Goal: Complete application form: Complete application form

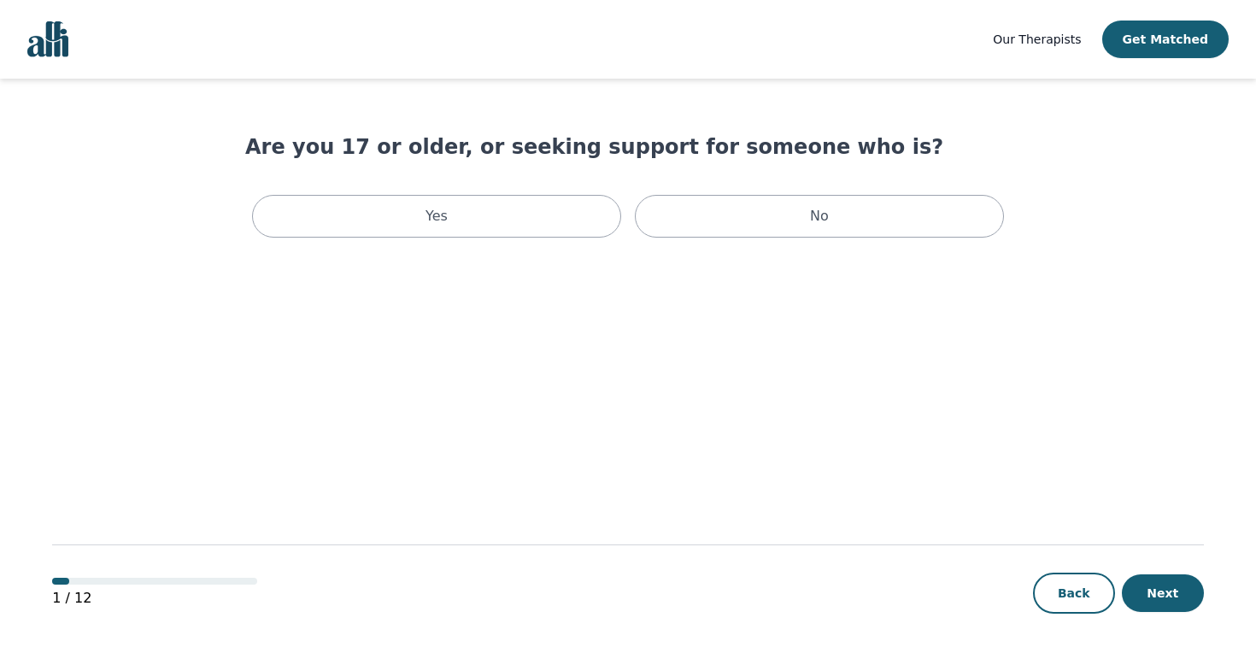
click at [1040, 36] on span "Our Therapists" at bounding box center [1037, 39] width 88 height 14
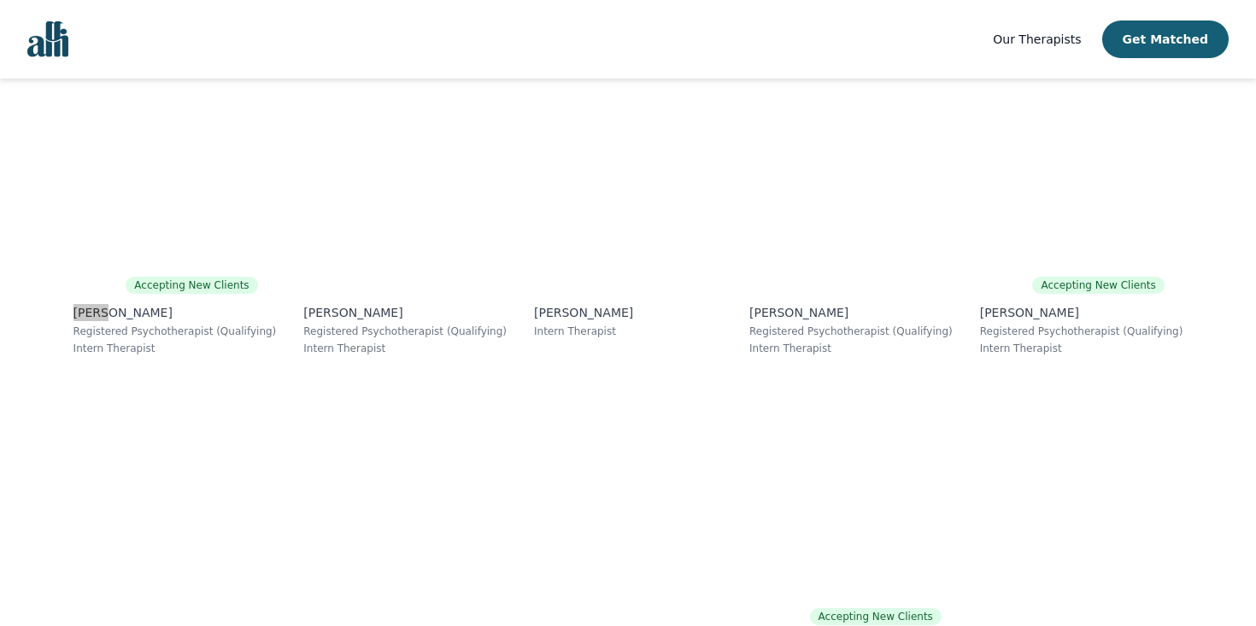
scroll to position [10492, 0]
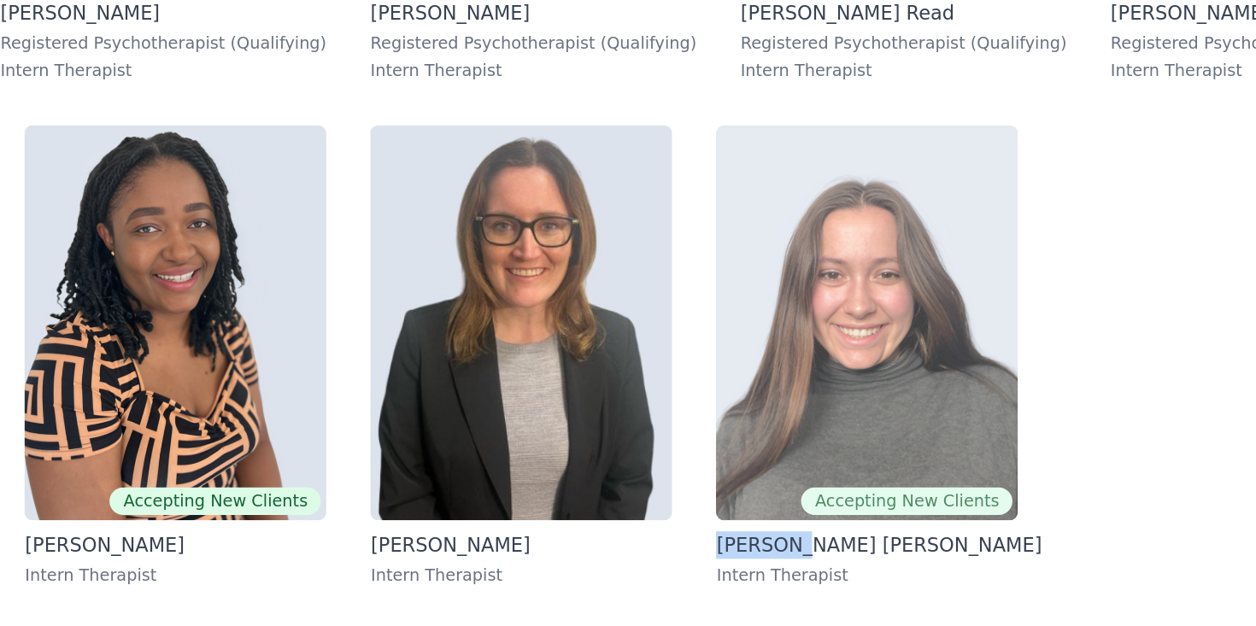
click at [742, 314] on img at bounding box center [836, 437] width 188 height 246
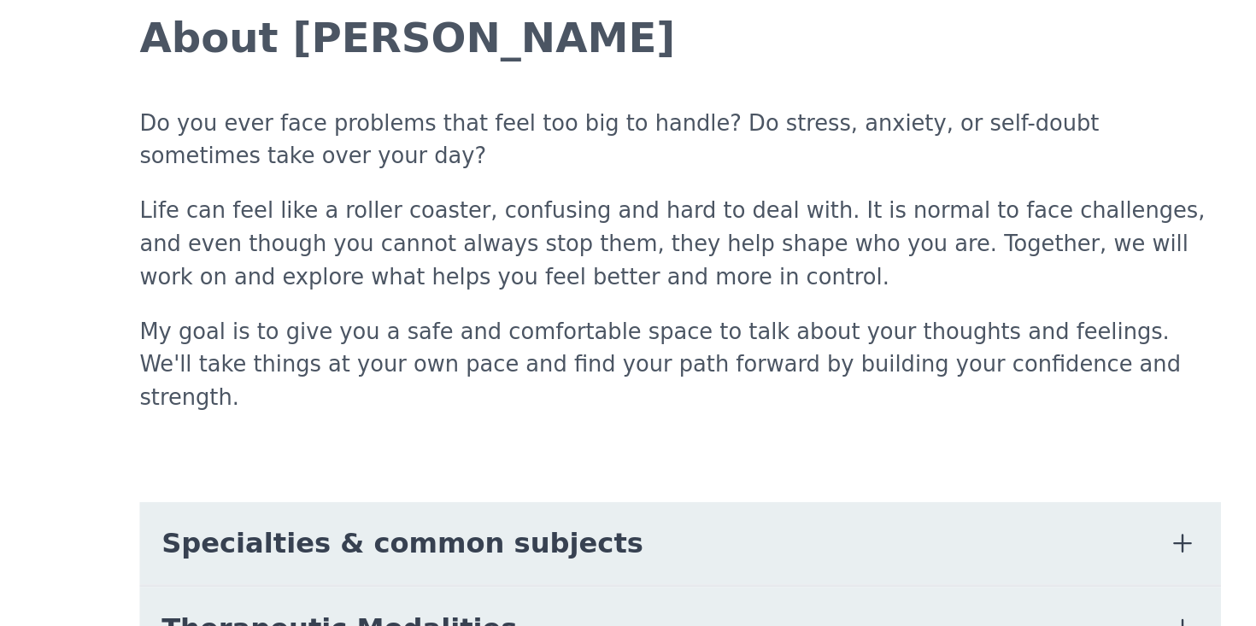
scroll to position [22, 0]
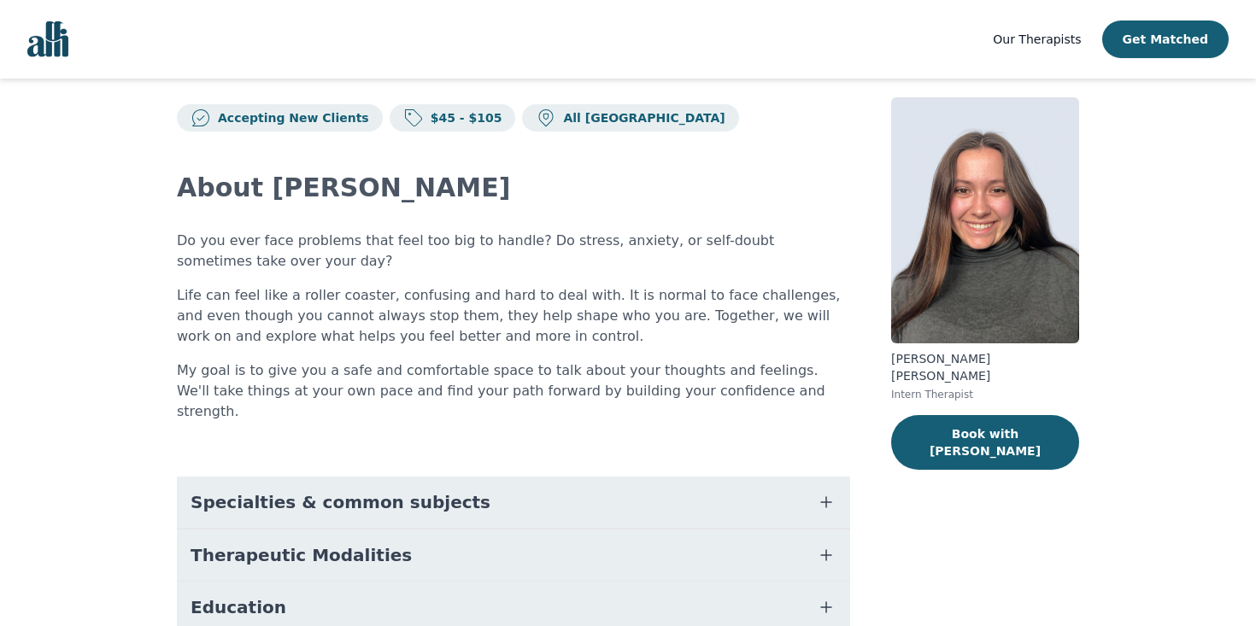
click at [1022, 237] on img at bounding box center [985, 220] width 188 height 246
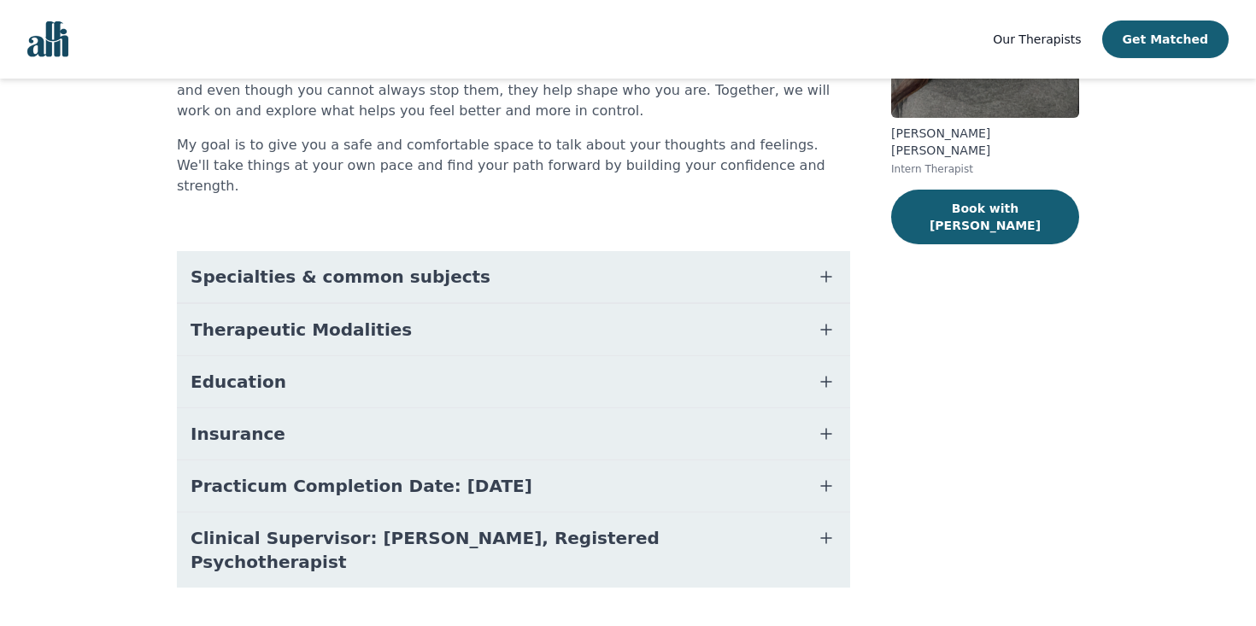
scroll to position [247, 0]
click at [126, 378] on main "Accepting New Clients $45 - $105 All Canada About [PERSON_NAME] Do you ever fac…" at bounding box center [628, 251] width 1256 height 839
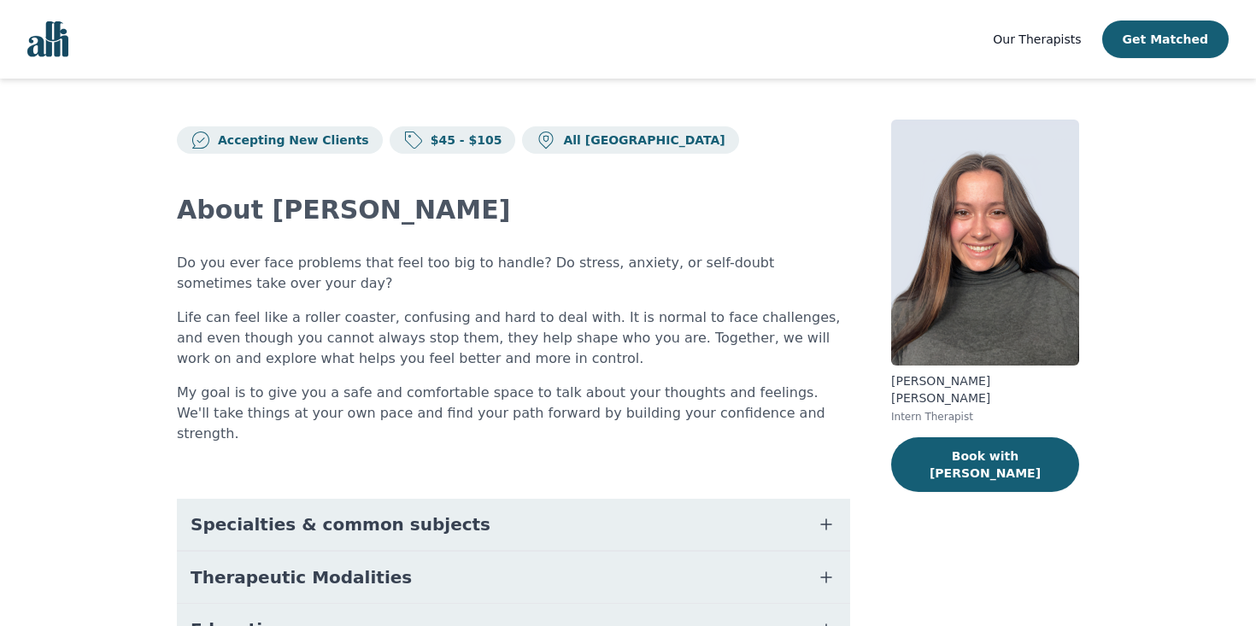
scroll to position [0, 0]
click at [943, 32] on nav "Our Therapists Get Matched" at bounding box center [628, 39] width 1256 height 79
click at [965, 437] on button "Book with [PERSON_NAME]" at bounding box center [985, 464] width 188 height 55
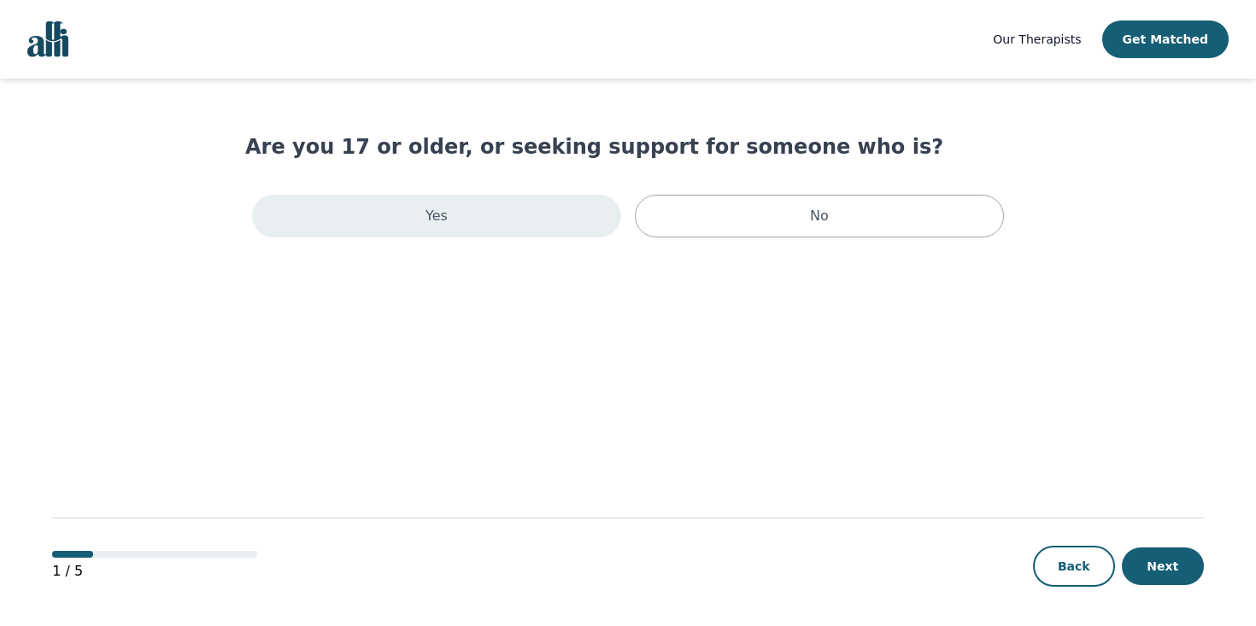
click at [425, 203] on div "Yes" at bounding box center [436, 216] width 369 height 43
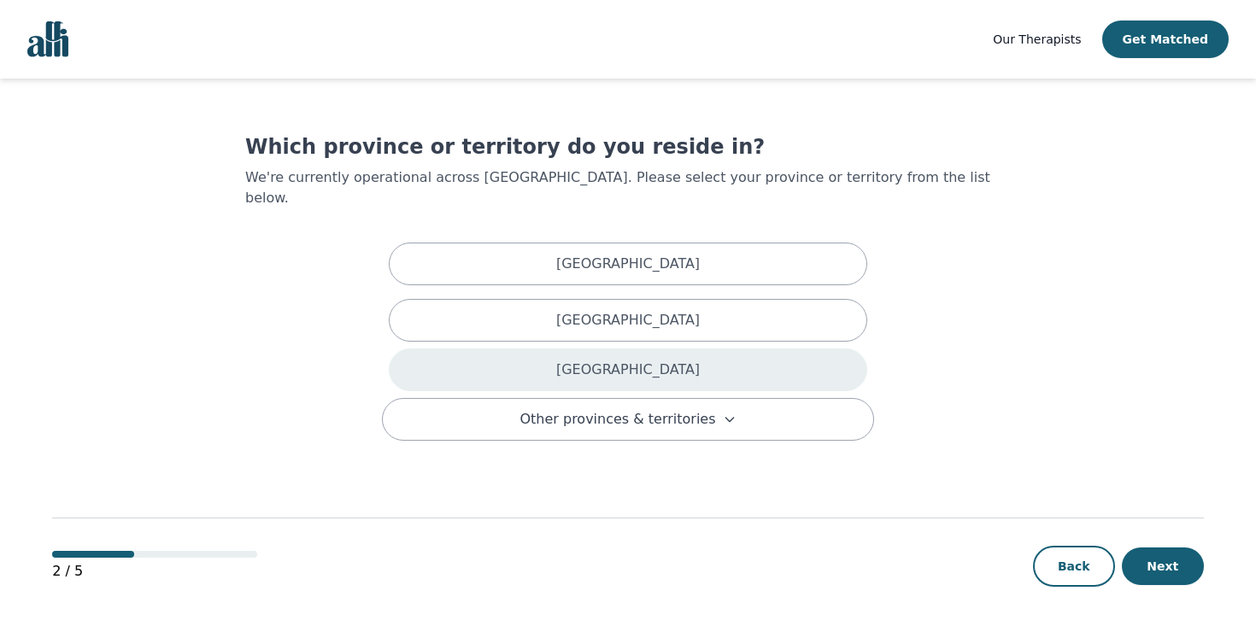
click at [707, 349] on div "[GEOGRAPHIC_DATA]" at bounding box center [628, 370] width 478 height 43
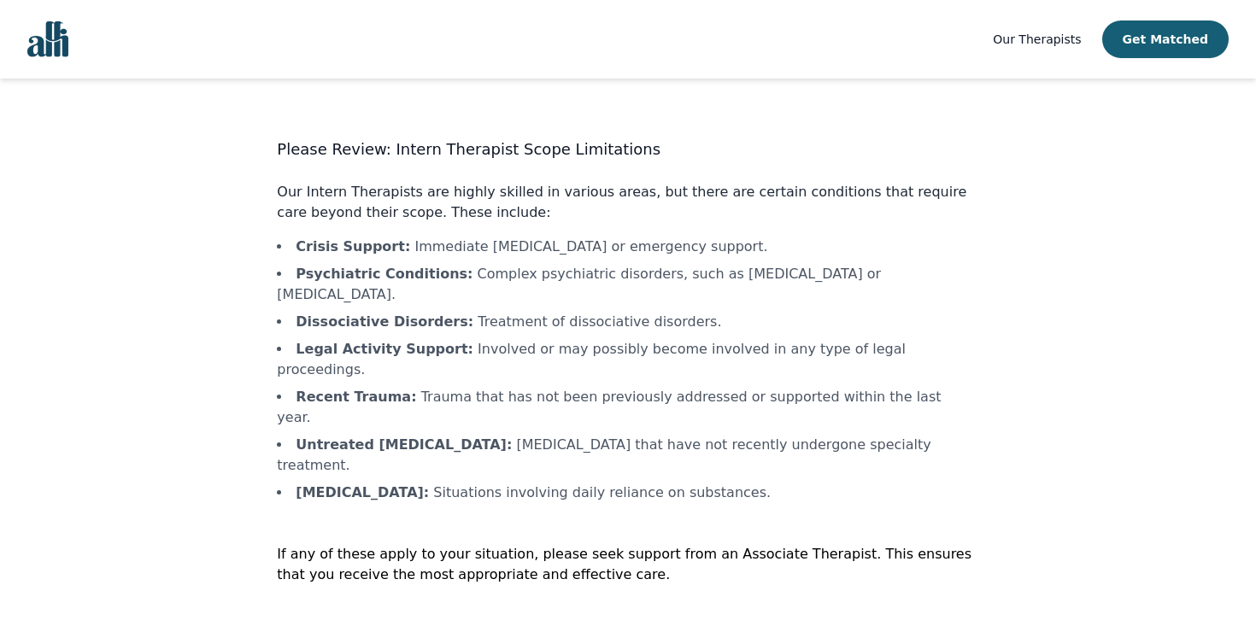
scroll to position [2, 0]
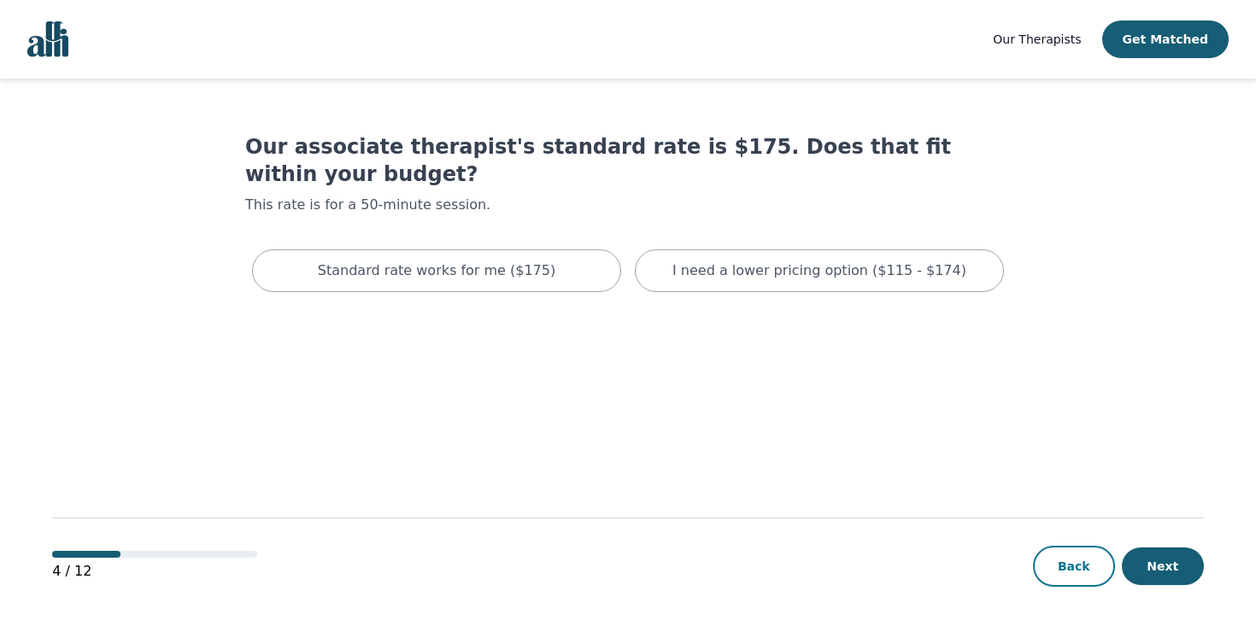
click at [1082, 571] on button "Back" at bounding box center [1074, 566] width 82 height 41
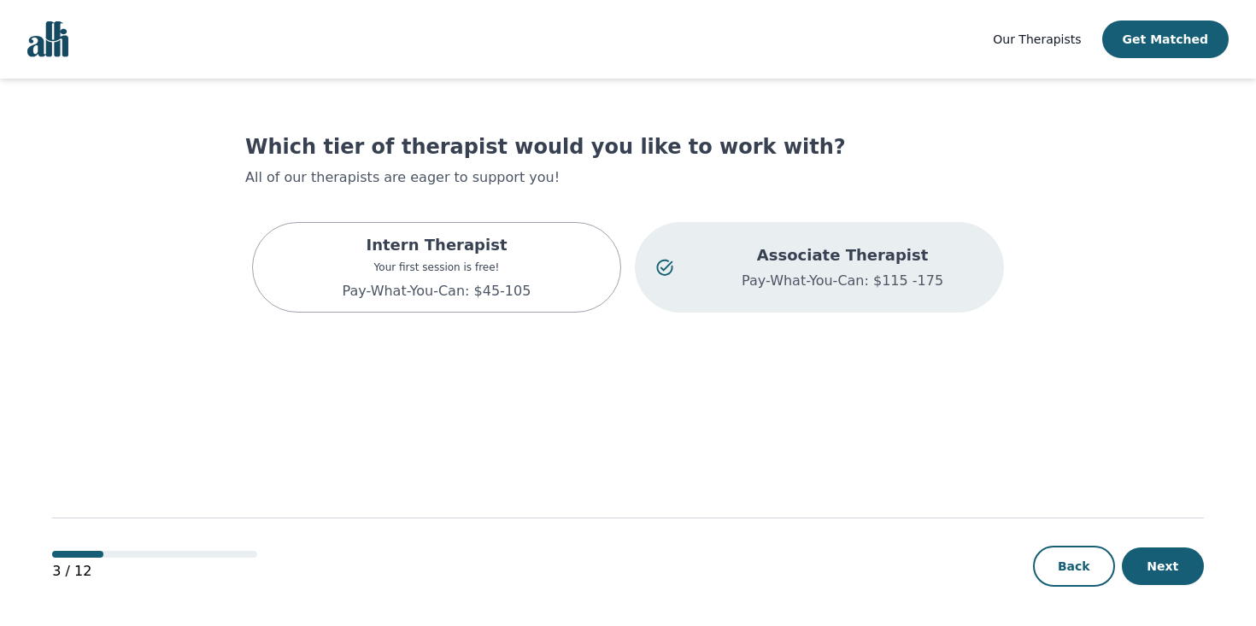
click at [1082, 571] on button "Back" at bounding box center [1074, 566] width 82 height 41
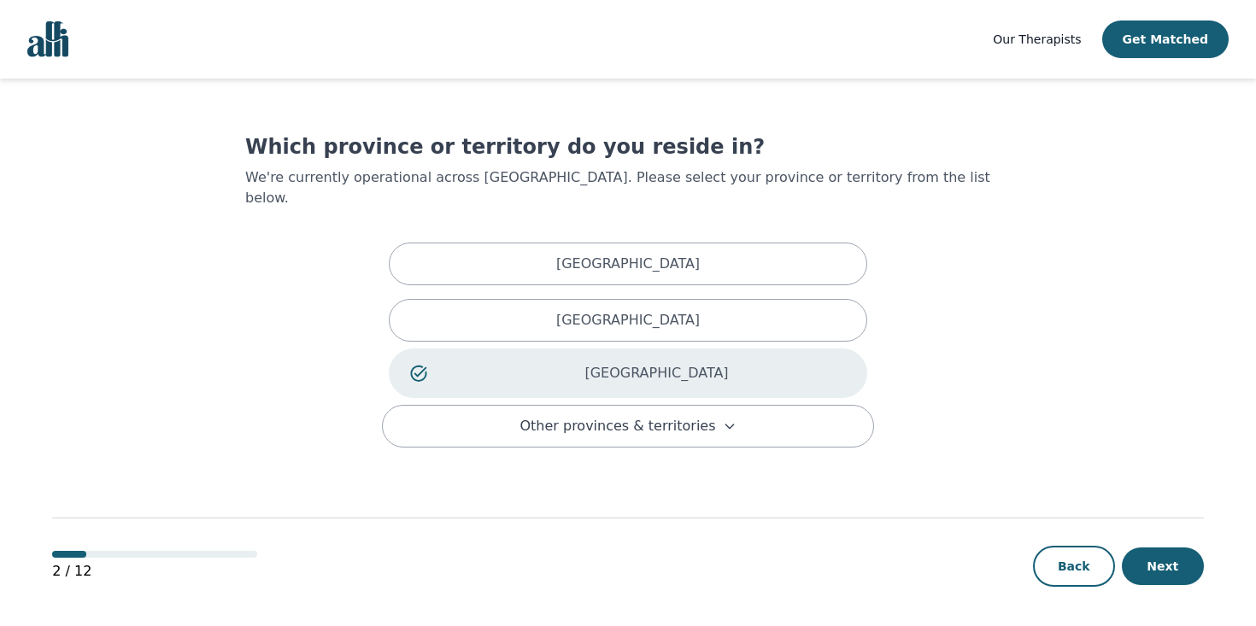
click at [1082, 571] on button "Back" at bounding box center [1074, 566] width 82 height 41
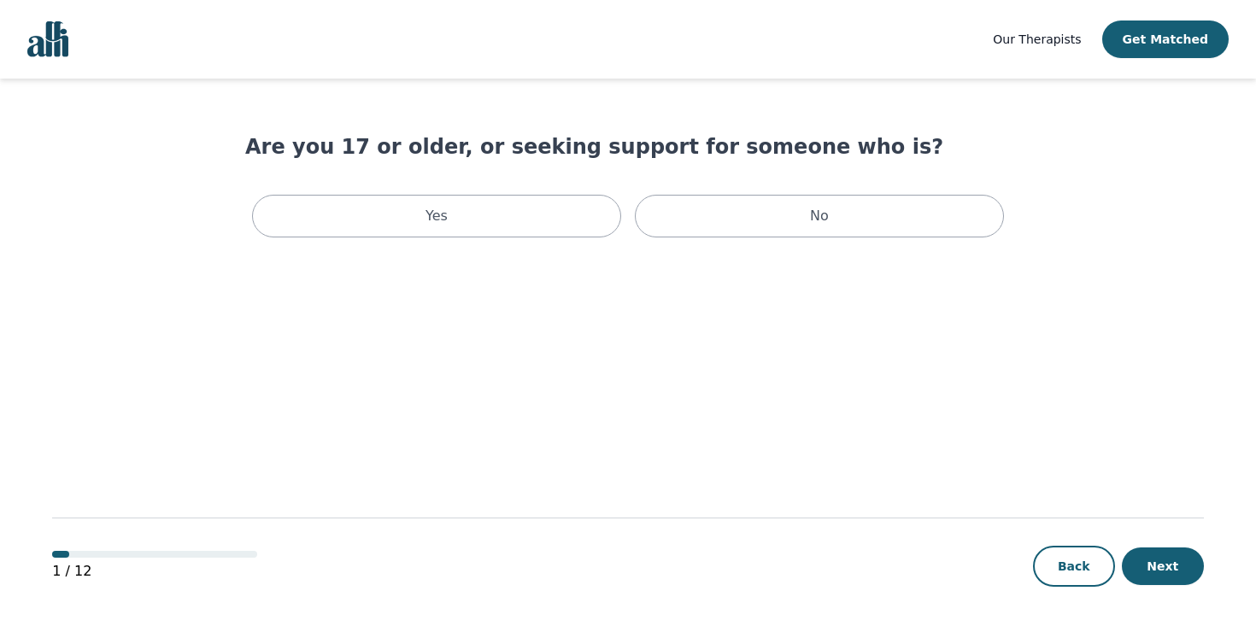
click at [1082, 571] on button "Back" at bounding box center [1074, 566] width 82 height 41
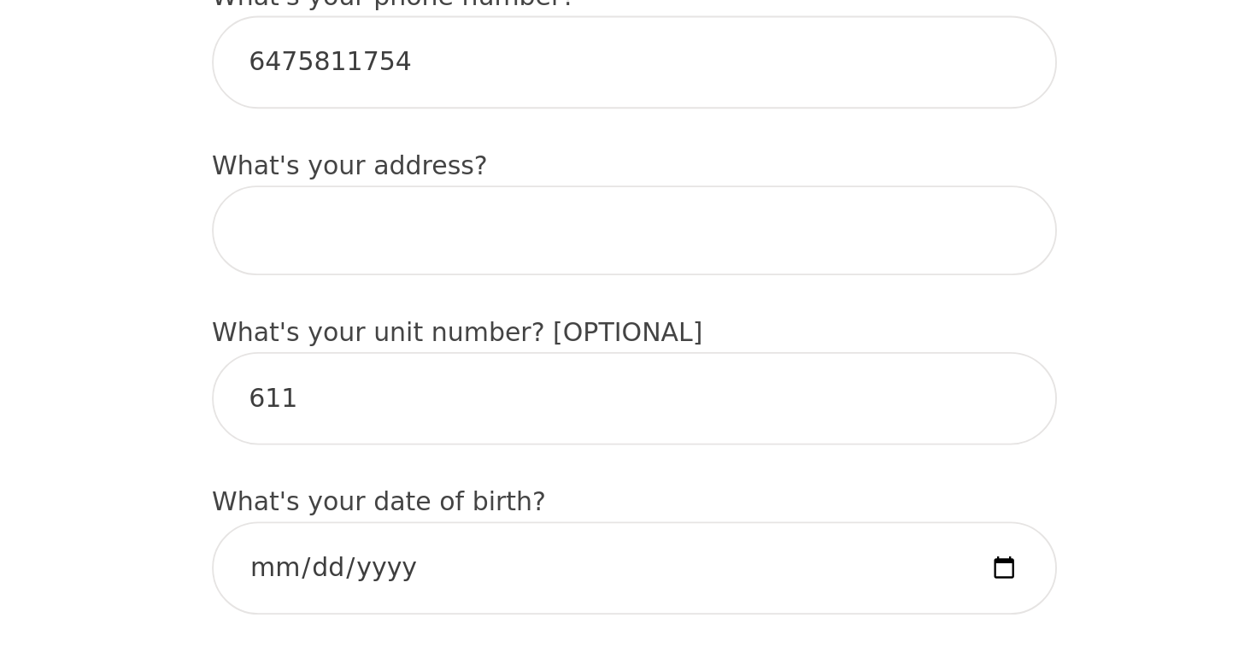
scroll to position [402, 0]
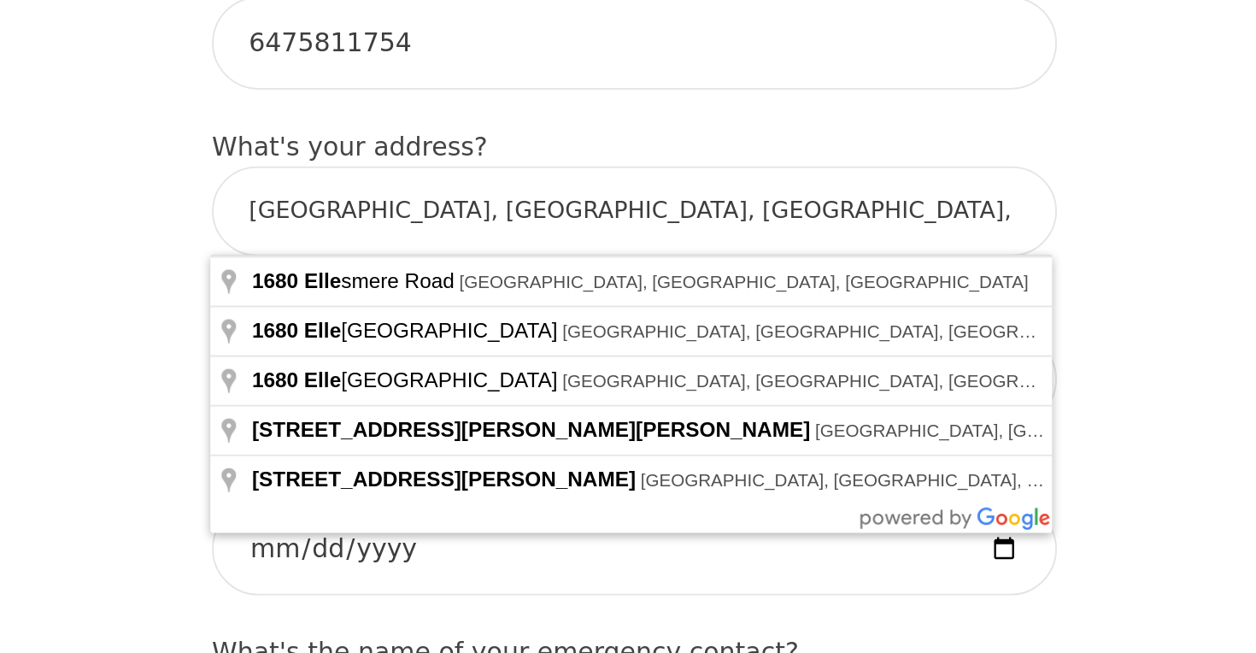
type input "1680 Ellesmere Rd, Toronto, ON M1H 2V5, Canada"
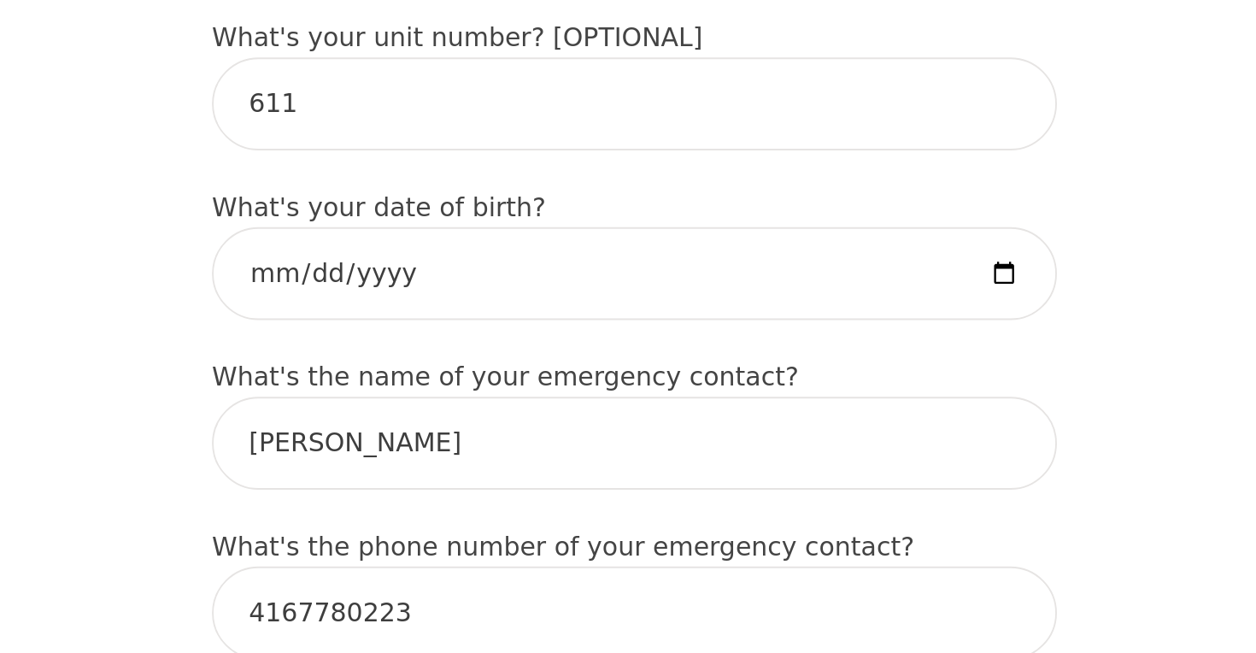
scroll to position [558, 0]
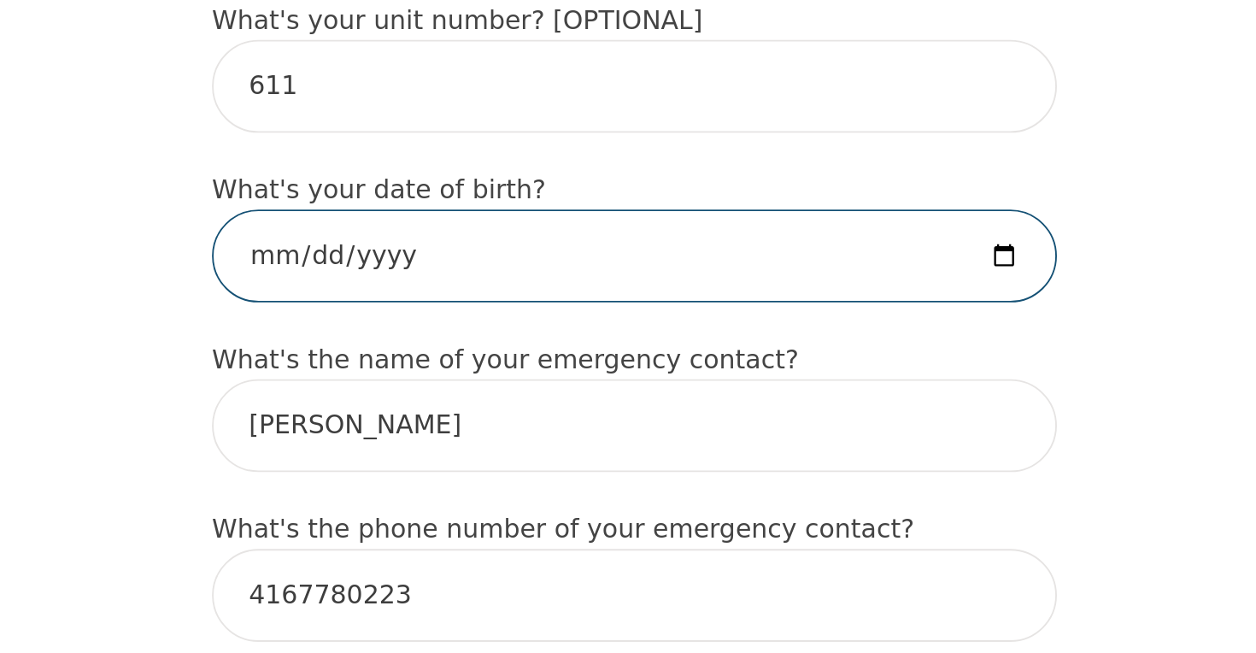
click at [402, 416] on input "date" at bounding box center [627, 441] width 451 height 50
type input "1970-01-29"
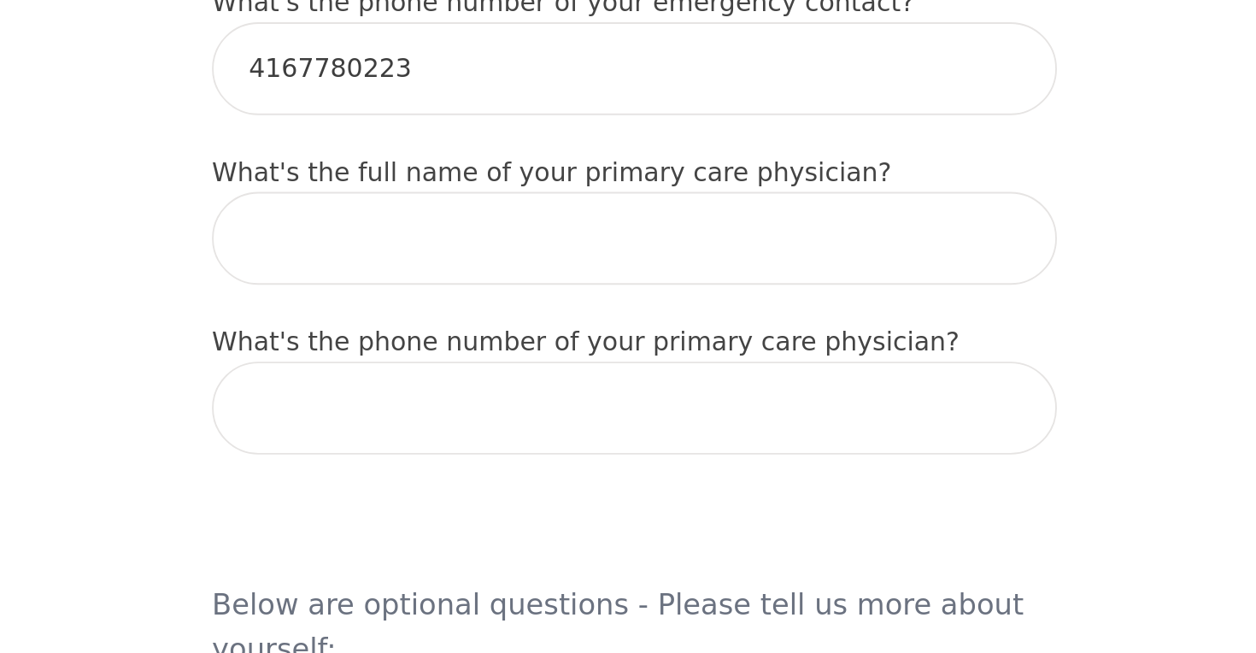
scroll to position [843, 0]
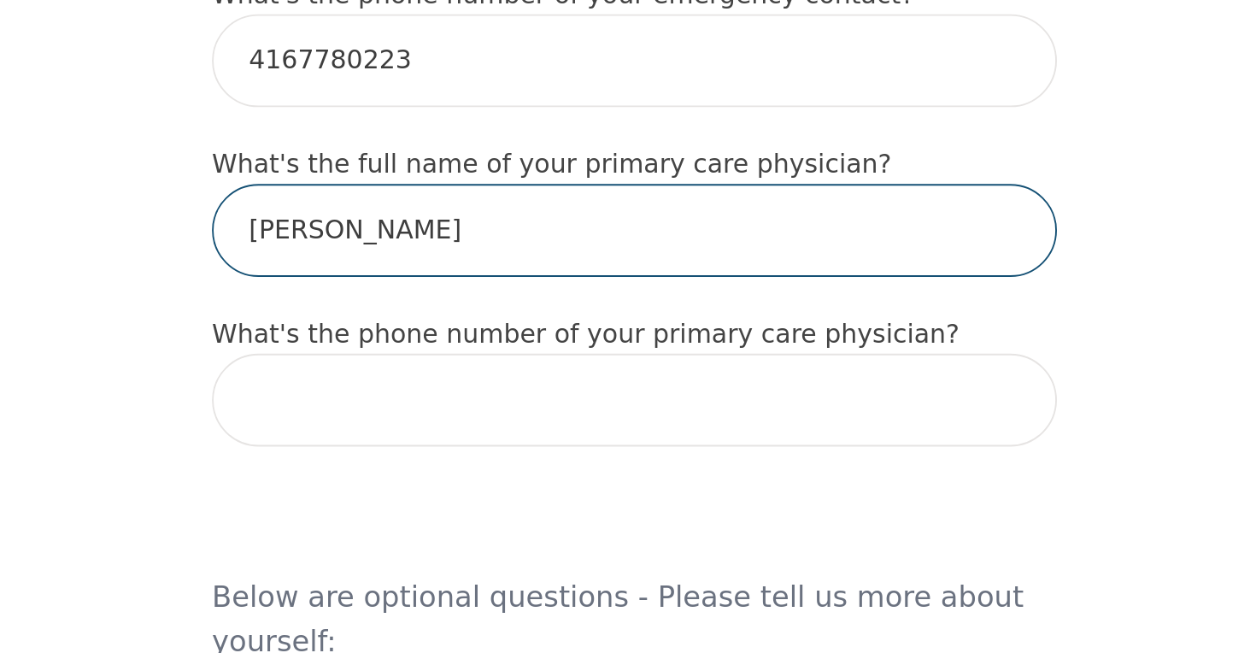
click at [402, 402] on input "sorin palcu" at bounding box center [627, 427] width 451 height 50
click at [402, 402] on input "sorin Palcu" at bounding box center [627, 427] width 451 height 50
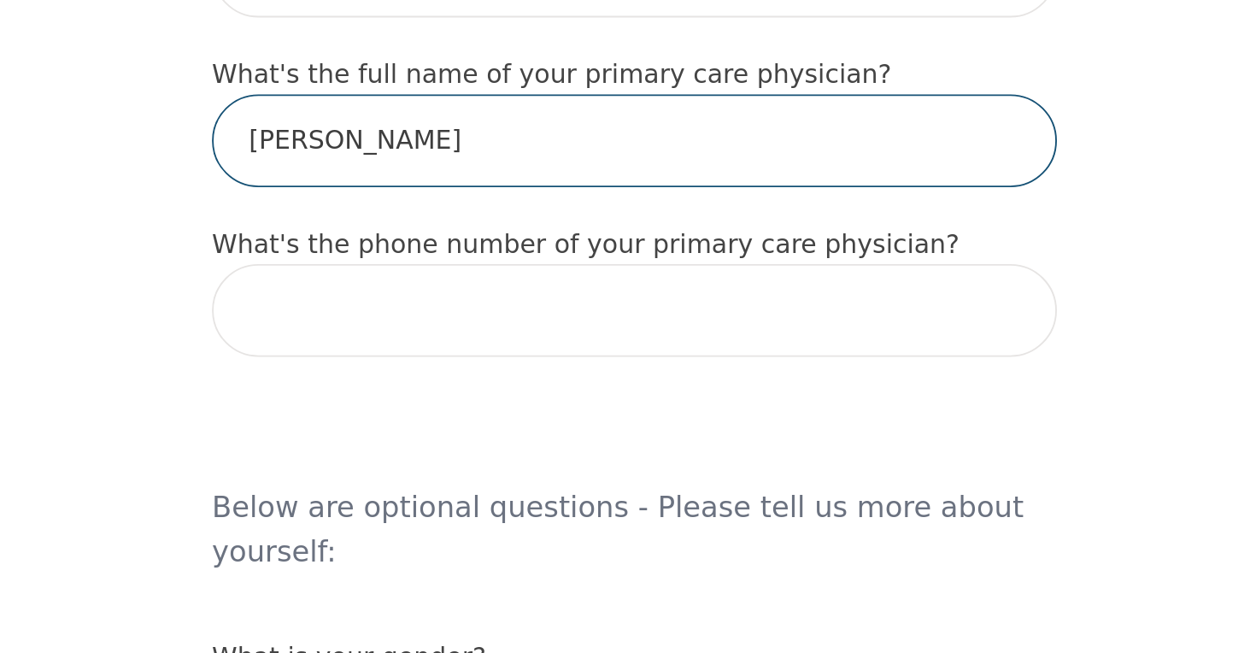
scroll to position [905, 0]
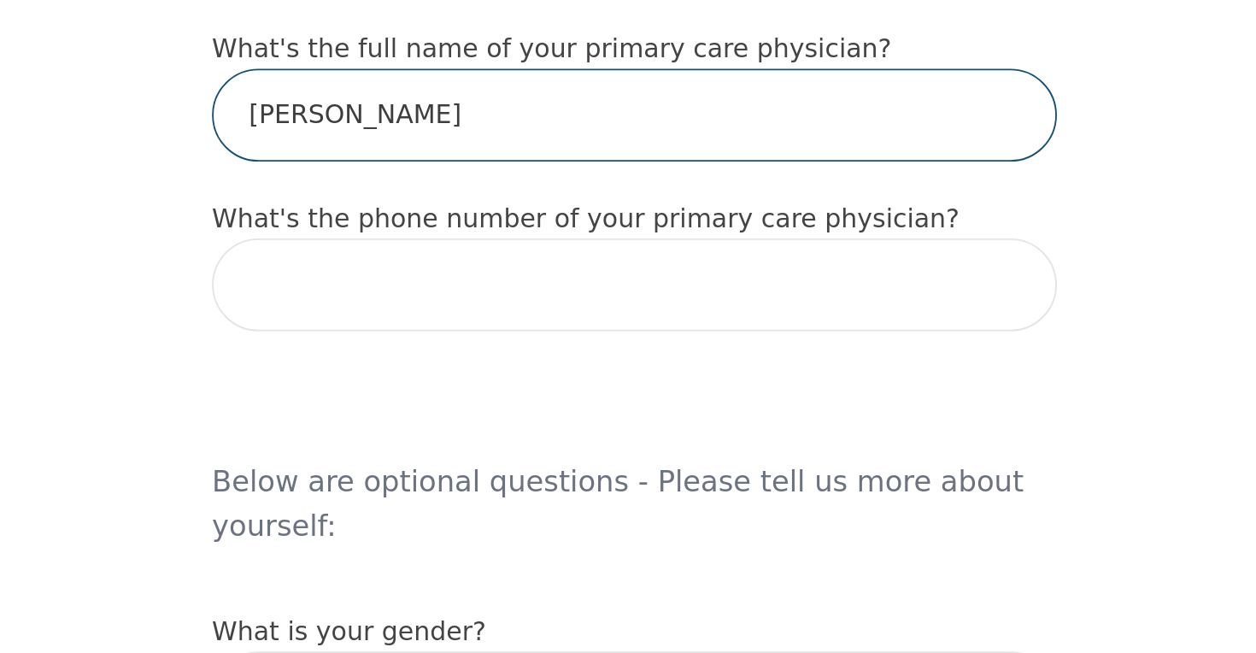
type input "Sorin Palcu"
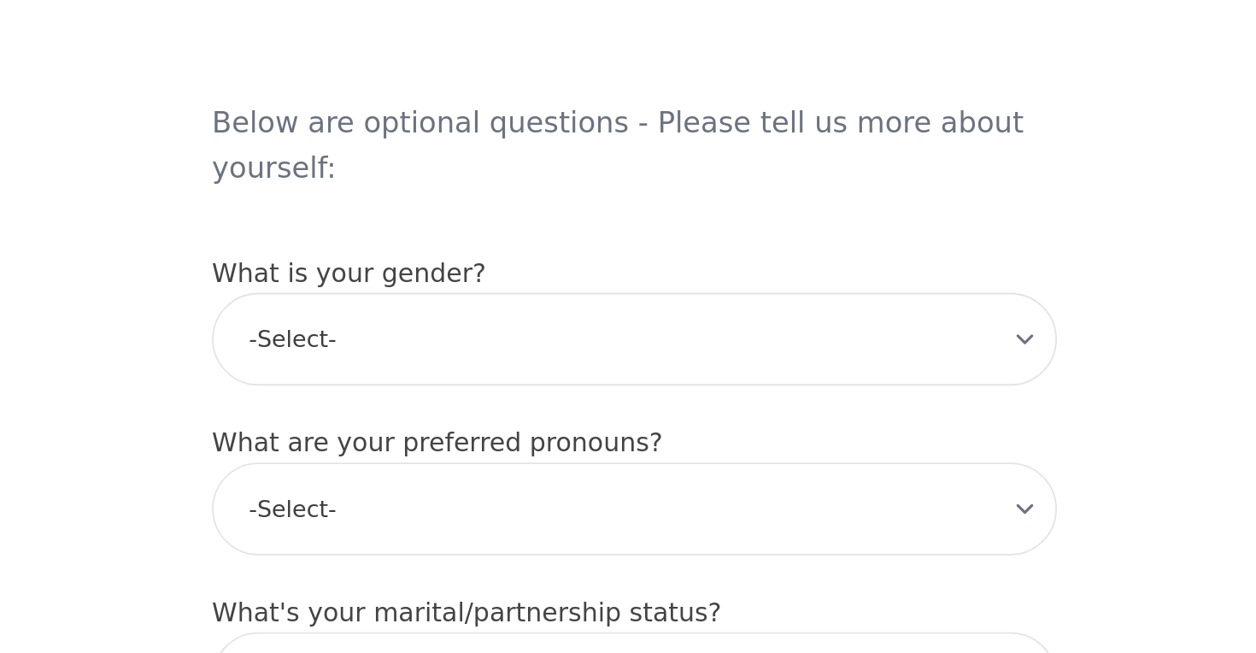
scroll to position [1097, 0]
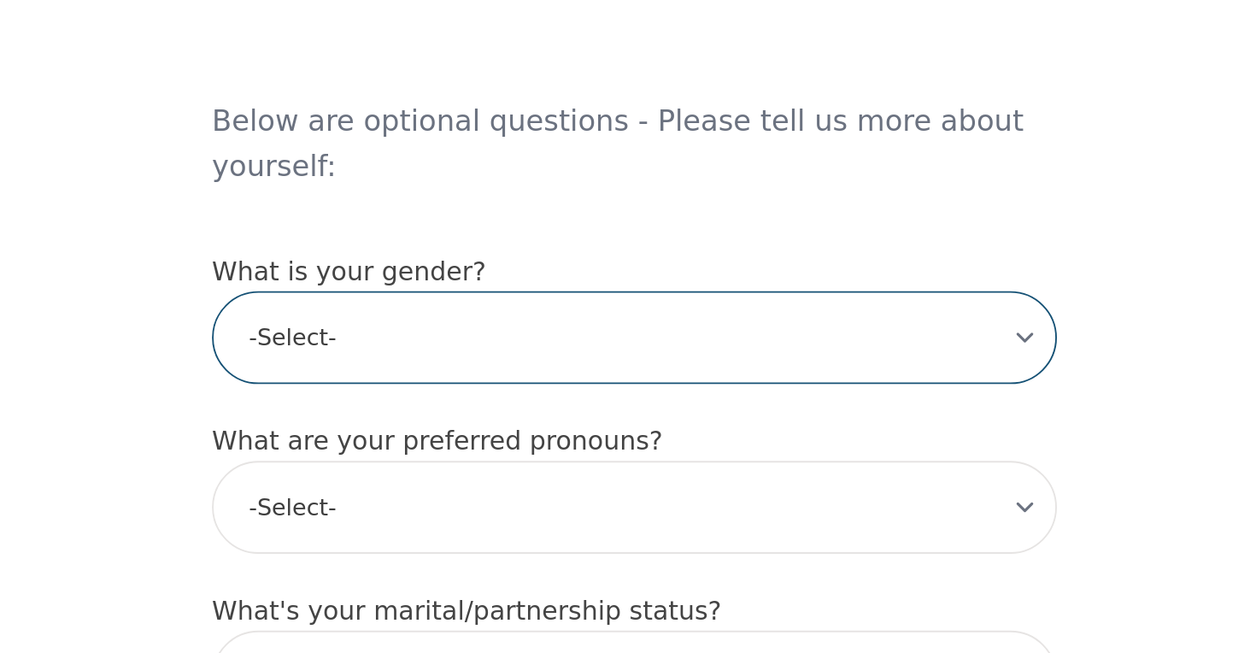
select select "female"
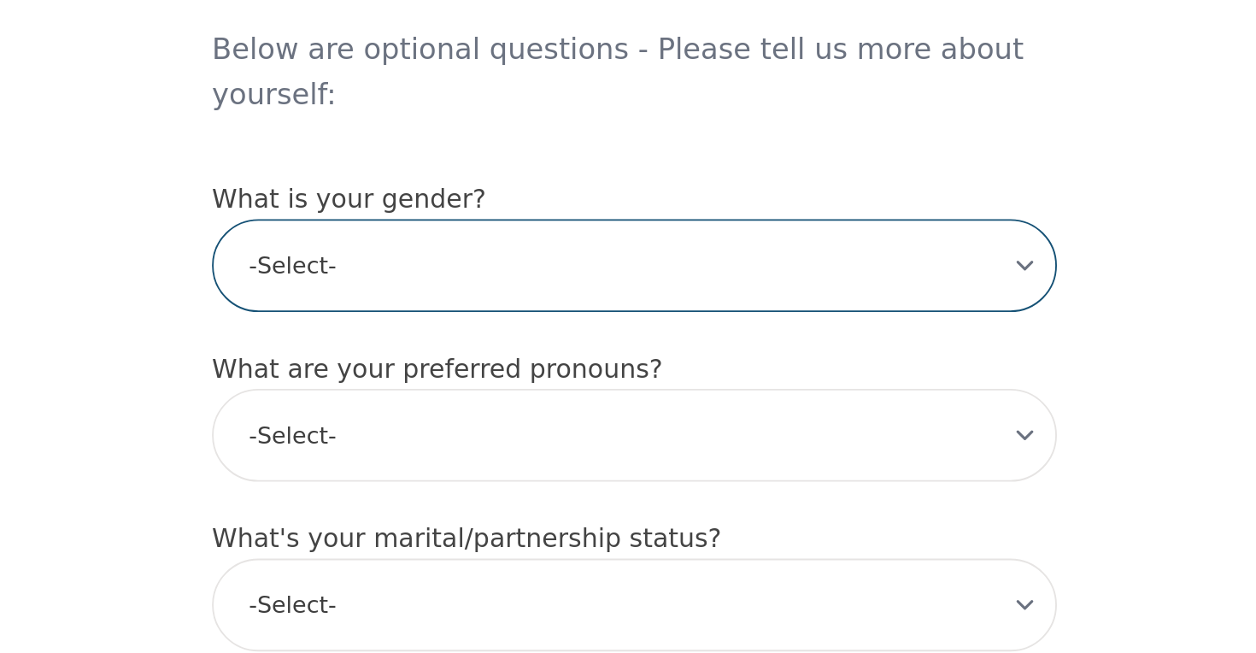
scroll to position [1145, 0]
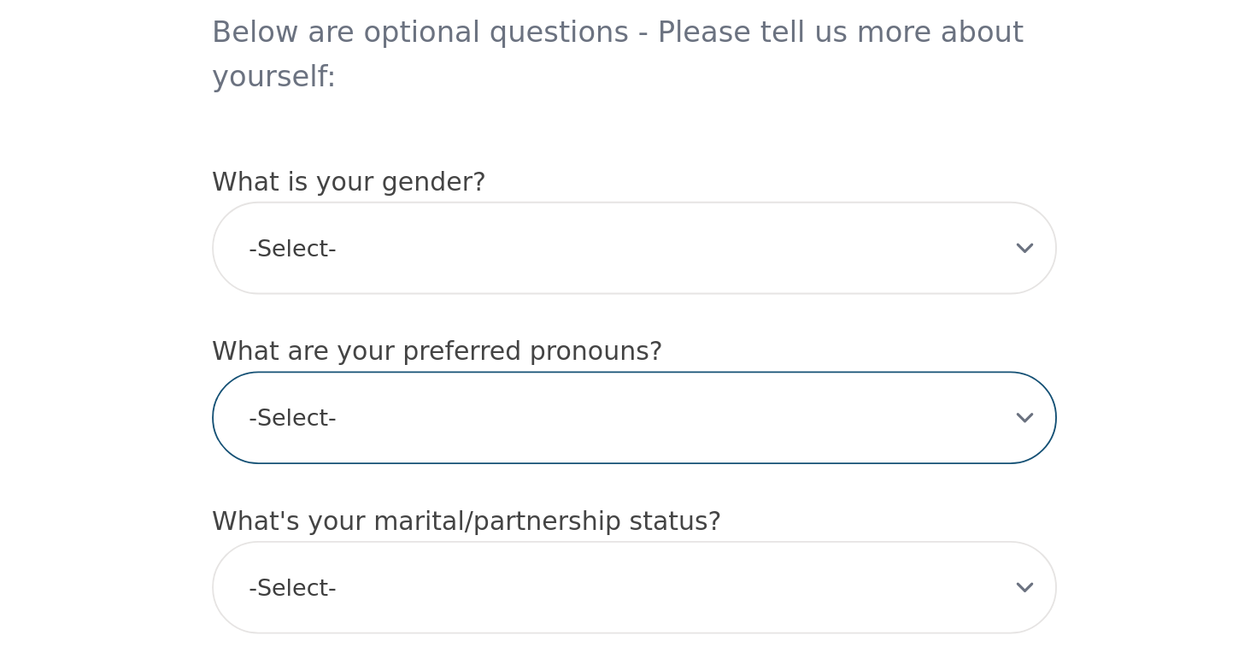
select select "she/her"
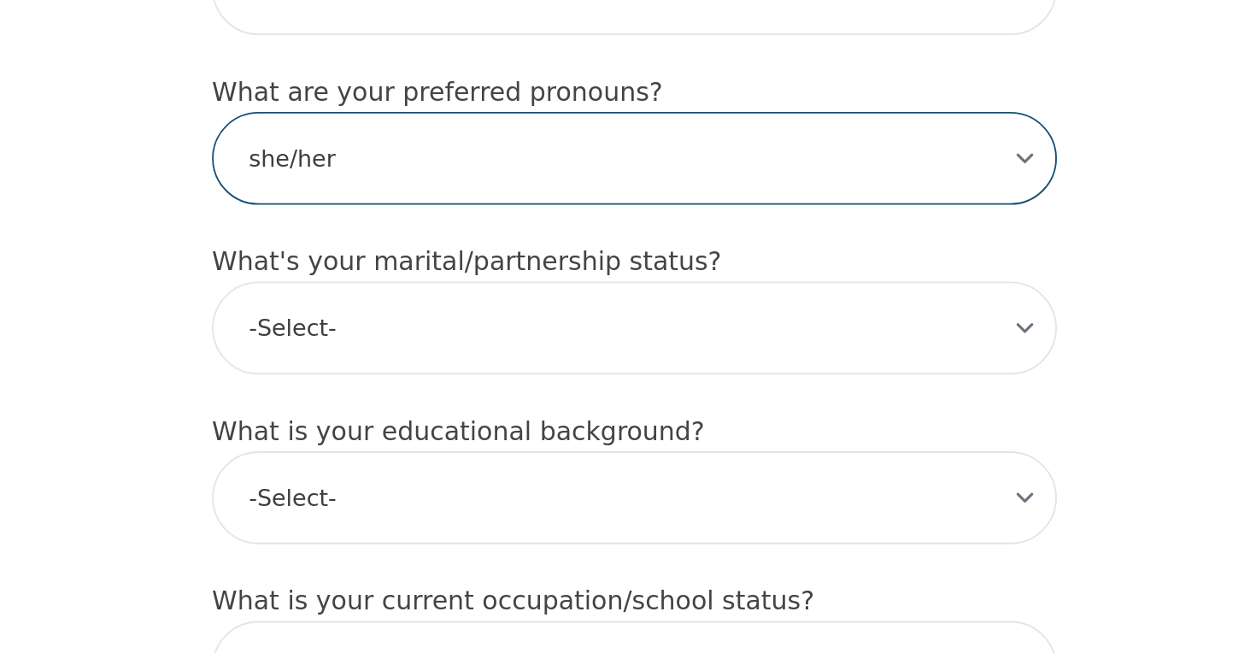
scroll to position [1303, 0]
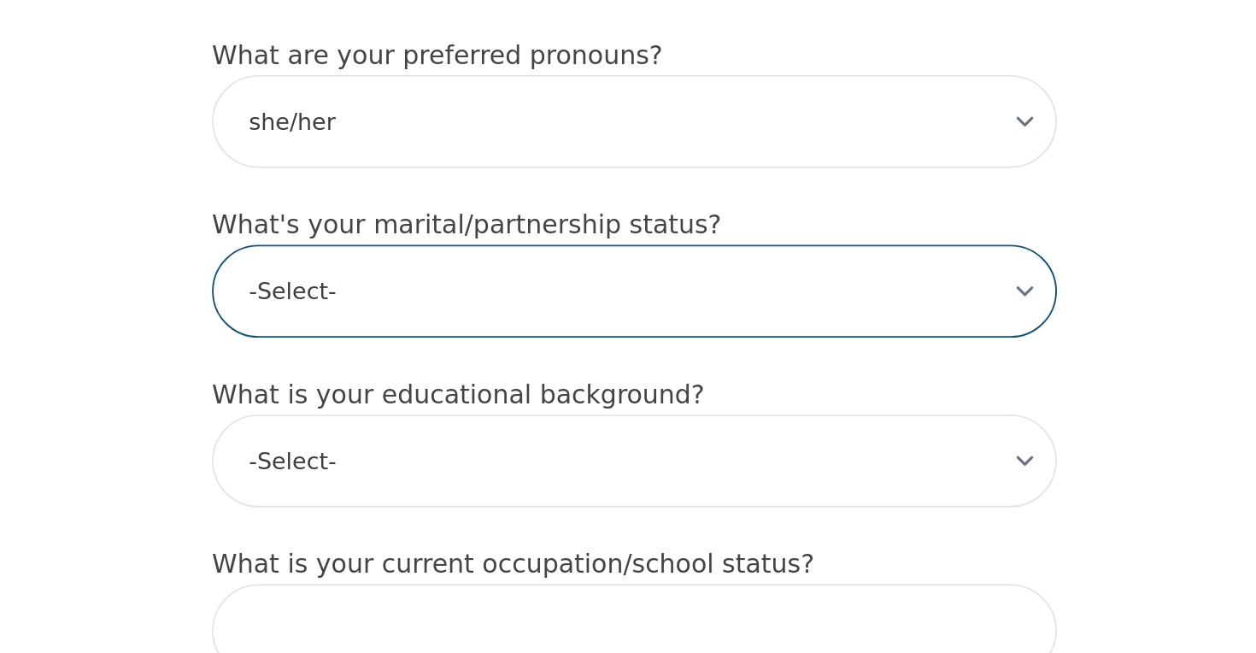
select select "Divorced"
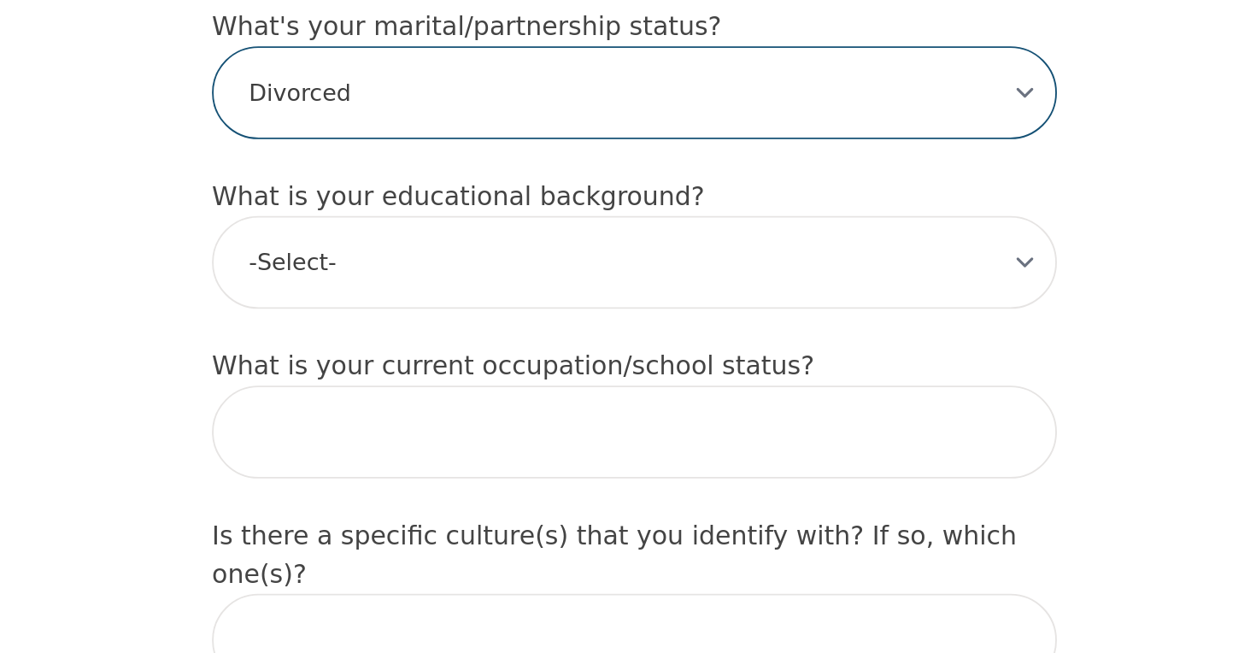
scroll to position [1432, 0]
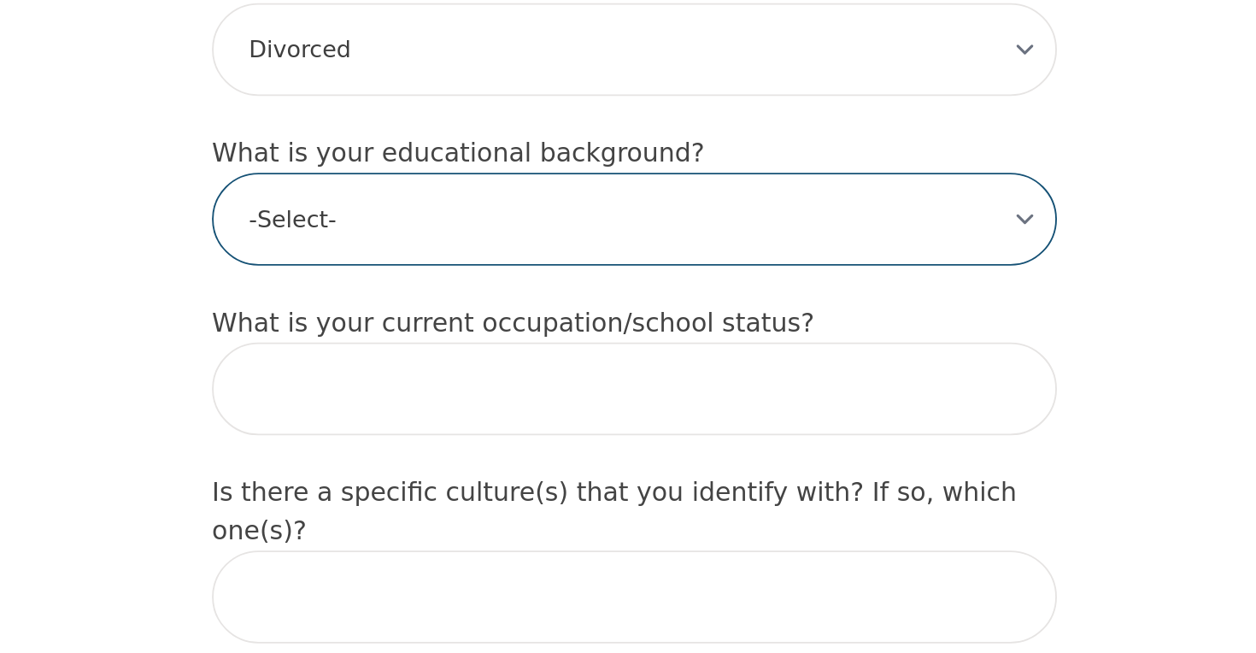
select select "Master's degree"
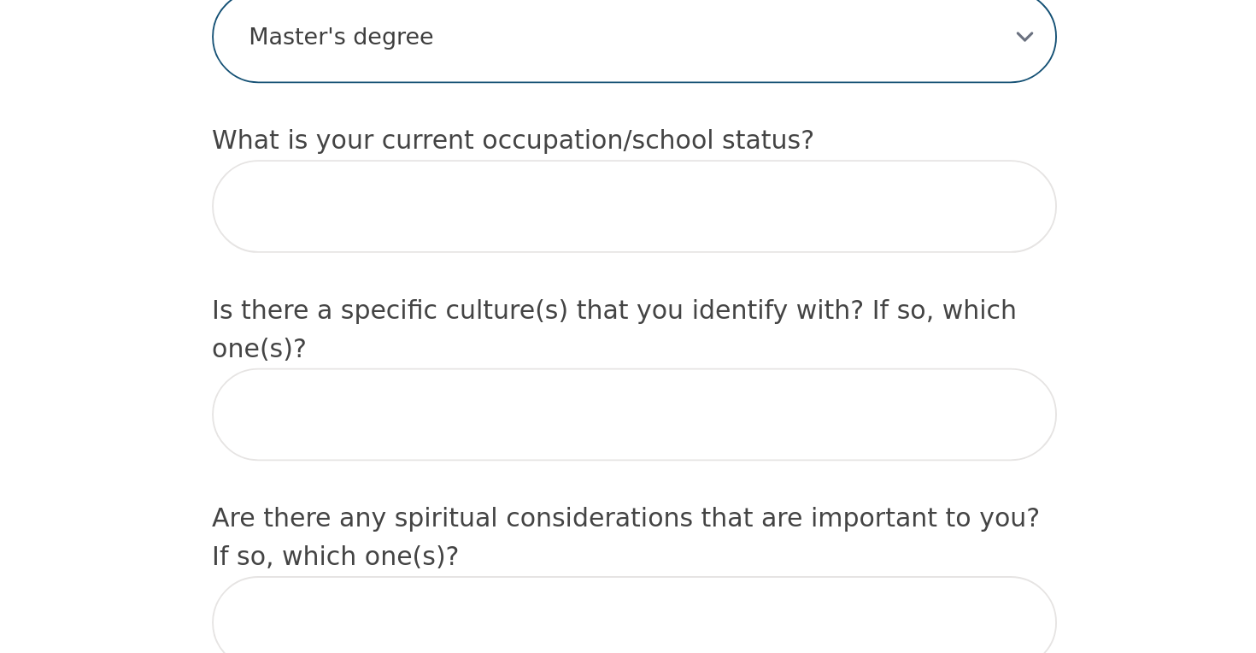
scroll to position [1535, 0]
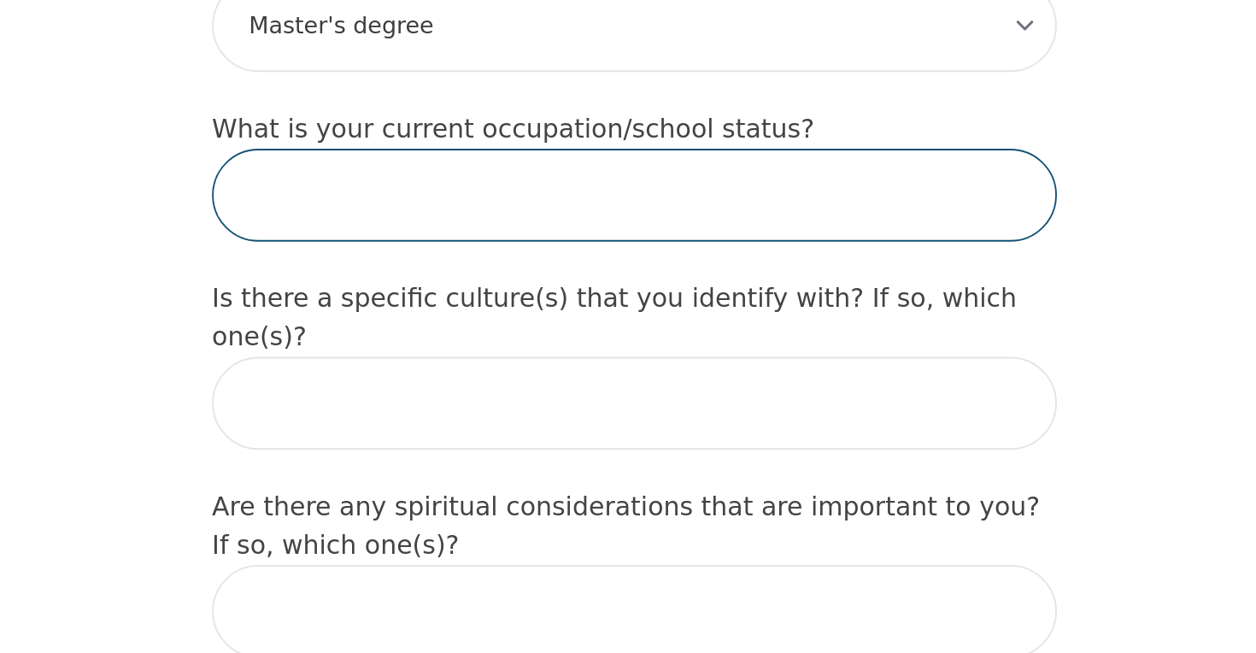
click at [402, 384] on input "text" at bounding box center [627, 409] width 451 height 50
type input "RETIRED"
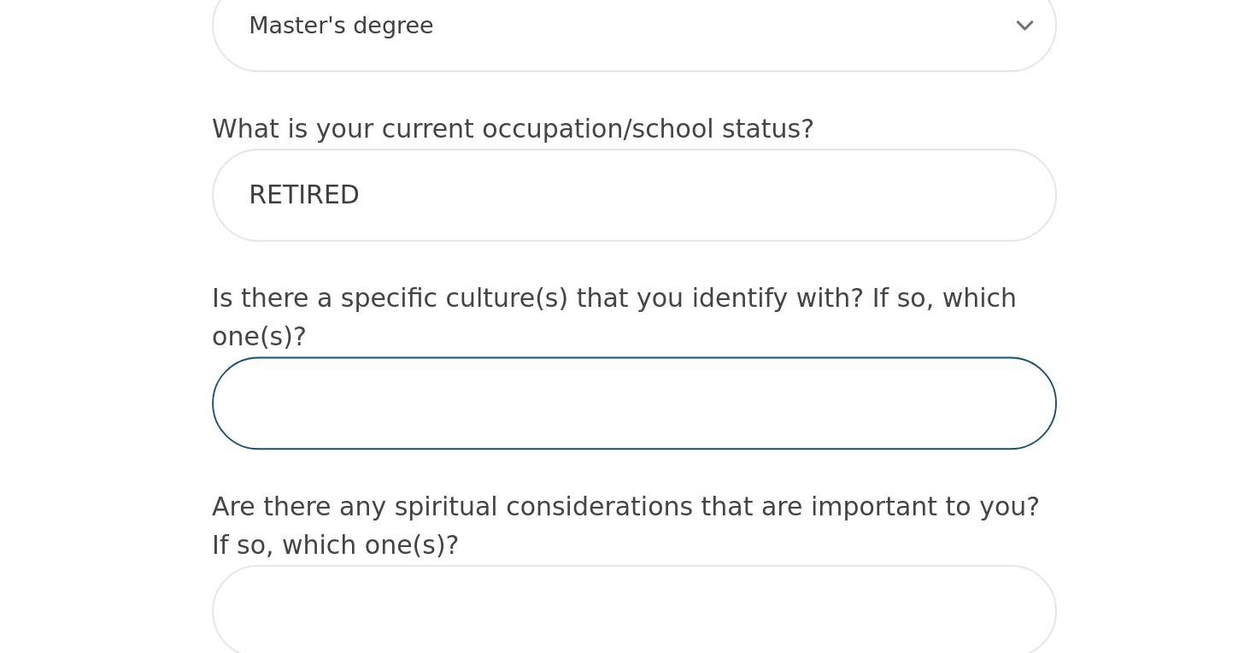
click at [402, 495] on input "text" at bounding box center [627, 520] width 451 height 50
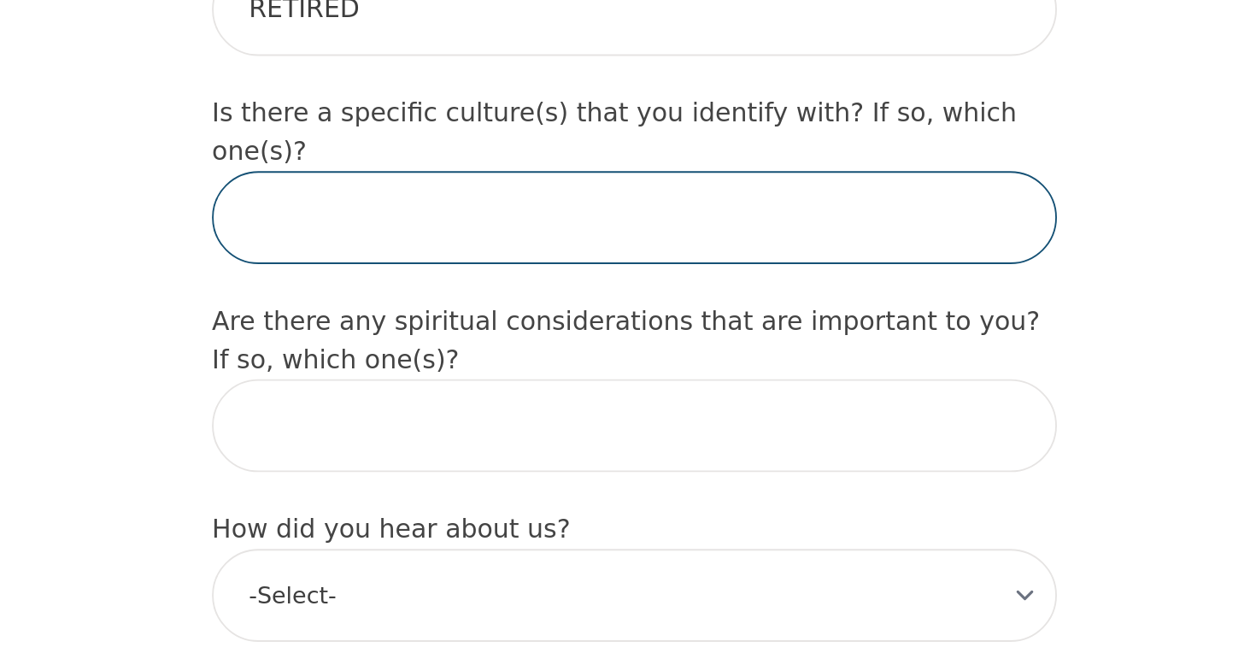
scroll to position [1636, 0]
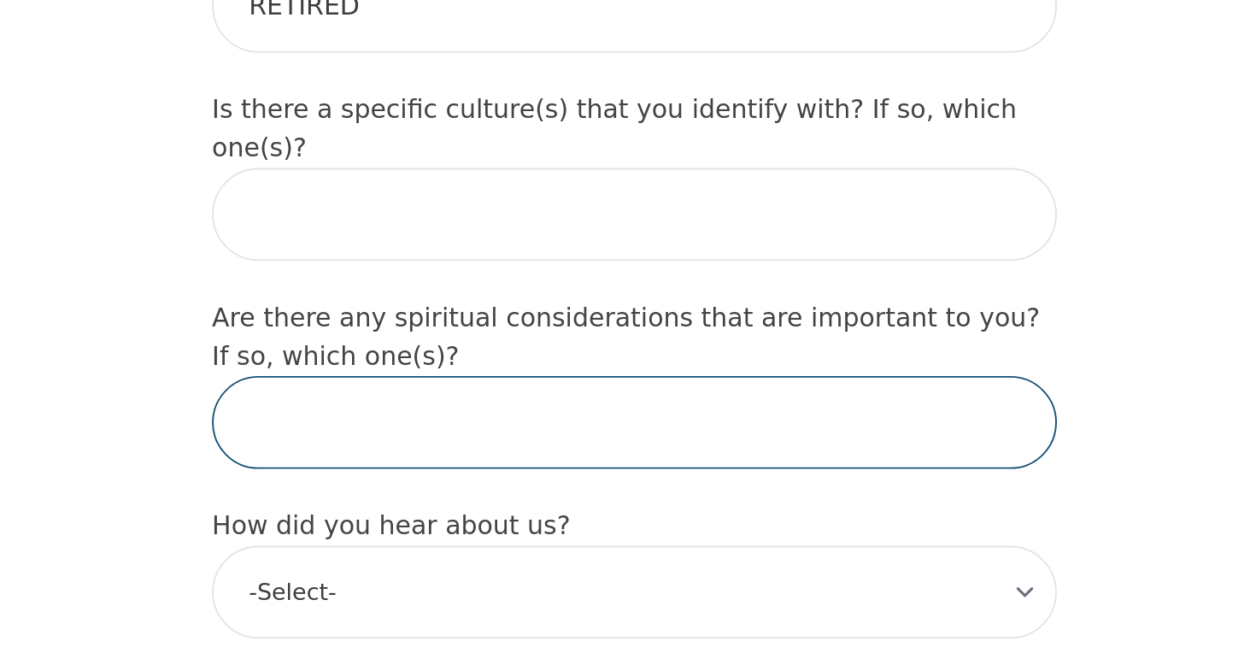
click at [402, 505] on input "text" at bounding box center [627, 530] width 451 height 50
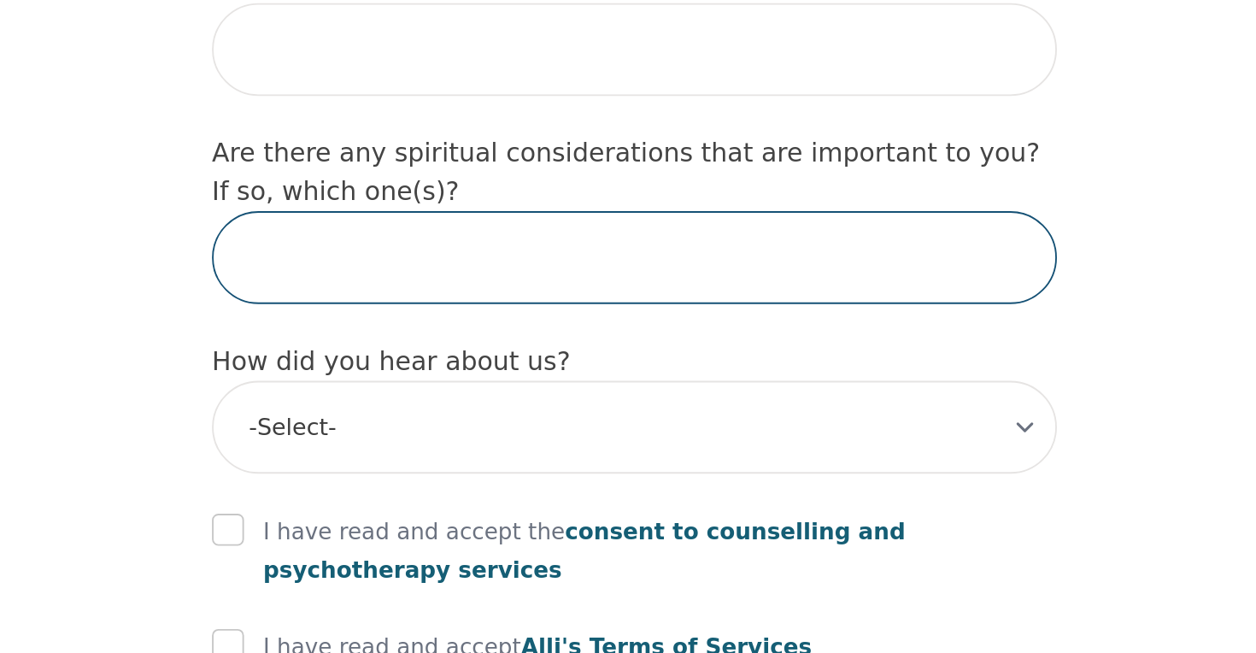
scroll to position [1726, 0]
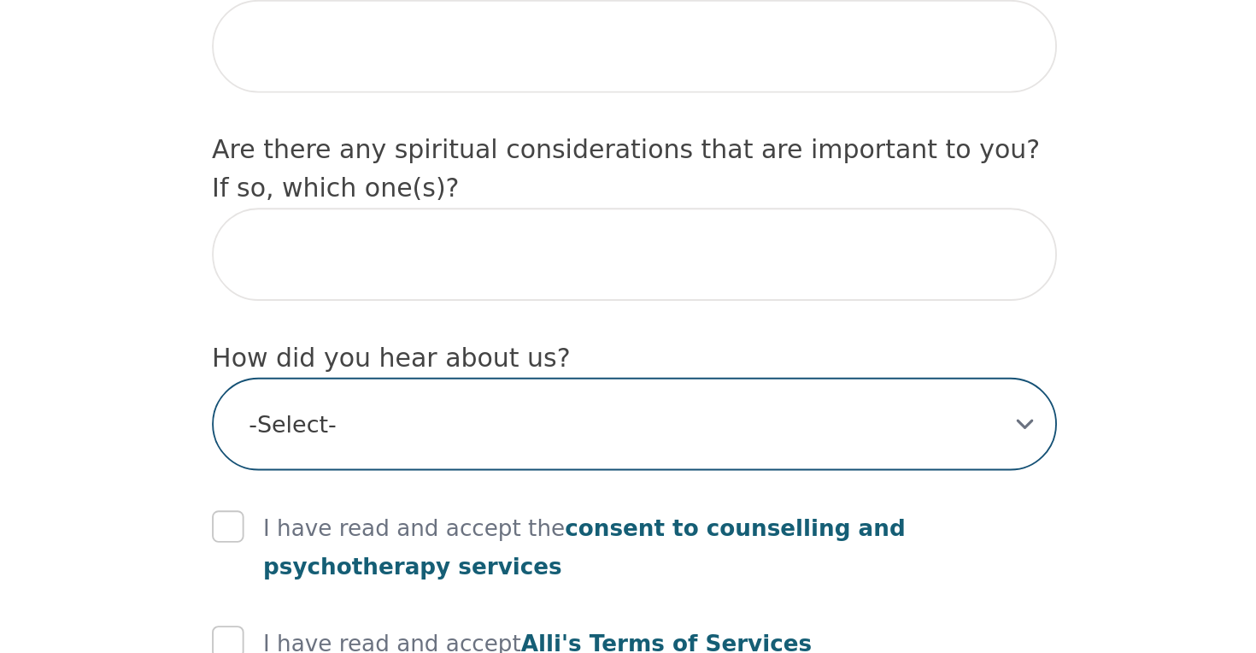
select select "Google Search"
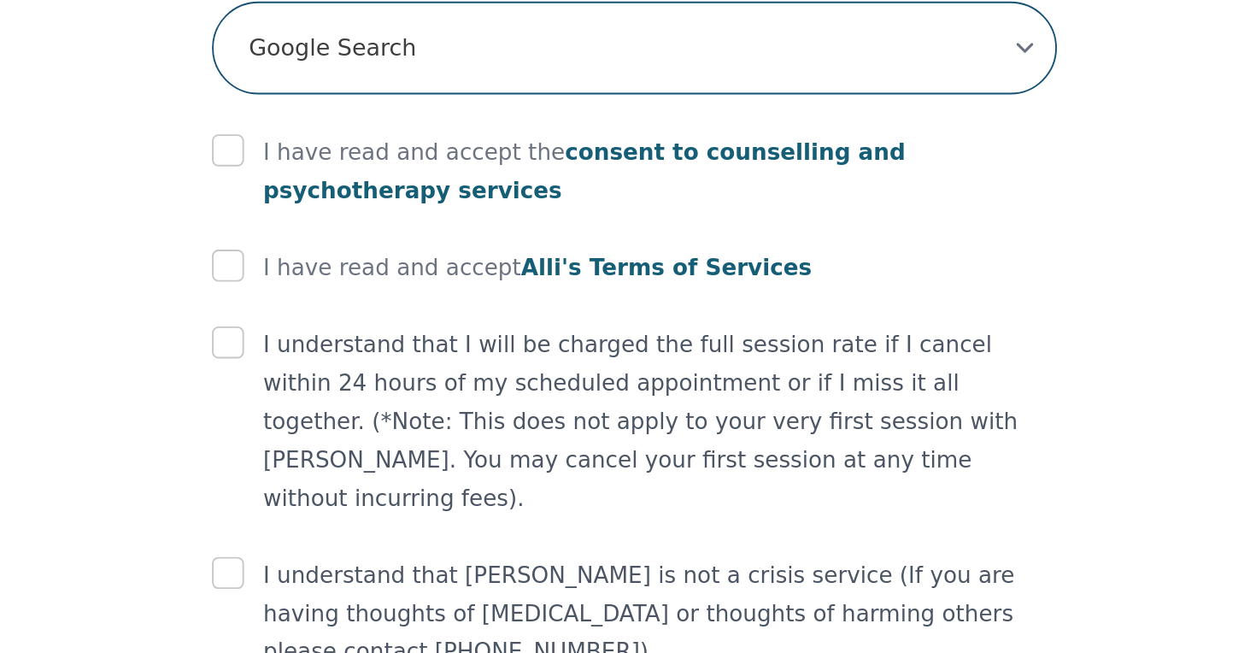
scroll to position [1943, 0]
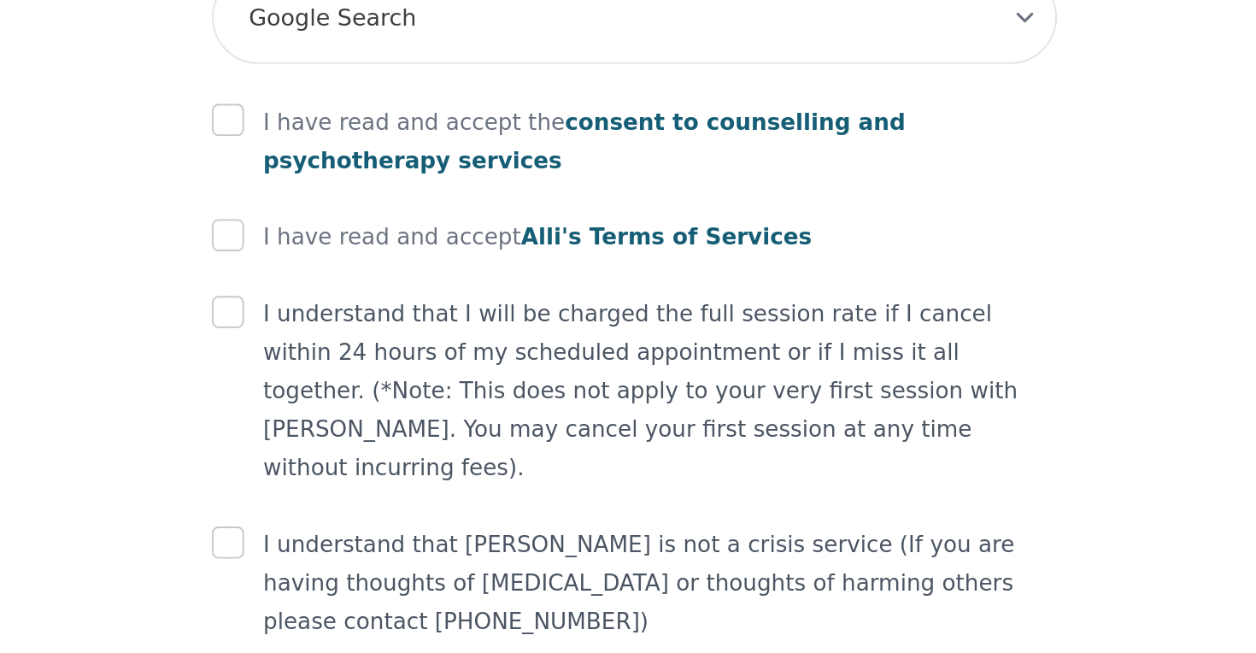
click at [402, 360] on input "checkbox" at bounding box center [410, 368] width 17 height 17
checkbox input "true"
click at [402, 421] on input "checkbox" at bounding box center [410, 429] width 17 height 17
checkbox input "true"
click at [402, 462] on input "checkbox" at bounding box center [410, 470] width 17 height 17
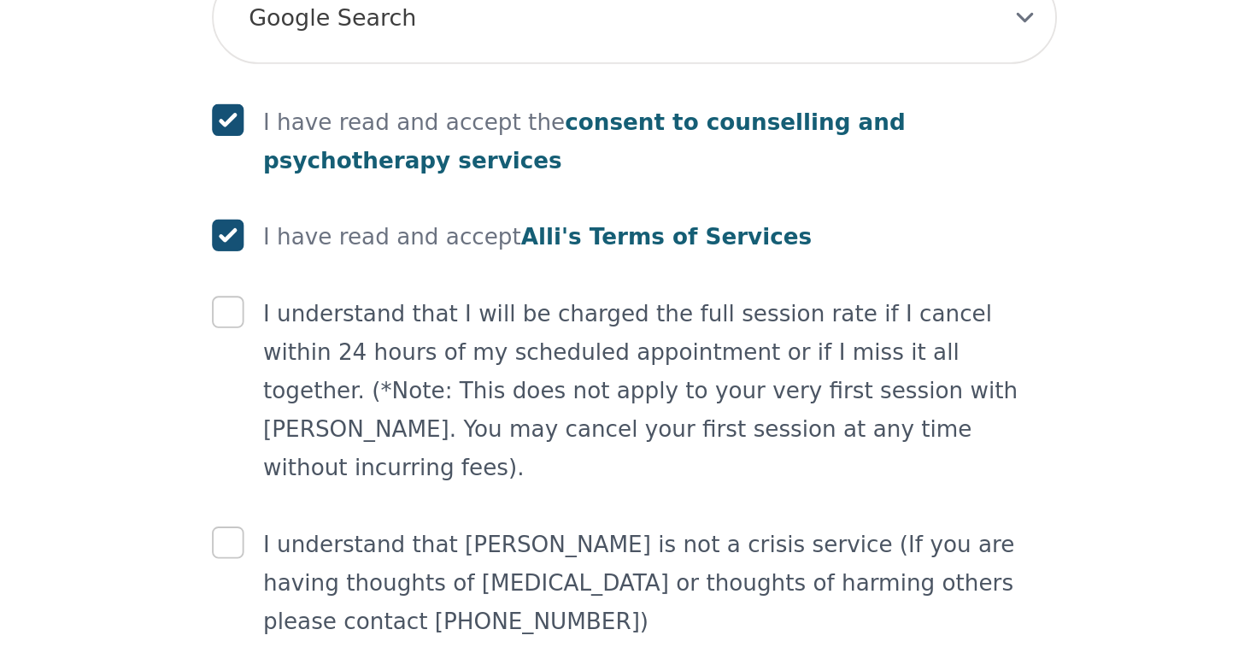
checkbox input "true"
click at [402, 585] on input "checkbox" at bounding box center [410, 593] width 17 height 17
checkbox input "true"
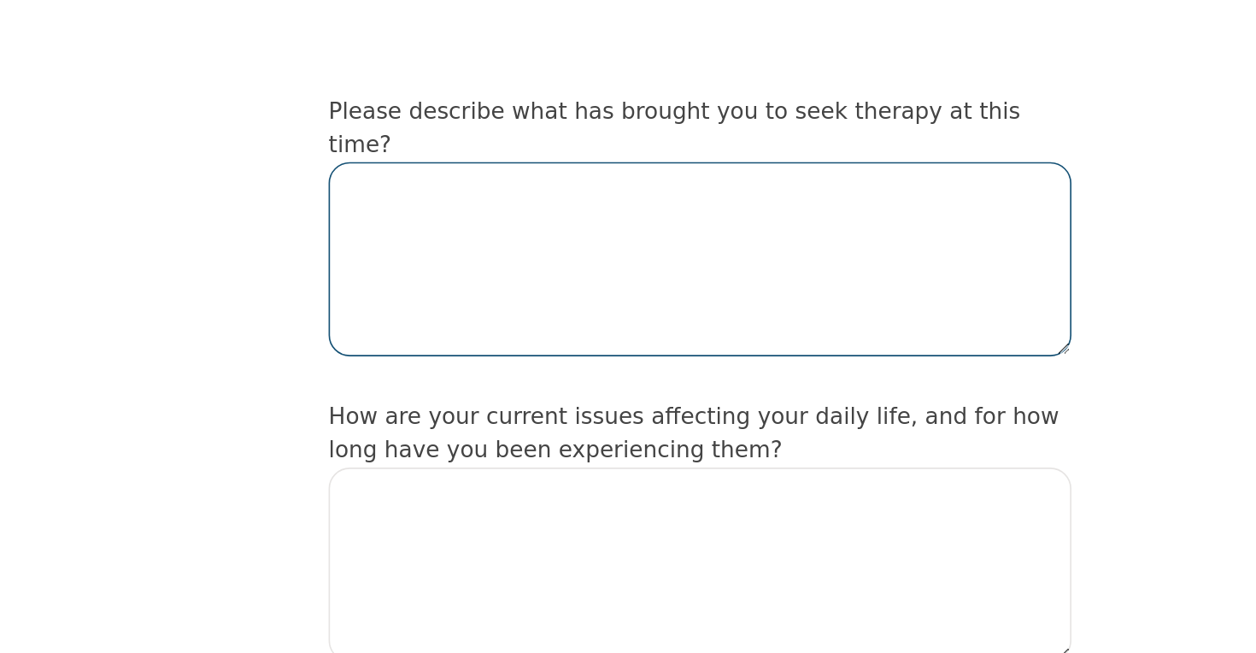
click at [402, 342] on textarea at bounding box center [627, 401] width 451 height 118
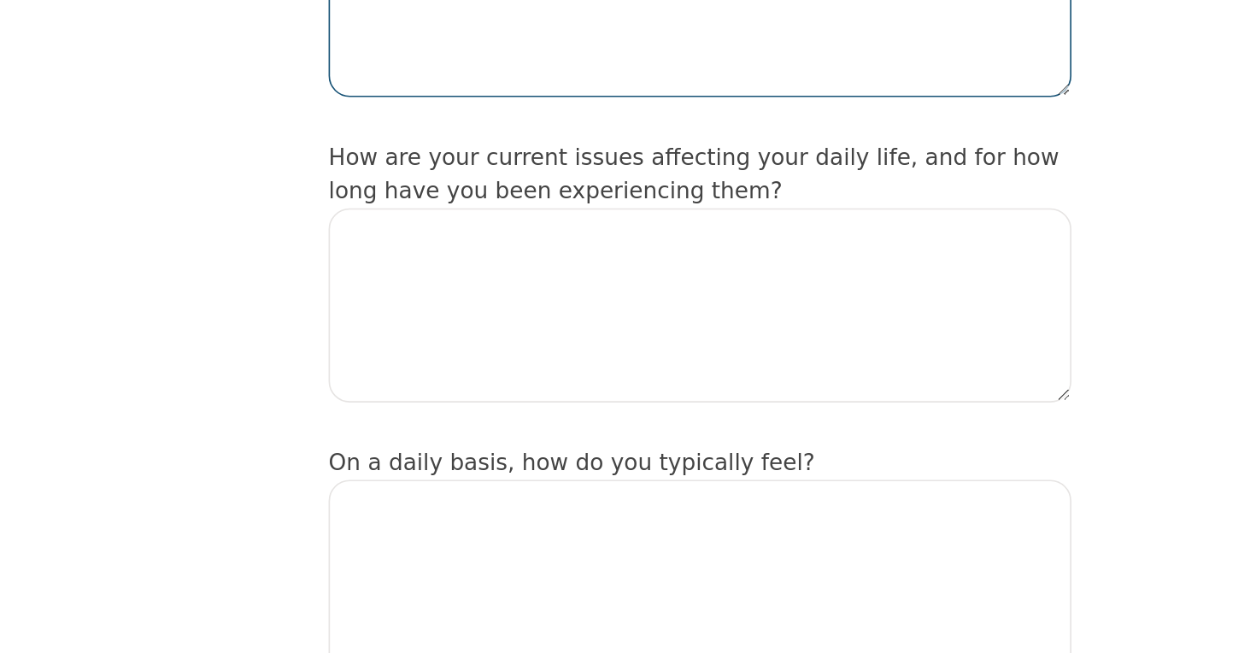
scroll to position [165, 0]
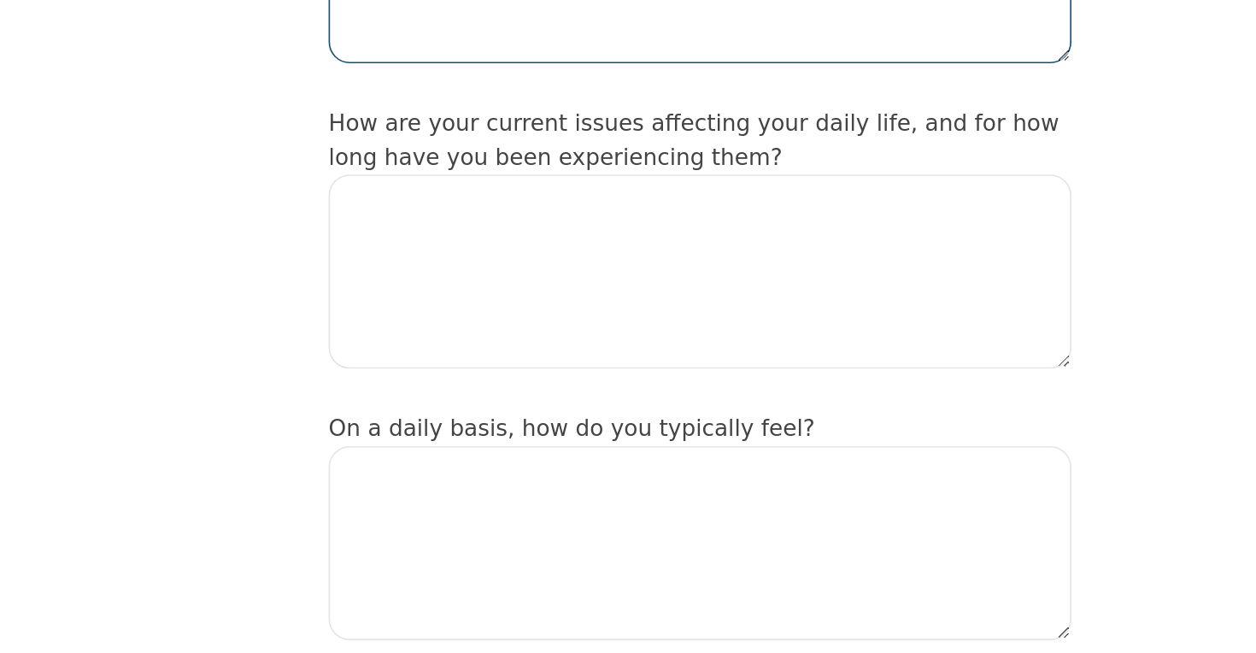
type textarea "feeling depressed"
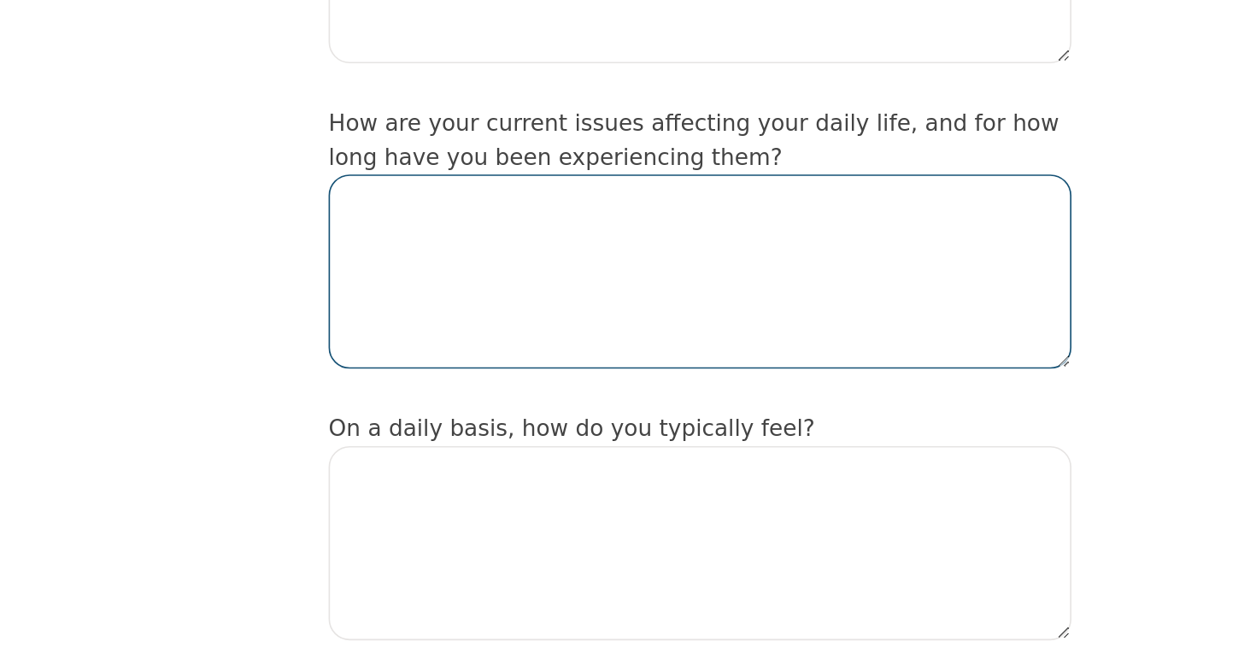
click at [402, 362] on textarea at bounding box center [627, 421] width 451 height 118
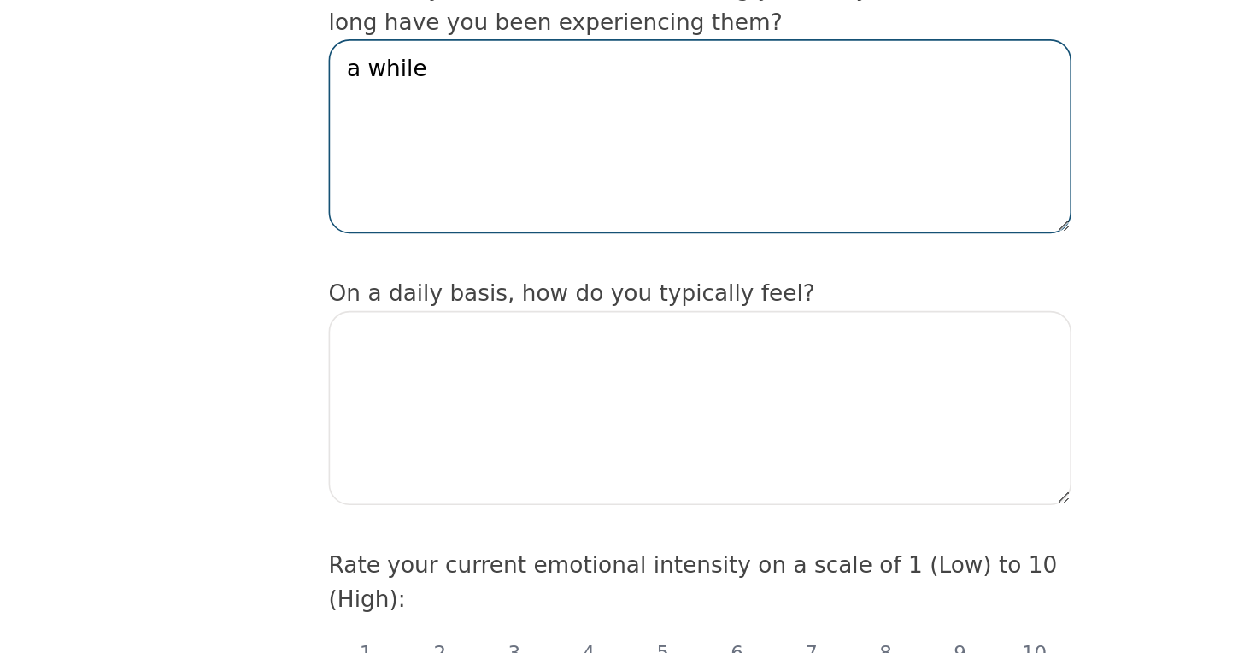
scroll to position [267, 0]
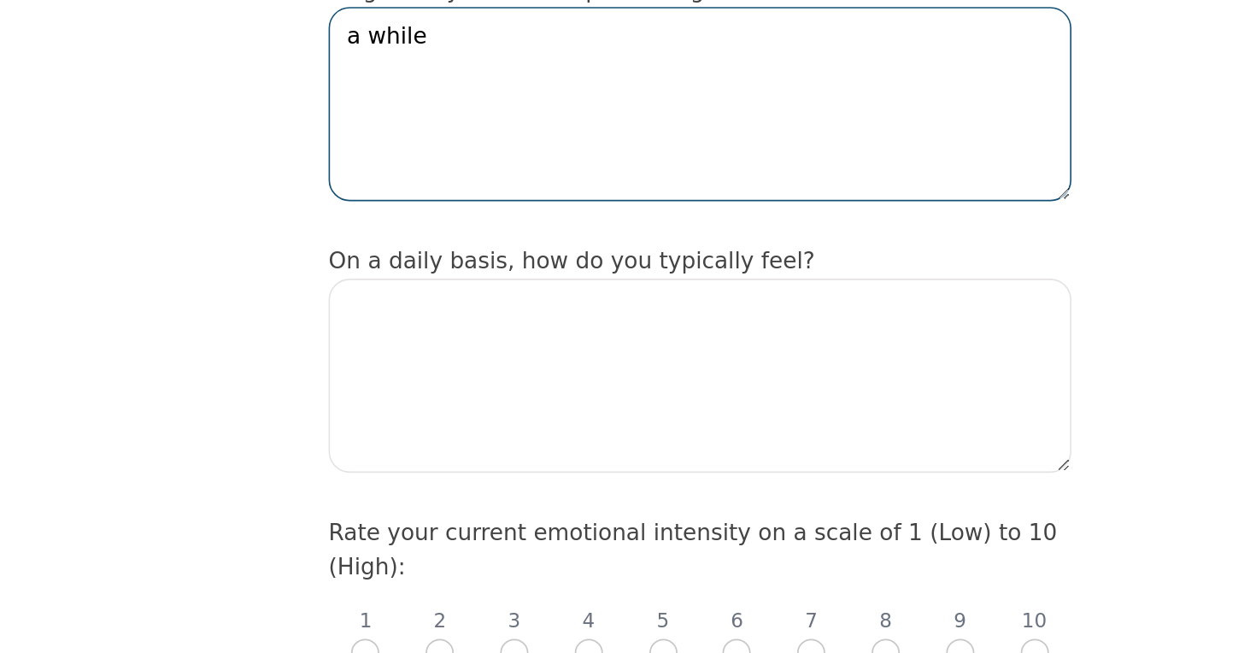
type textarea "a while"
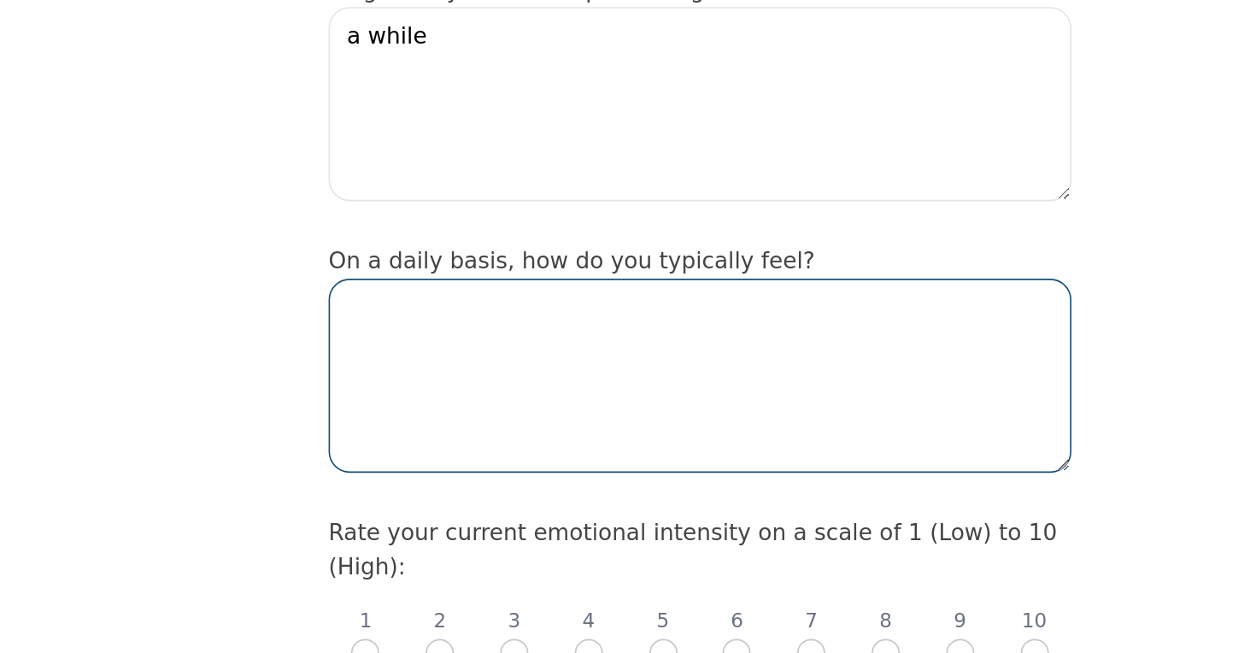
click at [402, 425] on textarea at bounding box center [627, 484] width 451 height 118
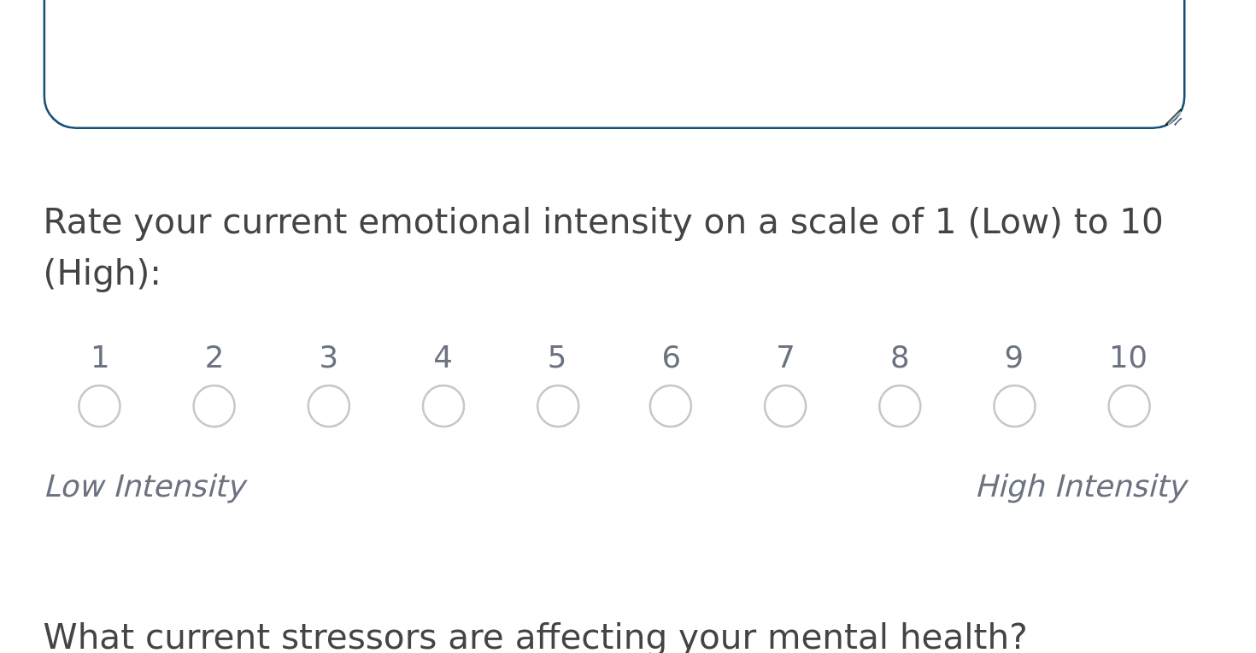
scroll to position [719, 0]
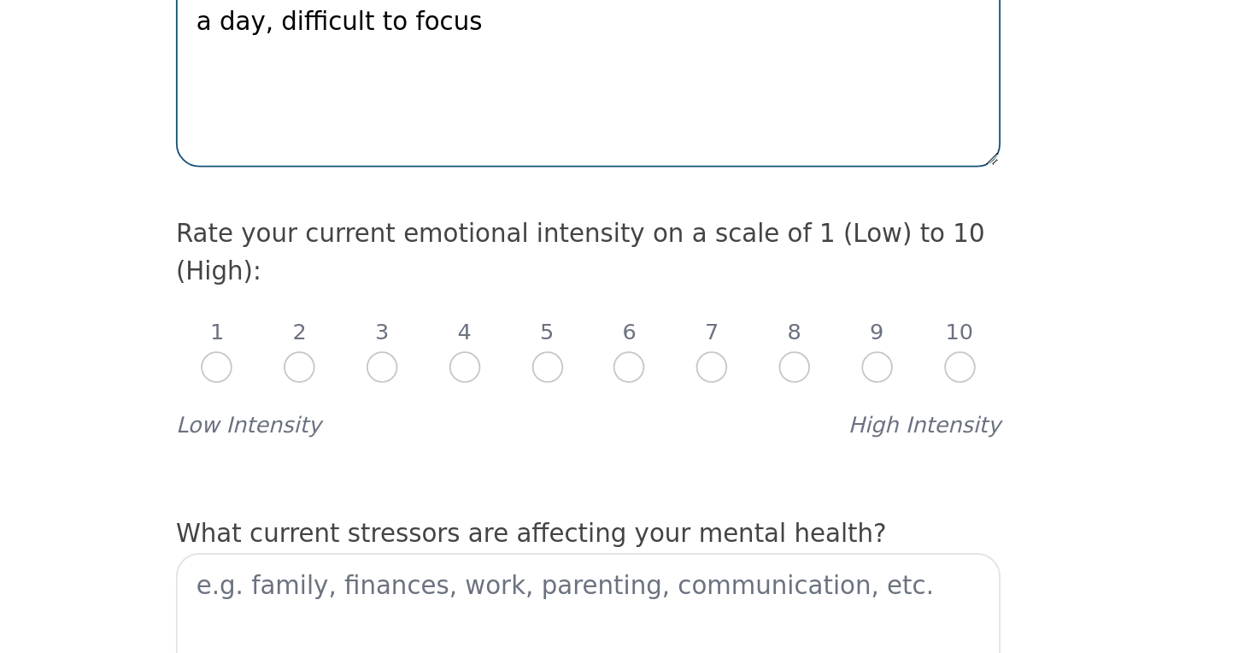
type textarea "its hard to sleep at night, and my eyes get blurry at least once a day, difficu…"
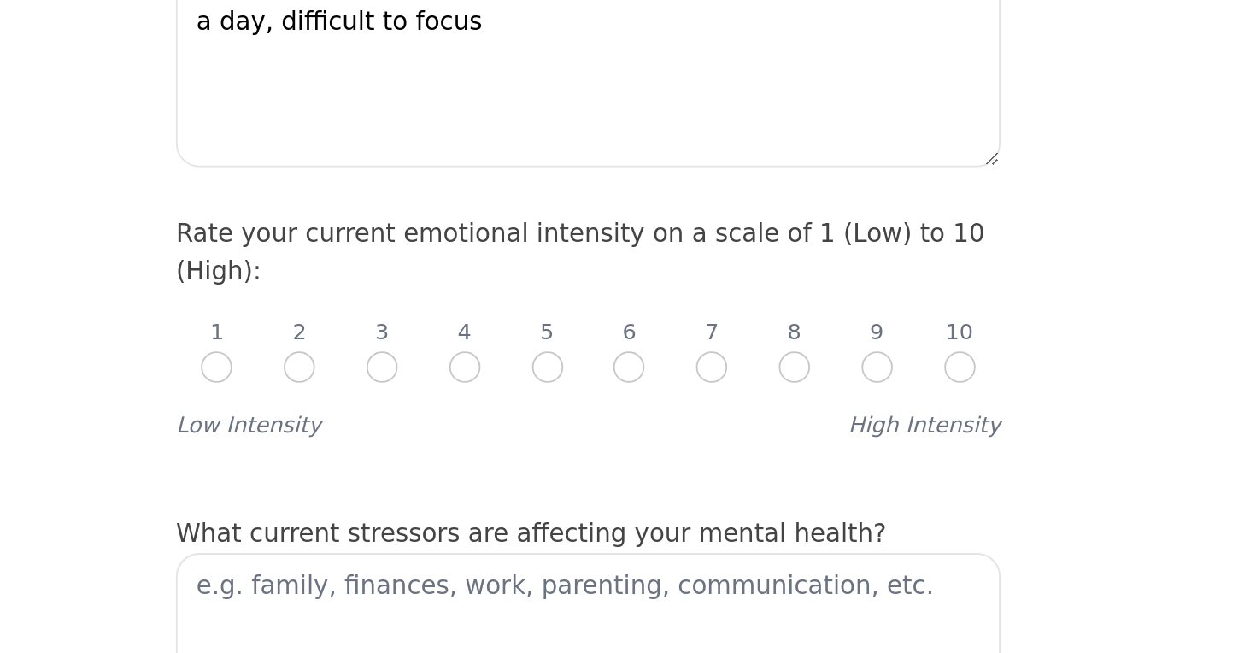
click at [687, 192] on input "radio" at bounding box center [695, 200] width 17 height 17
radio input "true"
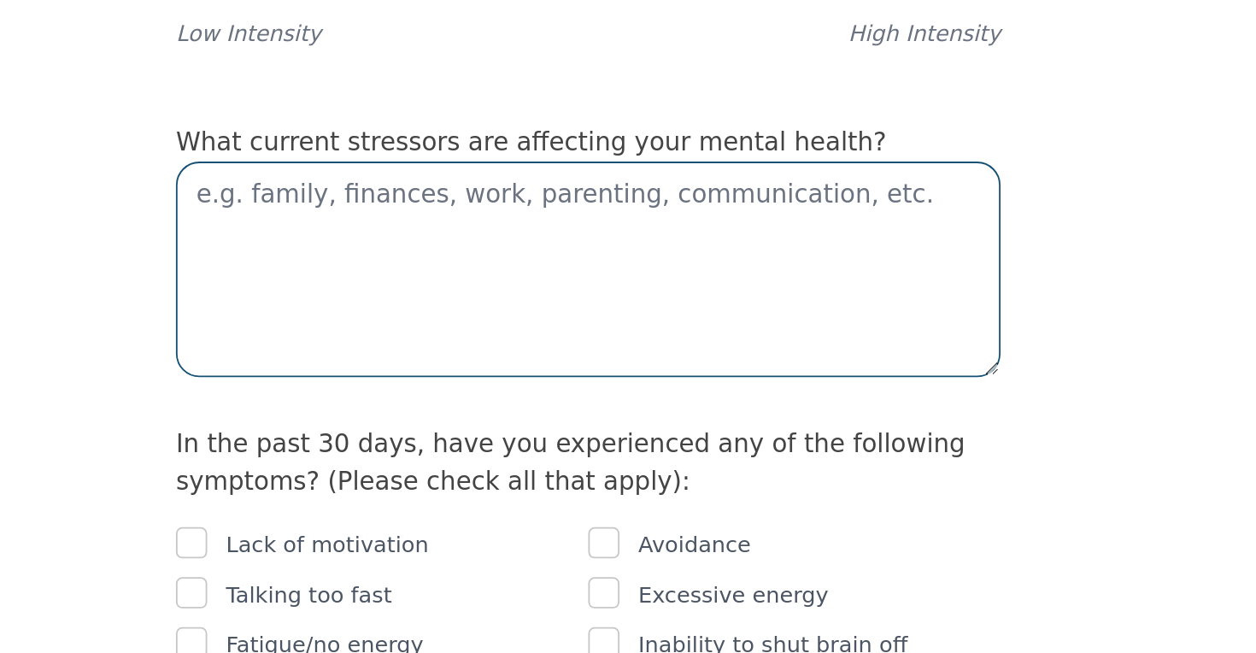
click at [402, 302] on textarea at bounding box center [627, 361] width 451 height 118
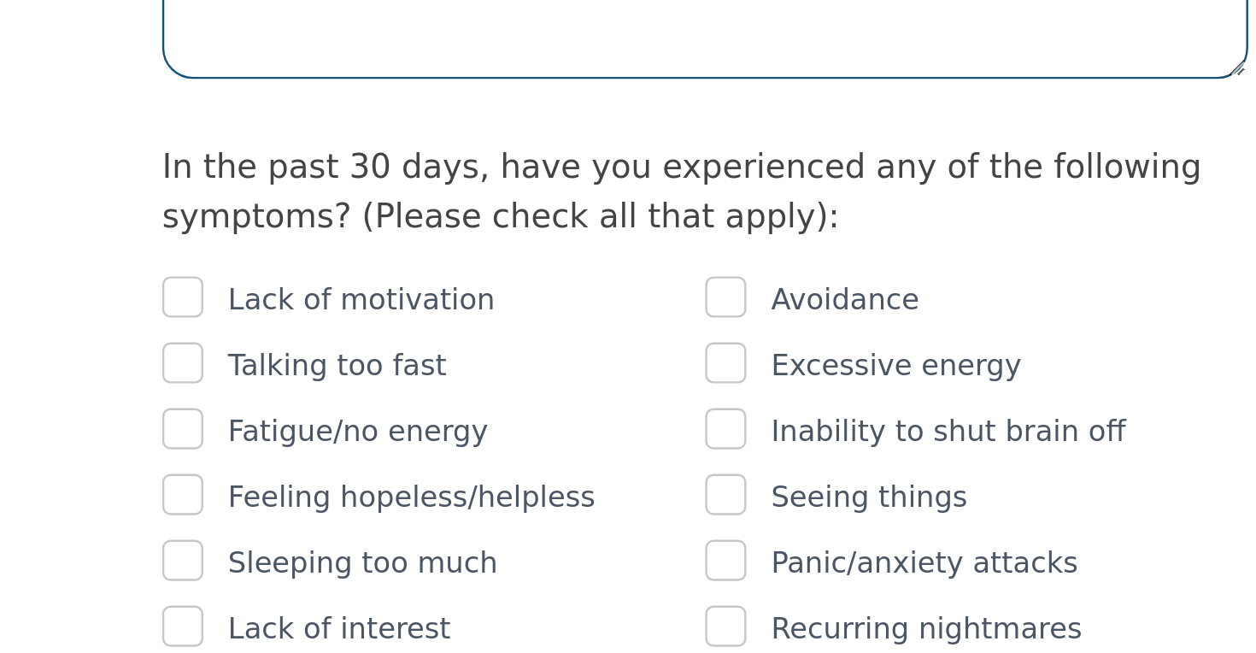
scroll to position [724, 0]
type textarea "finances, not finding work, people not being nice"
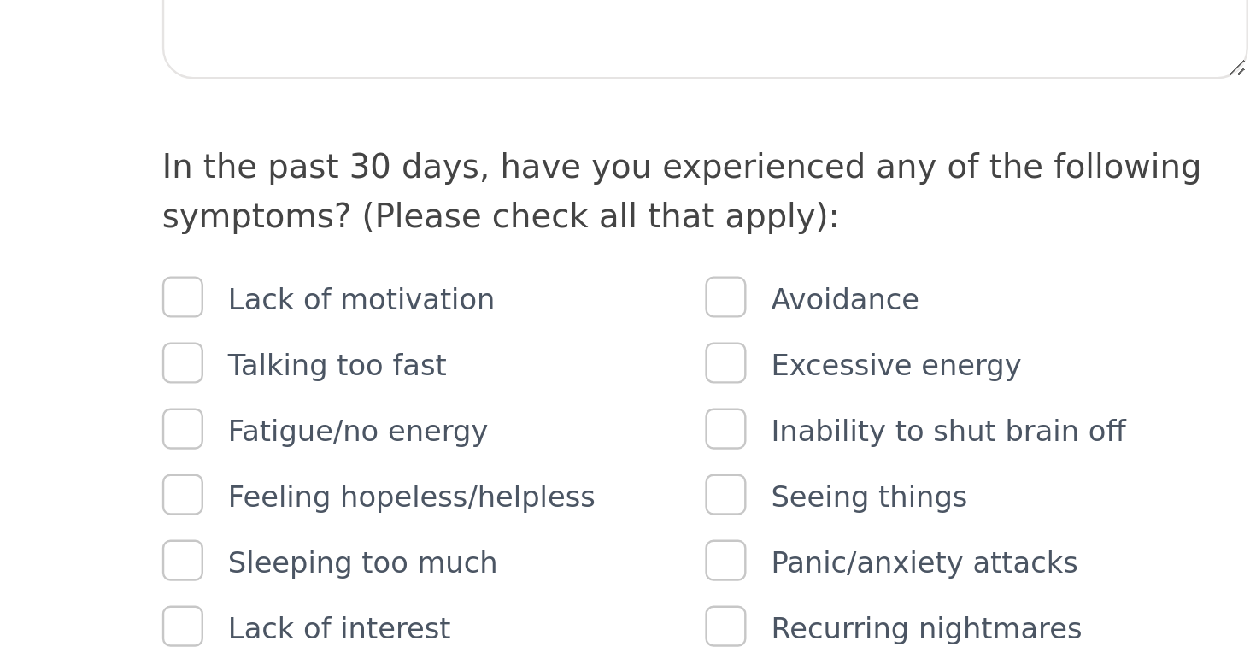
click at [402, 551] on input "checkbox" at bounding box center [410, 559] width 17 height 17
checkbox input "true"
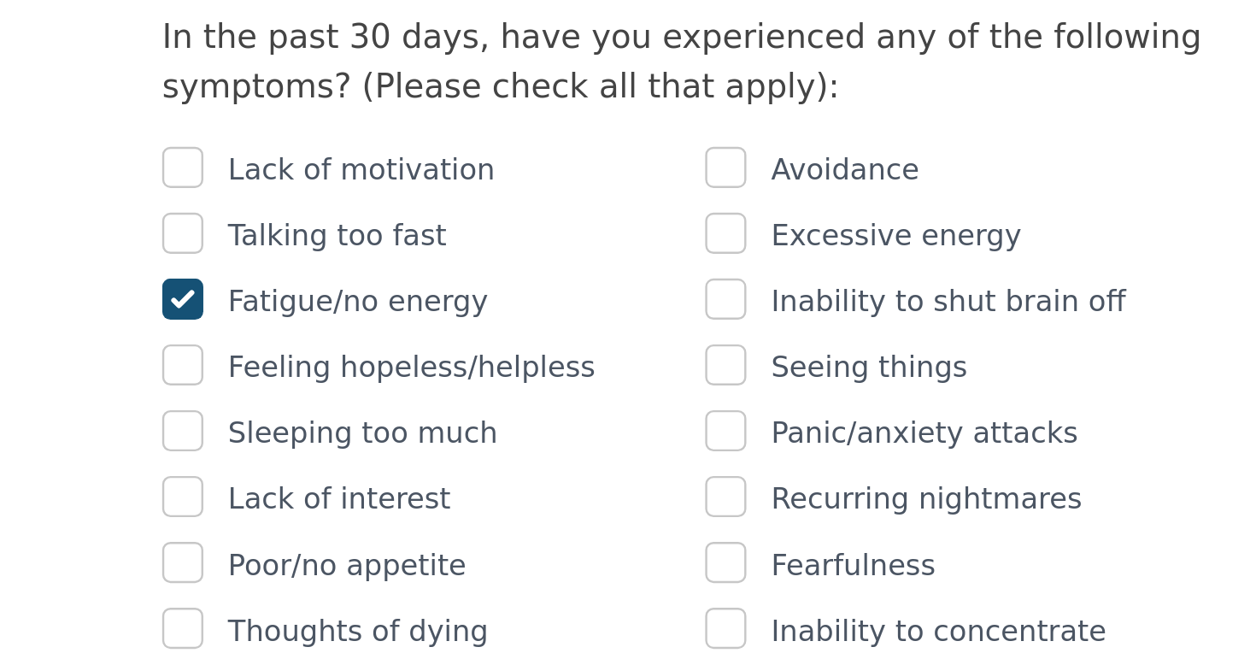
scroll to position [786, 0]
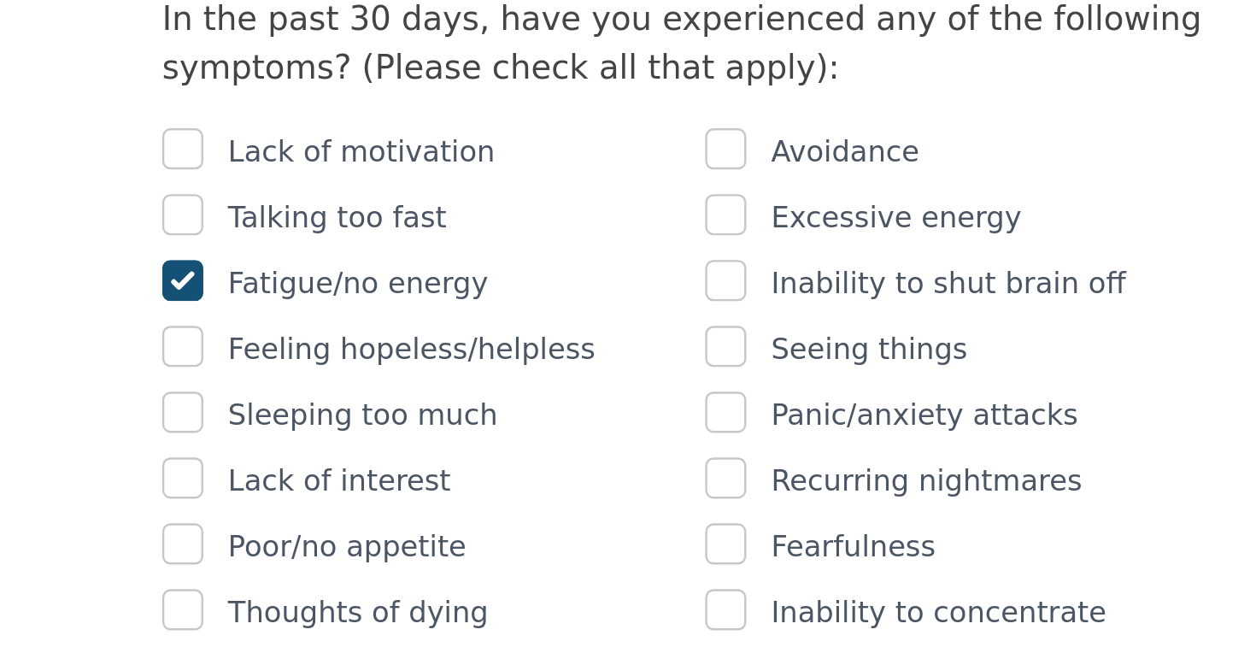
click at [402, 517] on input "checkbox" at bounding box center [410, 525] width 17 height 17
checkbox input "true"
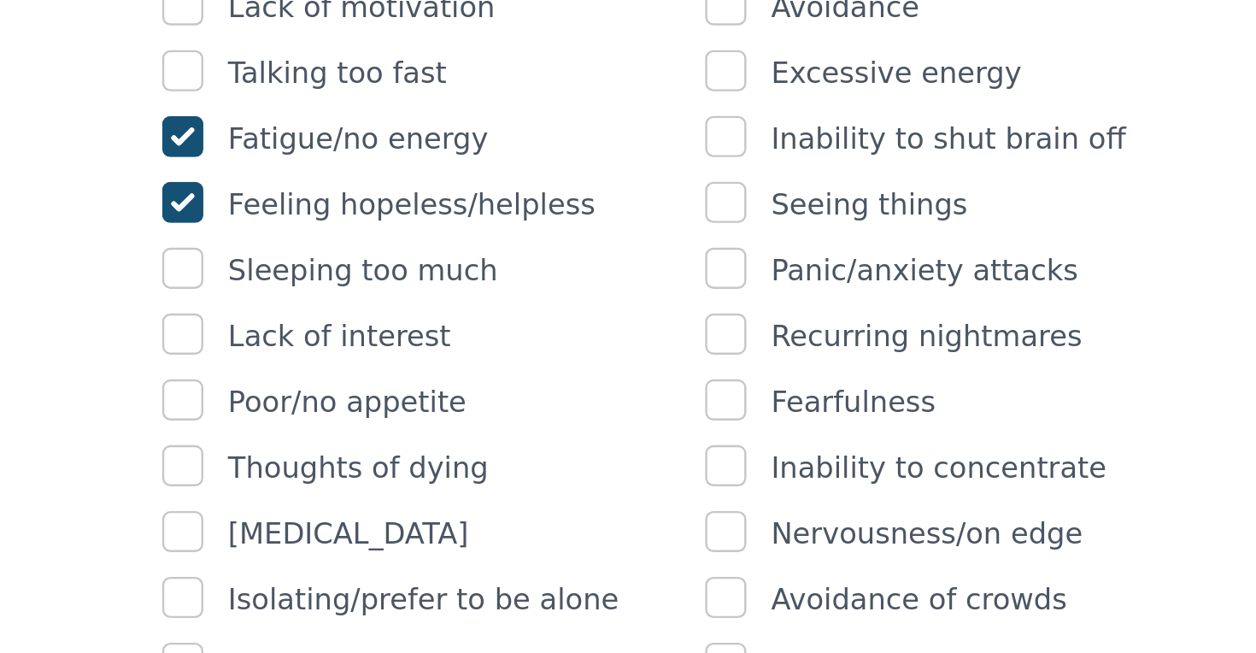
scroll to position [850, 0]
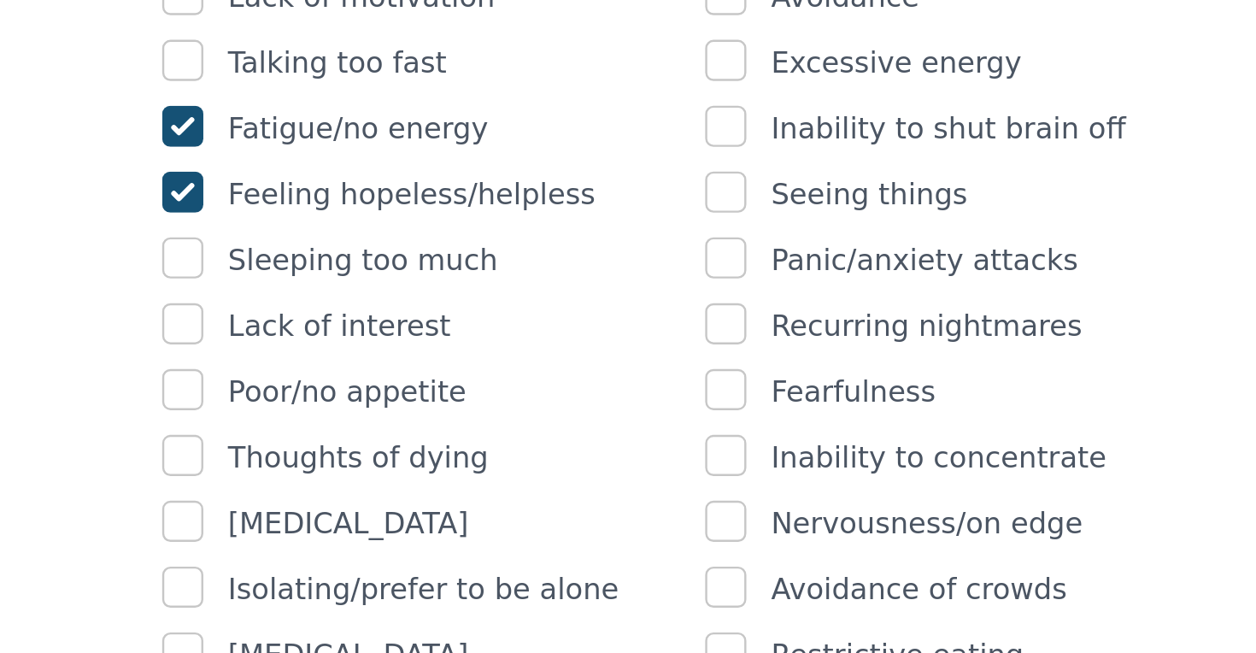
click at [402, 507] on input "checkbox" at bounding box center [410, 515] width 17 height 17
checkbox input "false"
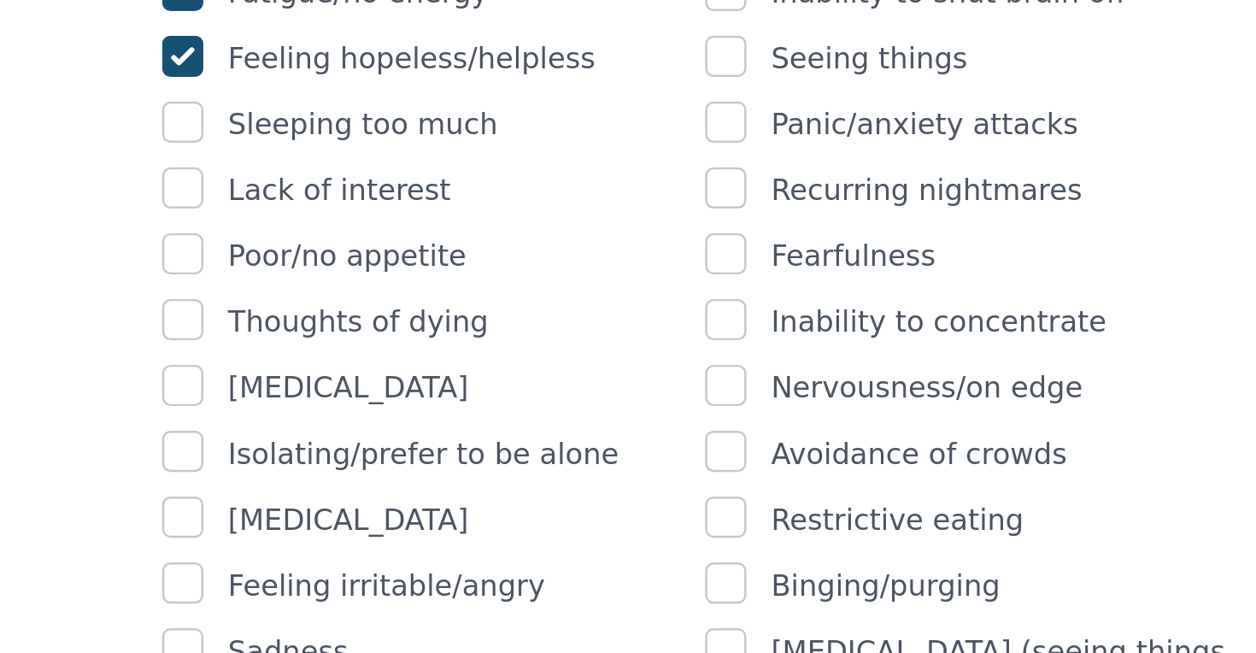
scroll to position [908, 0]
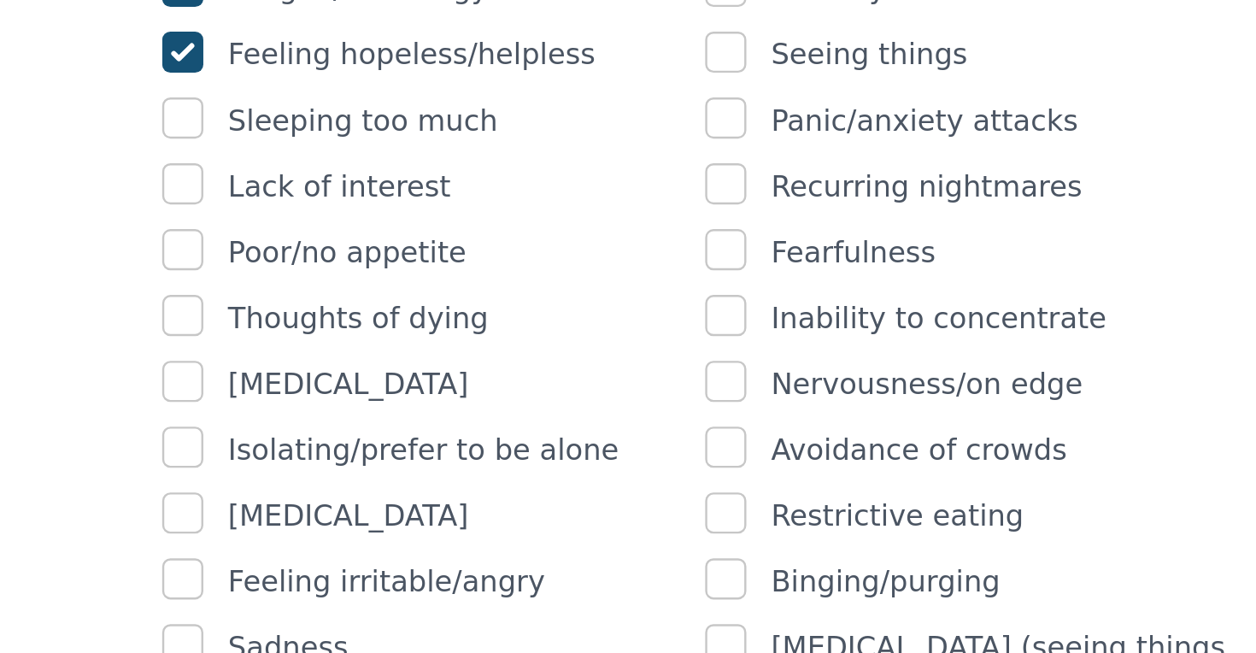
click at [402, 559] on input "checkbox" at bounding box center [410, 567] width 17 height 17
checkbox input "true"
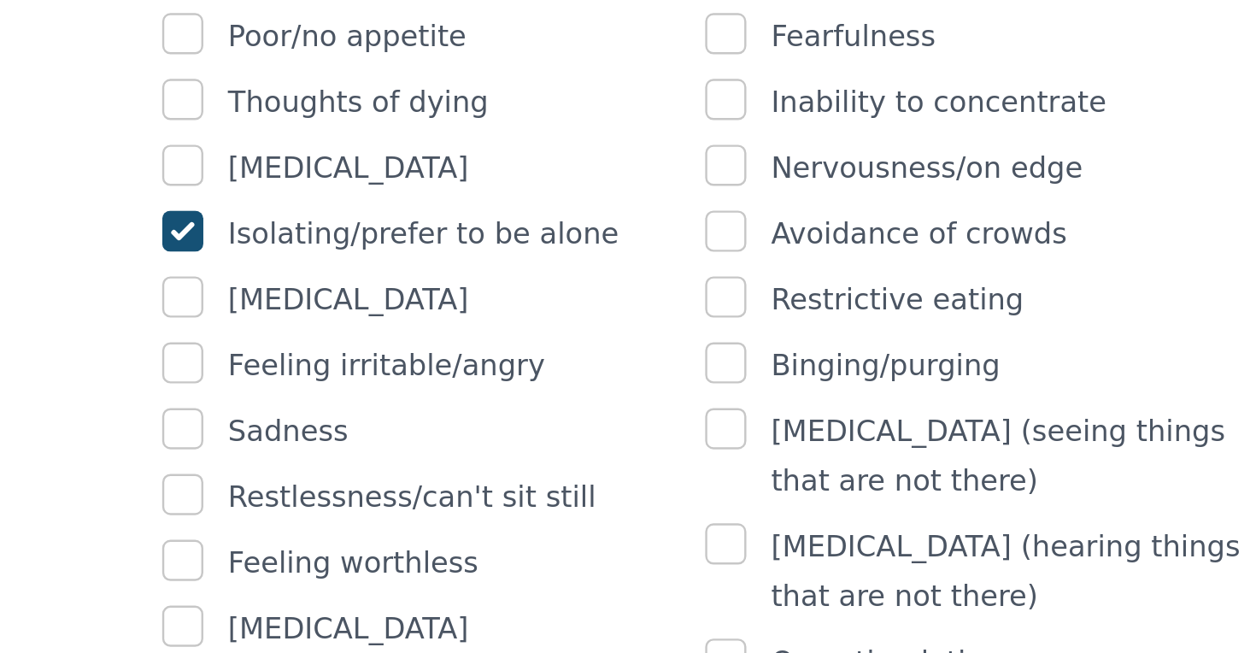
scroll to position [998, 0]
click at [402, 524] on input "checkbox" at bounding box center [410, 532] width 17 height 17
checkbox input "true"
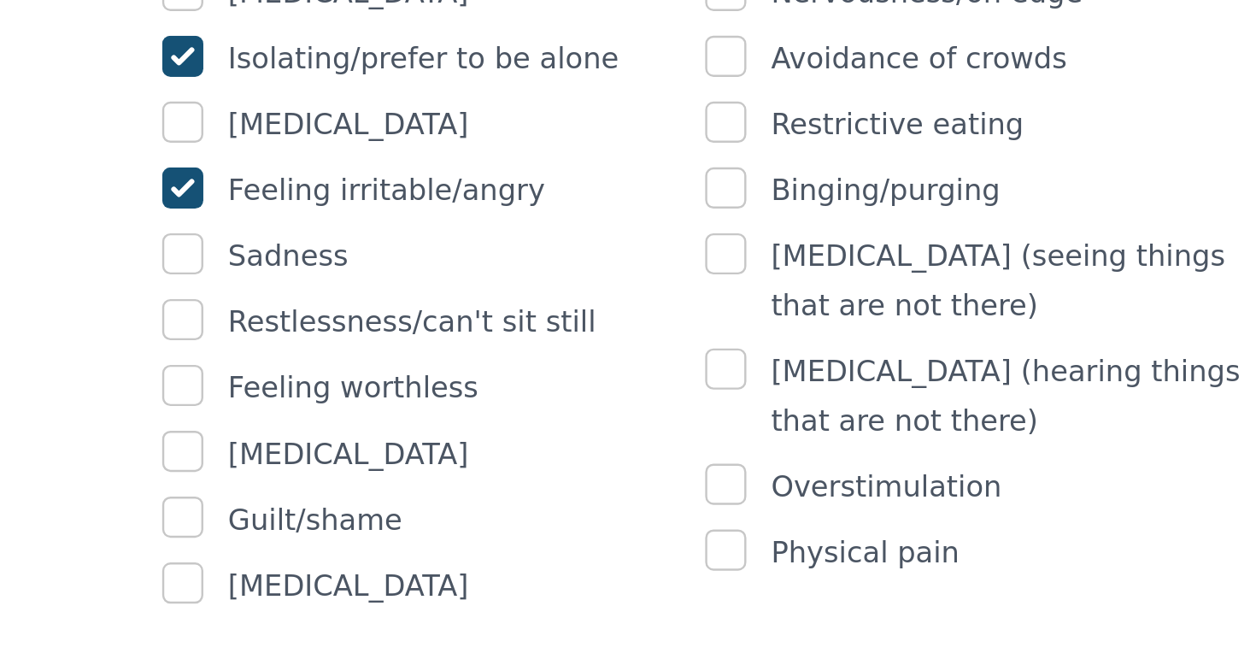
scroll to position [1071, 0]
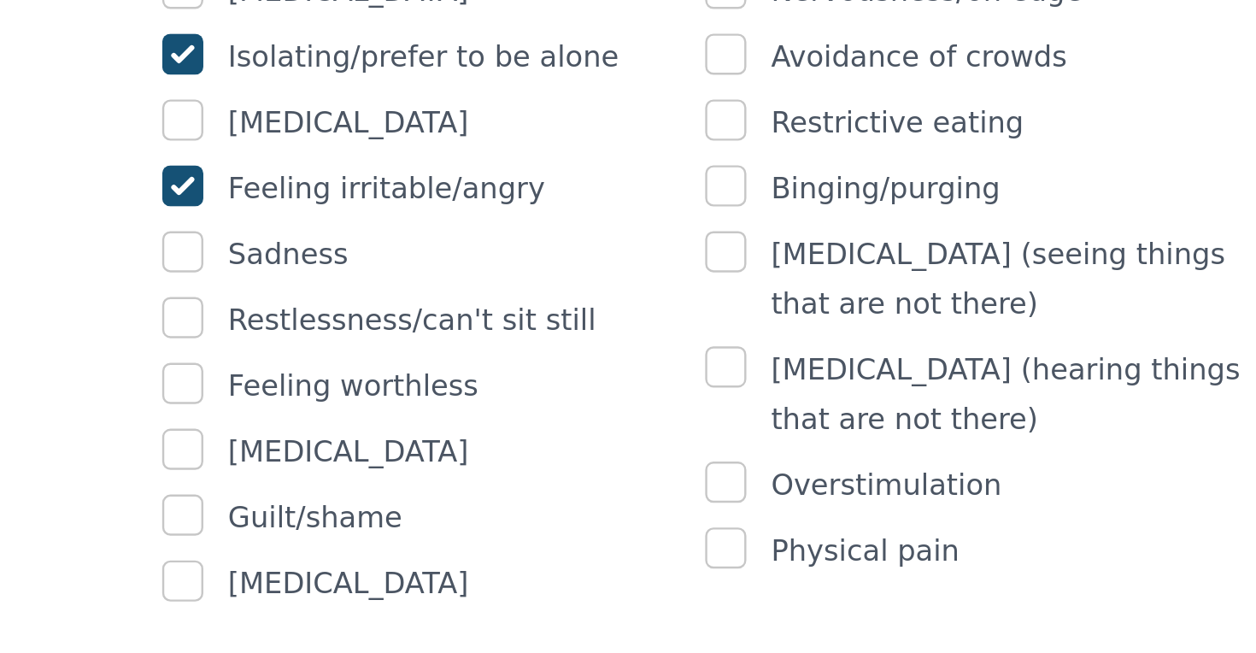
click at [402, 478] on input "checkbox" at bounding box center [410, 486] width 17 height 17
checkbox input "true"
click at [402, 532] on input "checkbox" at bounding box center [410, 540] width 17 height 17
checkbox input "true"
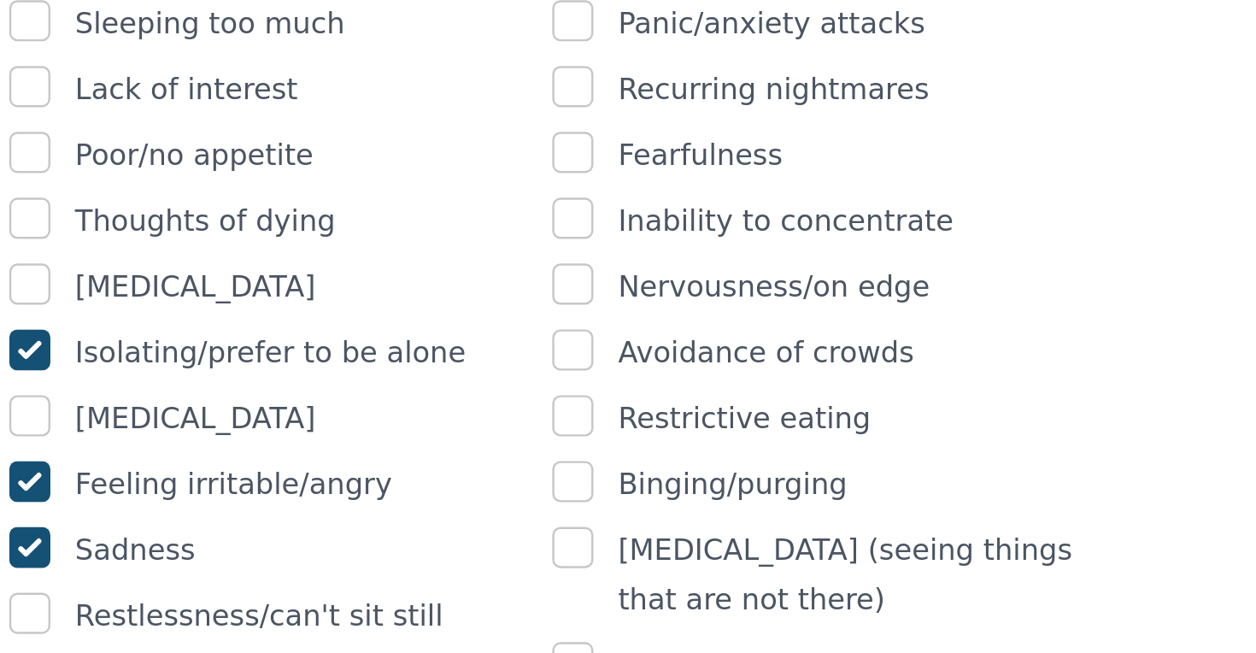
click at [628, 450] on input "checkbox" at bounding box center [636, 458] width 17 height 17
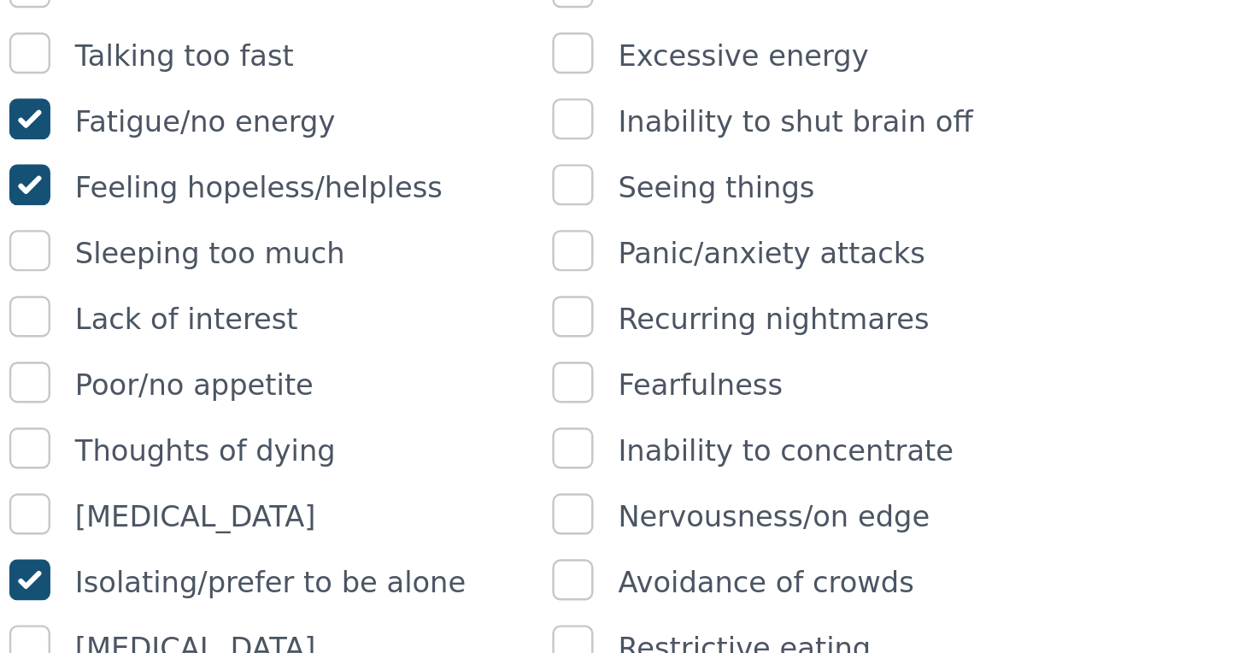
click at [628, 450] on input "checkbox" at bounding box center [636, 458] width 17 height 17
checkbox input "false"
click at [628, 396] on input "checkbox" at bounding box center [636, 404] width 17 height 17
checkbox input "true"
click at [628, 341] on input "checkbox" at bounding box center [636, 349] width 17 height 17
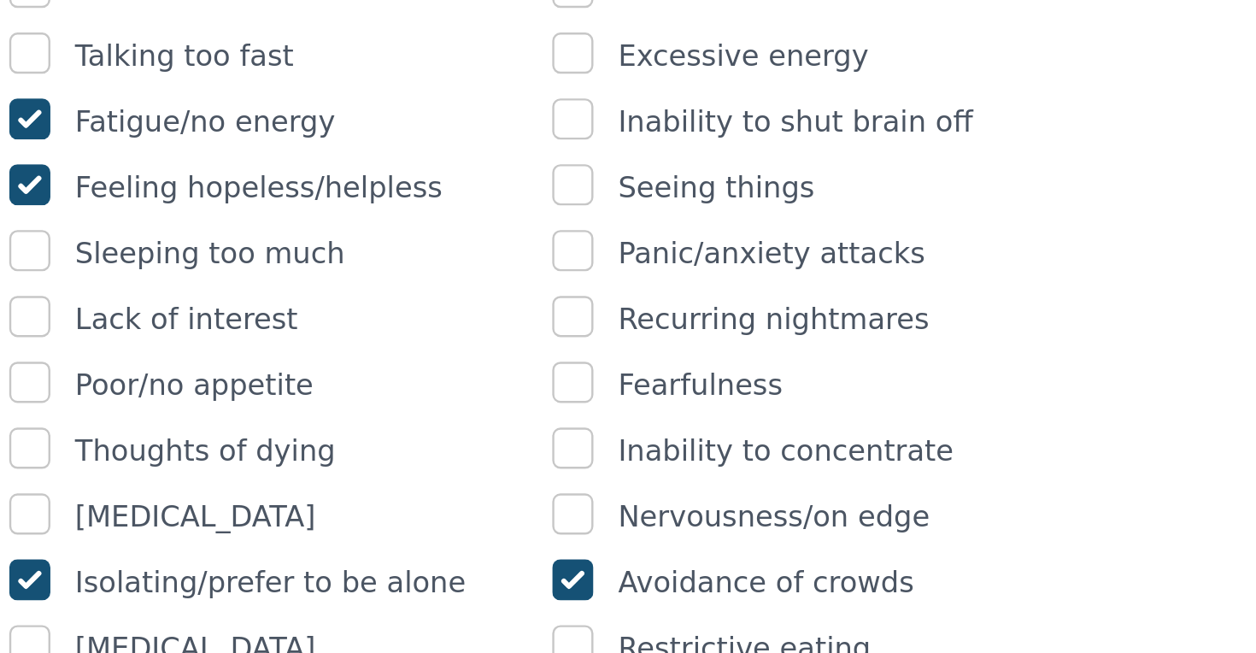
checkbox input "true"
click at [628, 368] on input "checkbox" at bounding box center [636, 376] width 17 height 17
checkbox input "true"
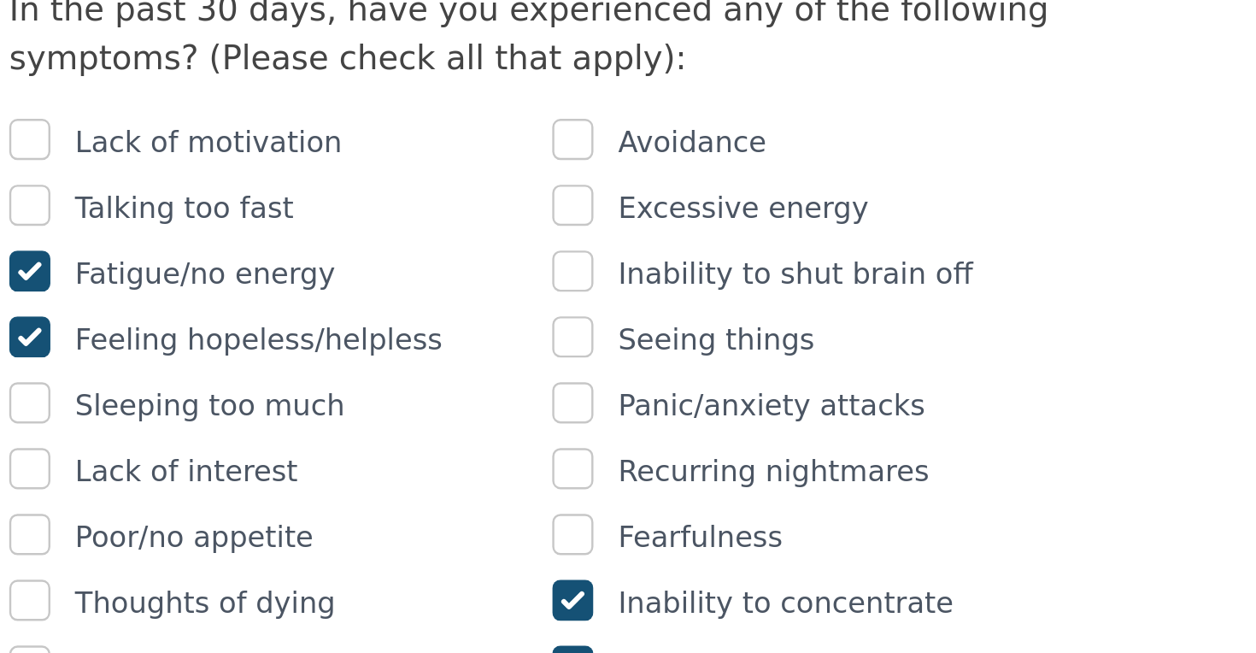
click at [628, 259] on input "checkbox" at bounding box center [636, 267] width 17 height 17
checkbox input "true"
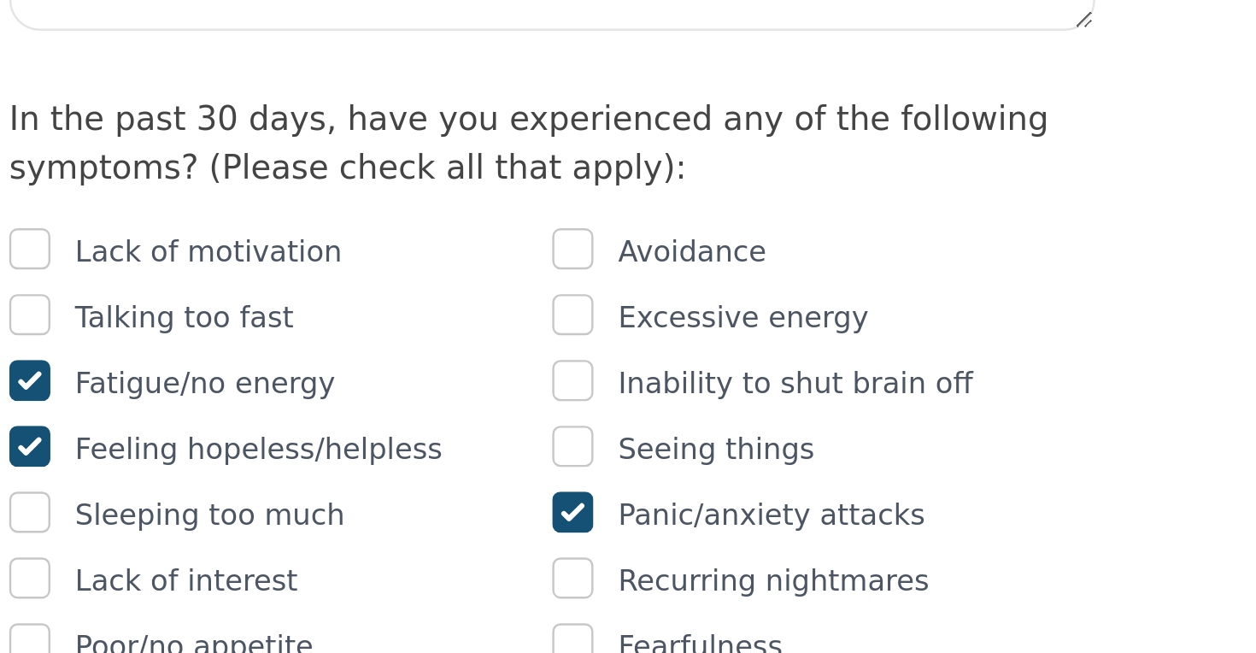
click at [628, 150] on input "checkbox" at bounding box center [636, 158] width 17 height 17
checkbox input "true"
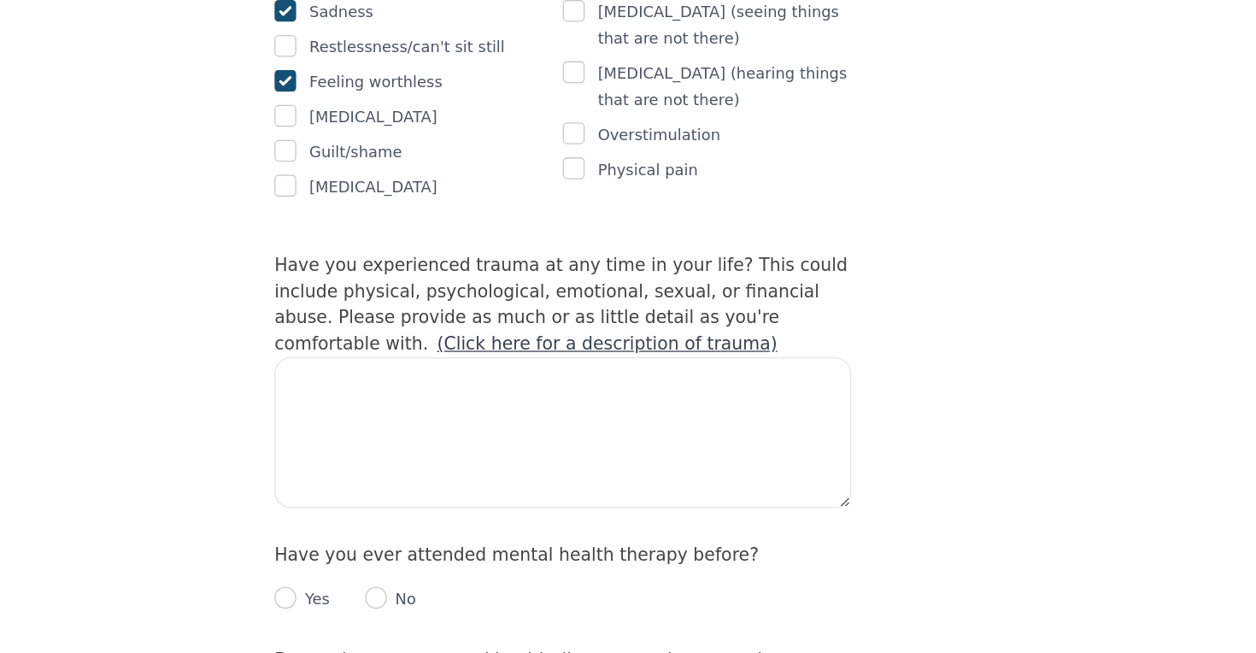
scroll to position [1293, 0]
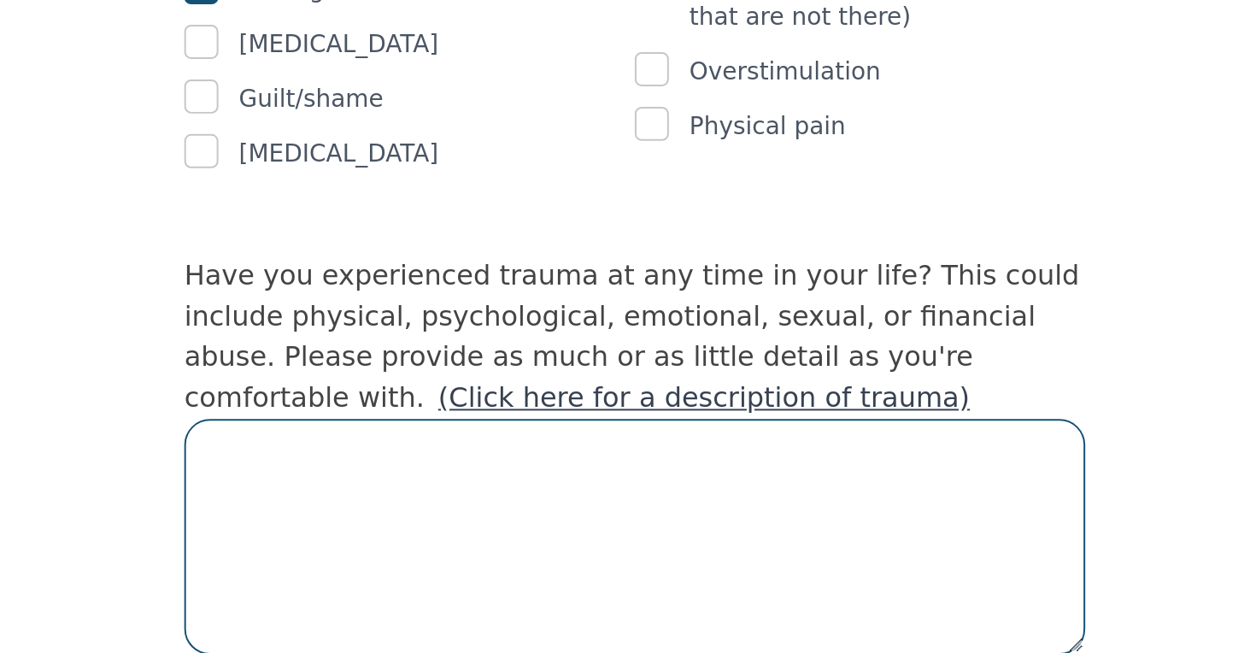
click at [402, 536] on textarea at bounding box center [627, 595] width 451 height 118
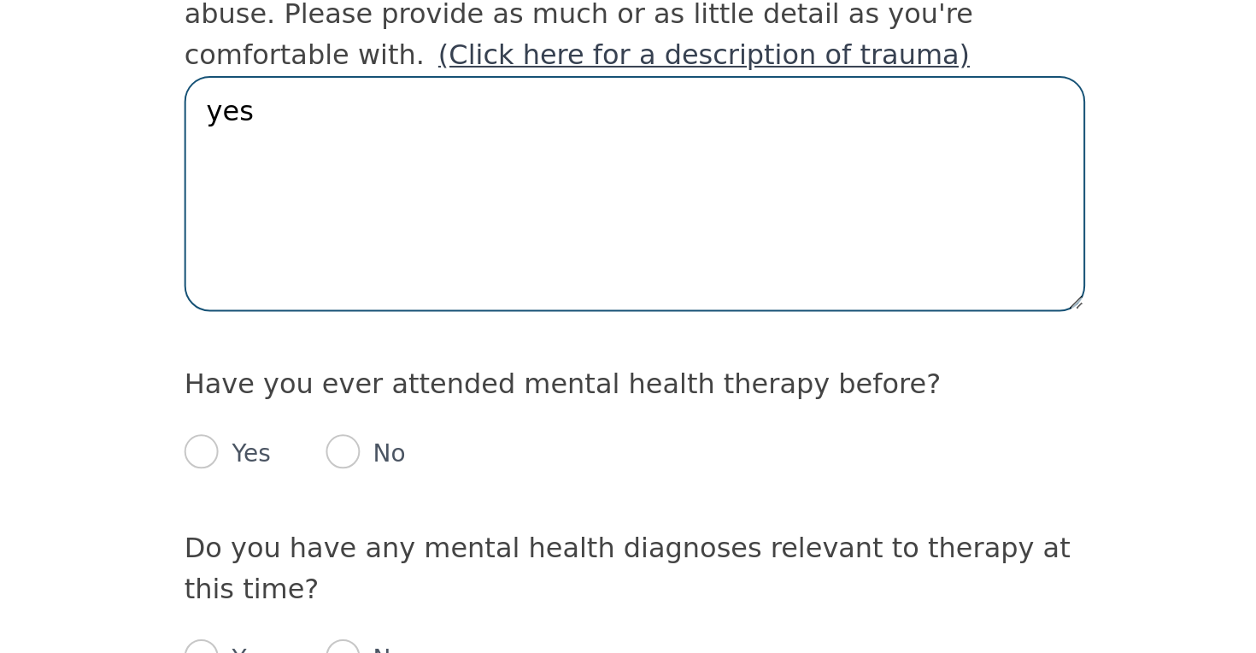
scroll to position [1471, 0]
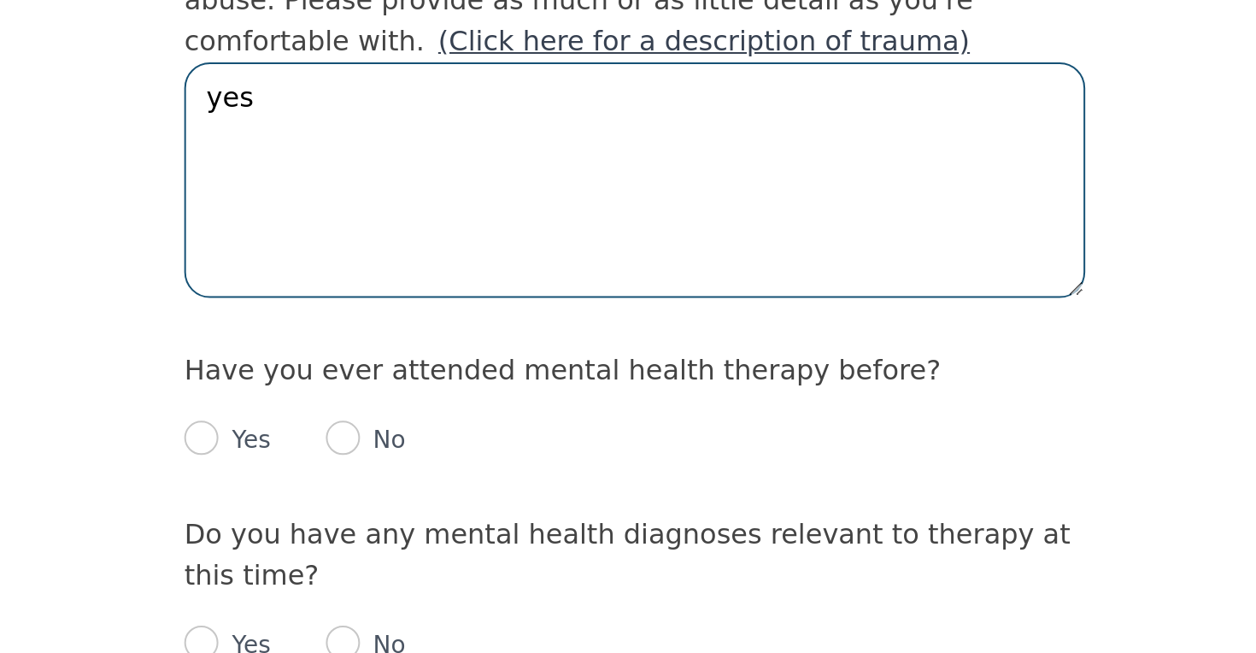
type textarea "yes"
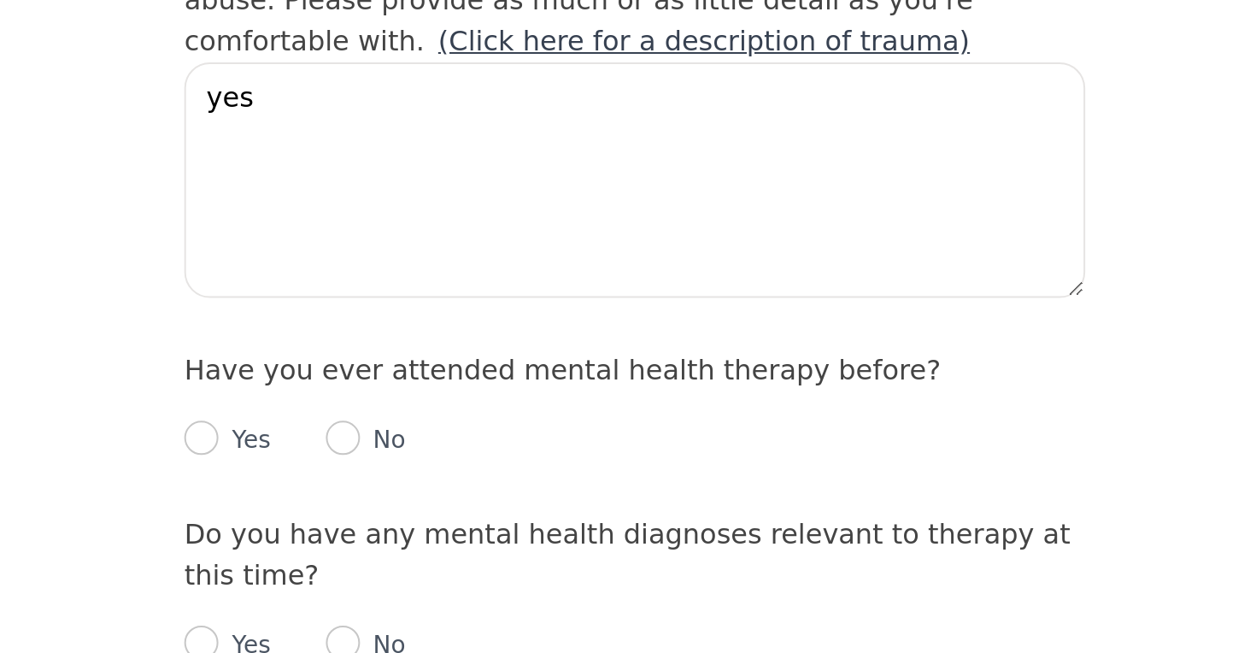
click at [402, 537] on input "radio" at bounding box center [410, 545] width 17 height 17
radio input "true"
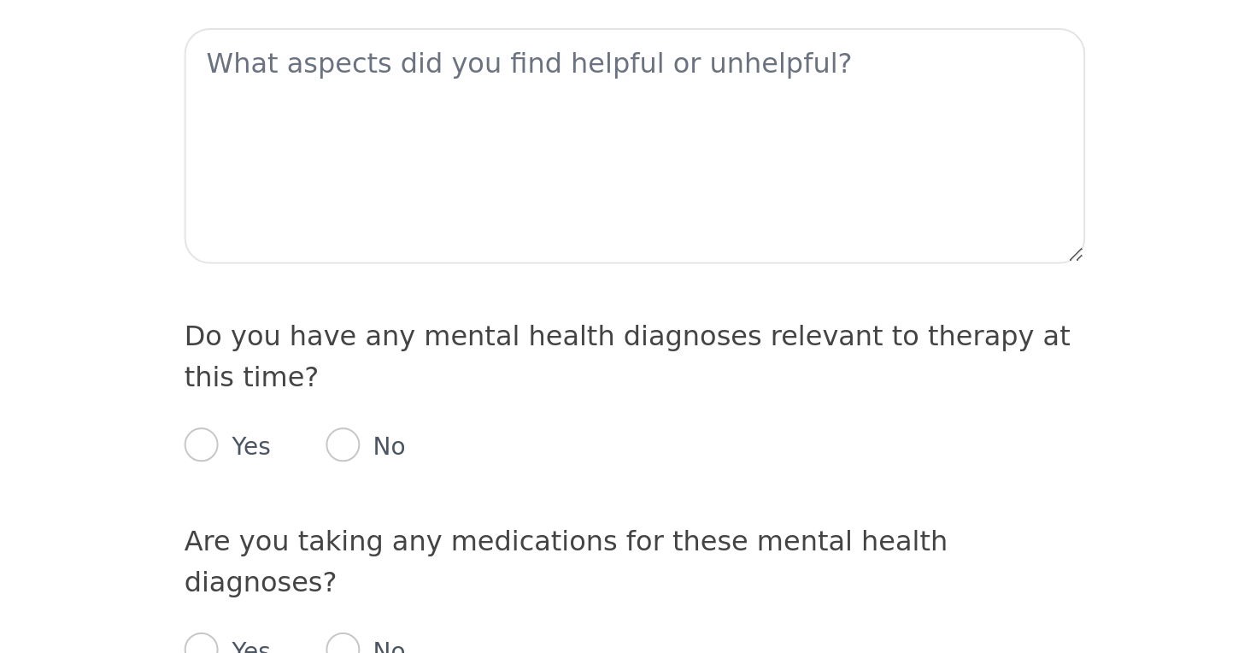
scroll to position [1716, 0]
click at [402, 539] on input "radio" at bounding box center [410, 547] width 17 height 17
radio input "true"
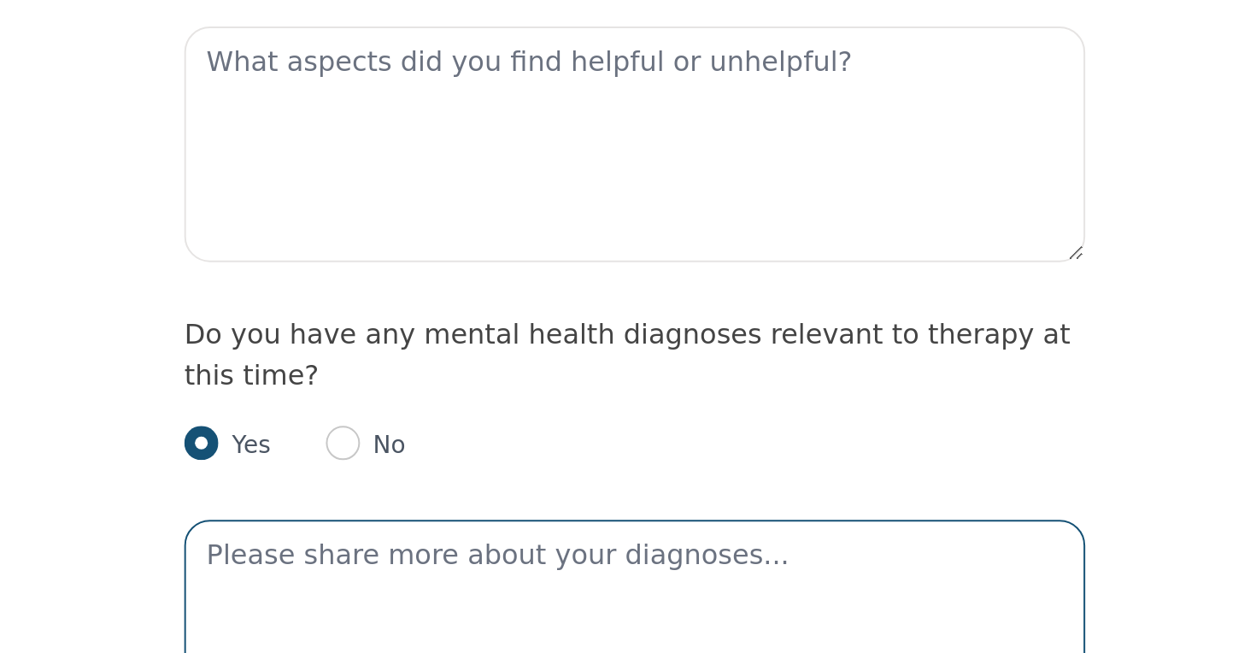
click at [402, 586] on textarea at bounding box center [627, 645] width 451 height 118
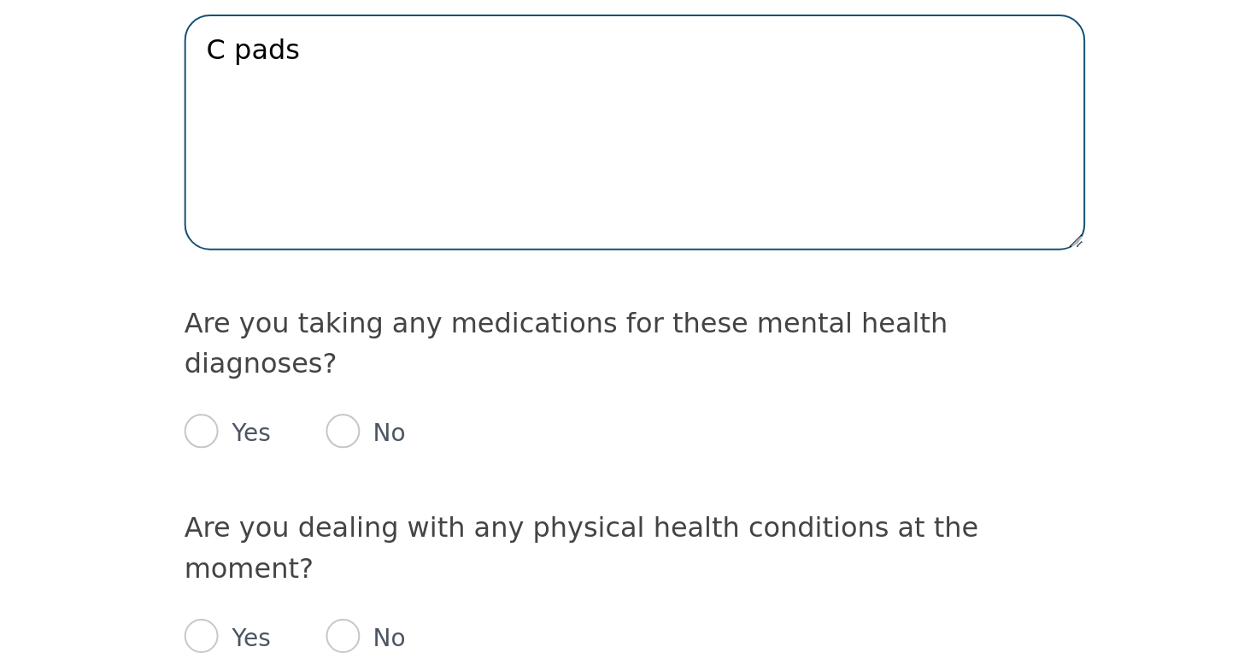
scroll to position [1970, 0]
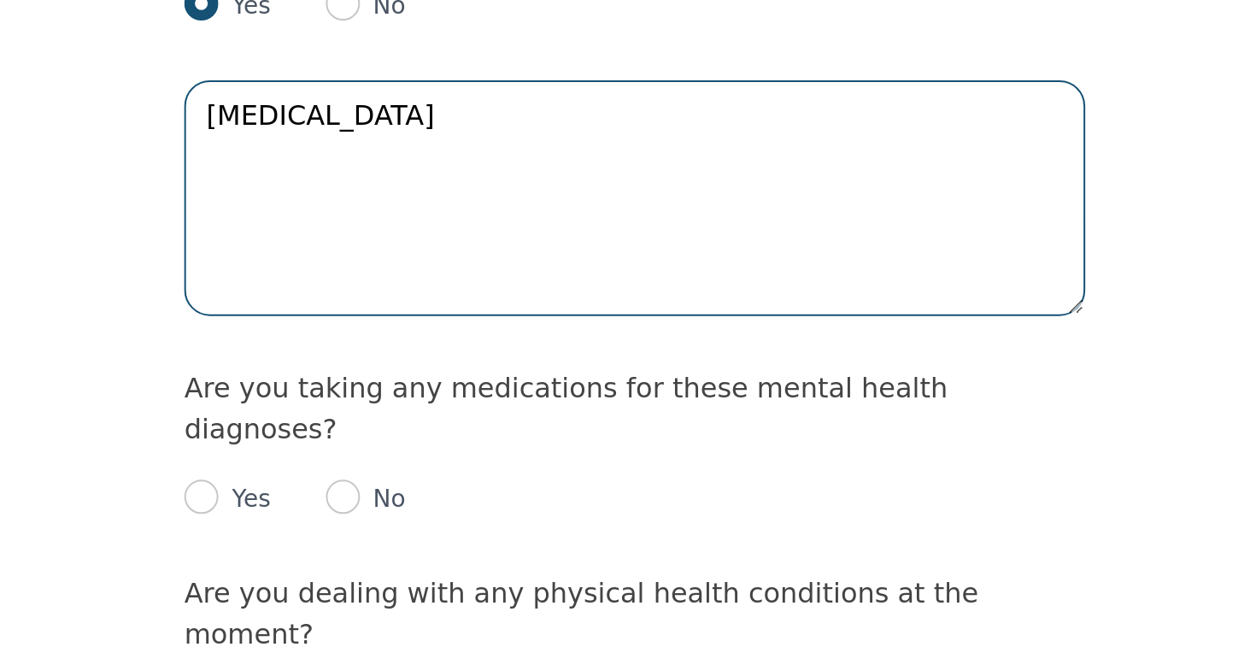
type textarea "C ptsd"
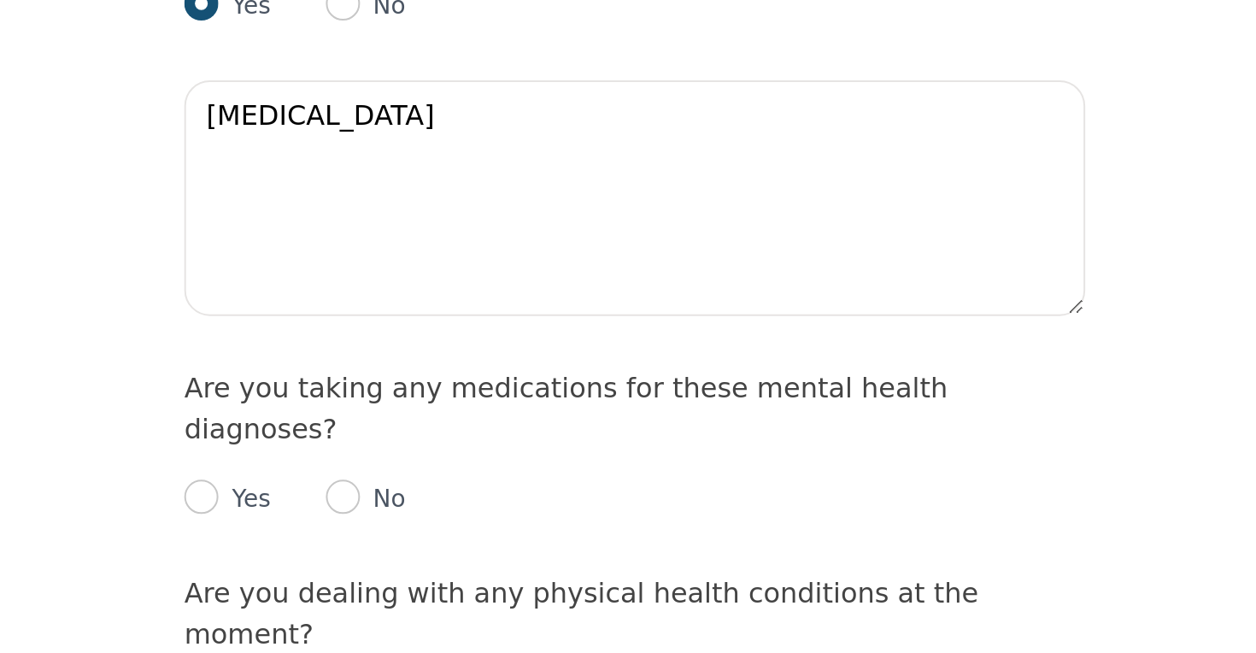
click at [473, 531] on input "radio" at bounding box center [481, 539] width 17 height 17
radio input "true"
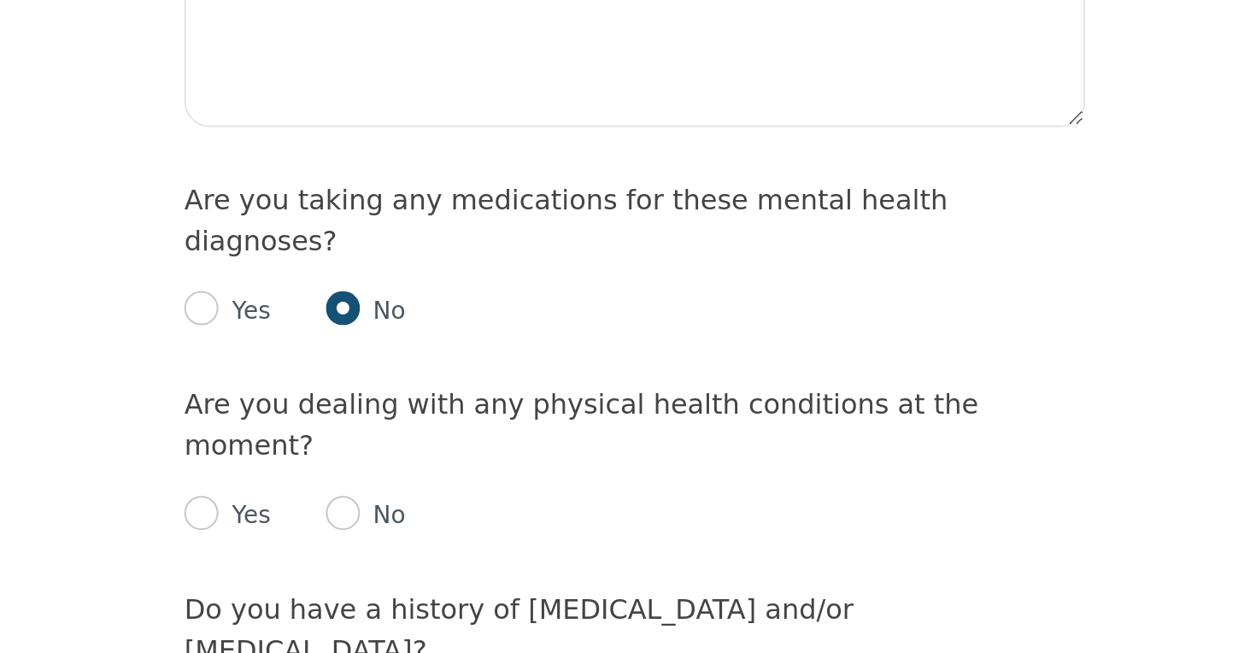
scroll to position [2033, 0]
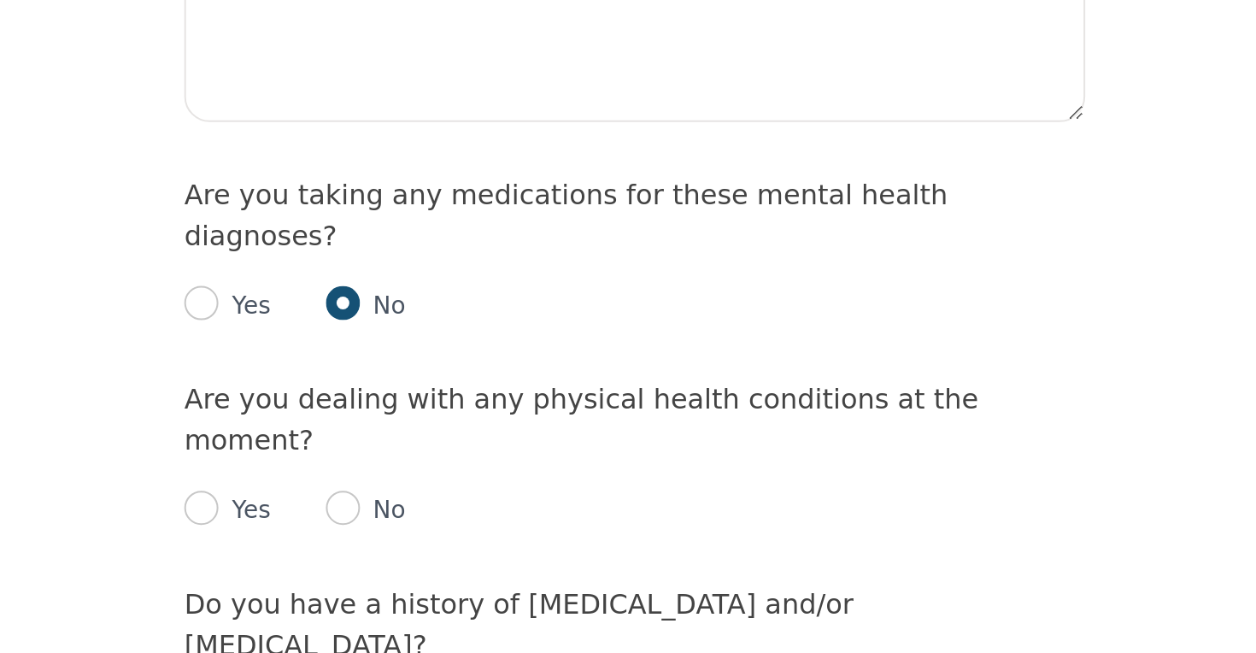
click at [402, 572] on input "radio" at bounding box center [410, 580] width 17 height 17
radio input "true"
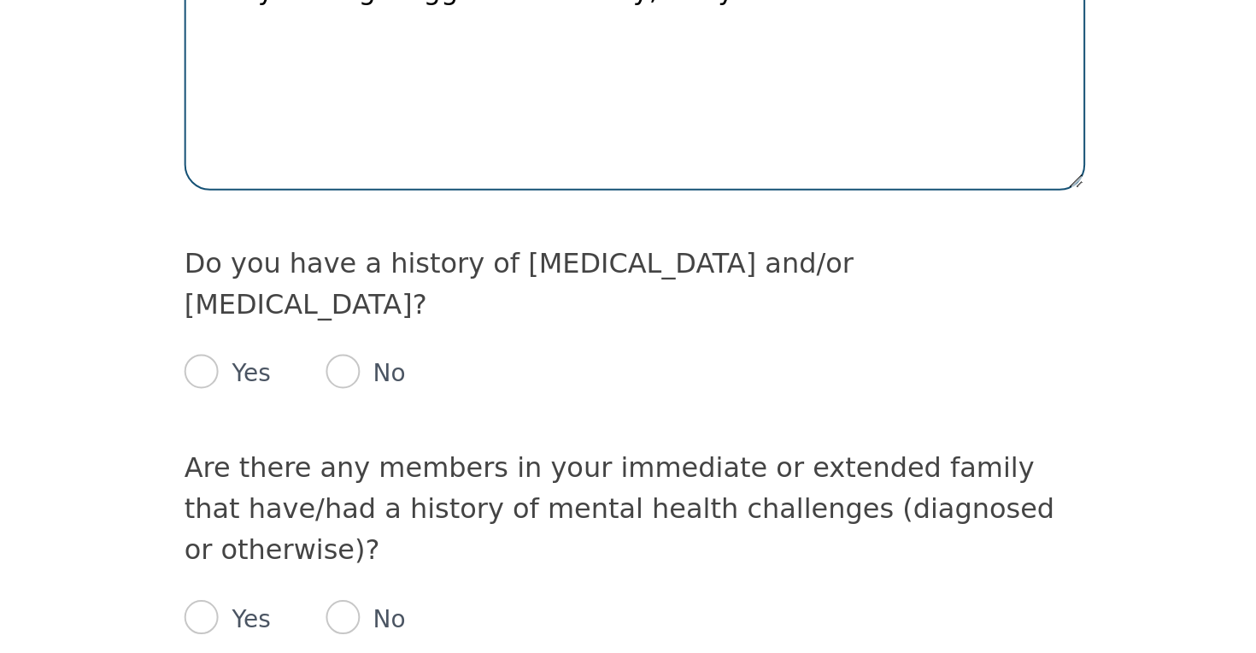
scroll to position [2354, 0]
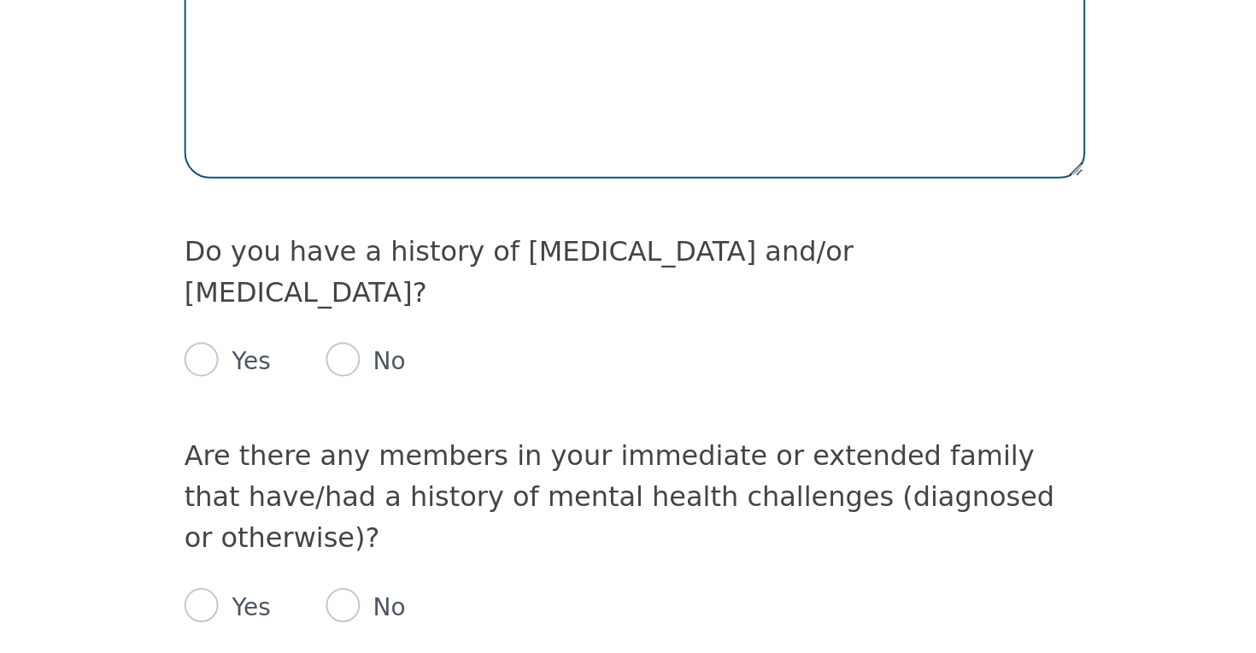
type textarea "body feeling sluggish and heavy, body aches"
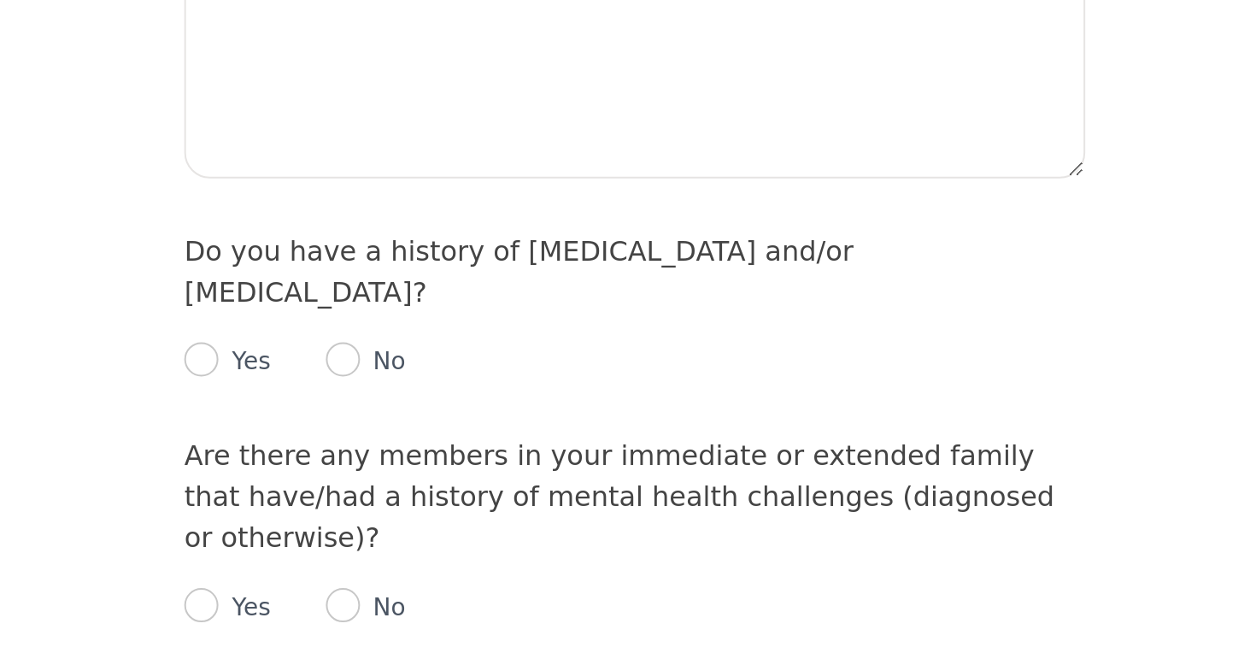
click at [473, 497] on input "radio" at bounding box center [481, 505] width 17 height 17
radio input "true"
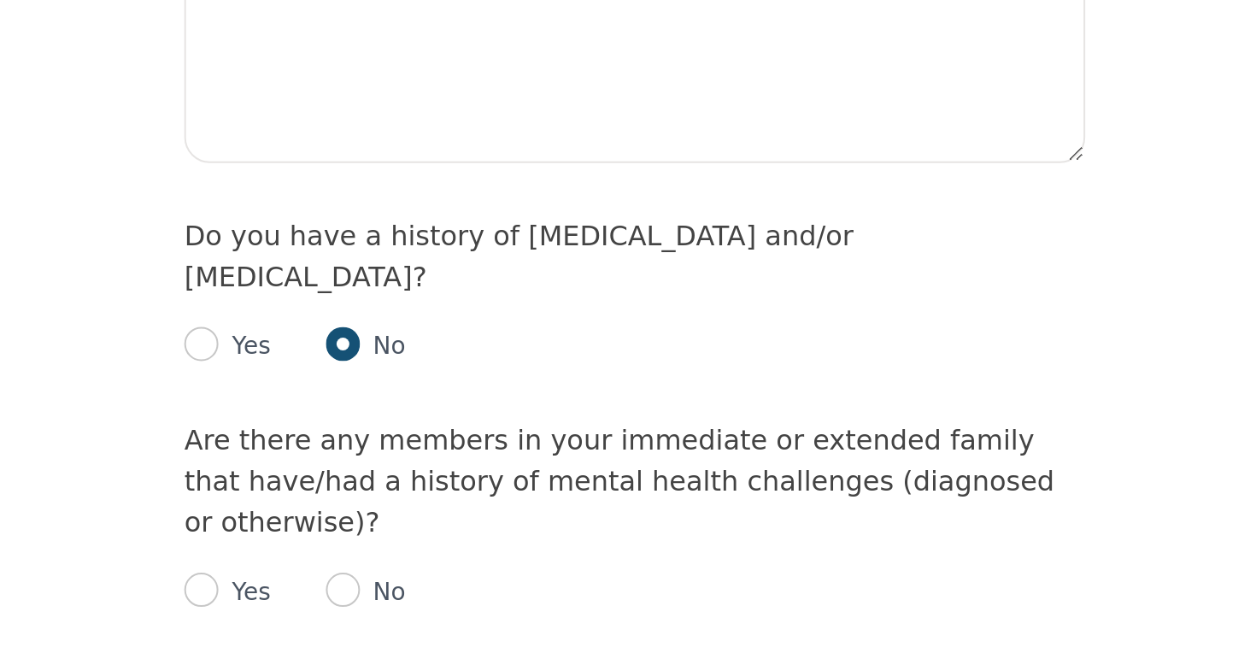
scroll to position [2362, 0]
click at [402, 537] on label "Are there any members in your immediate or extended family that have/had a hist…" at bounding box center [620, 565] width 436 height 57
click at [419, 613] on p "Yes" at bounding box center [432, 621] width 26 height 17
click at [402, 612] on input "radio" at bounding box center [410, 620] width 17 height 17
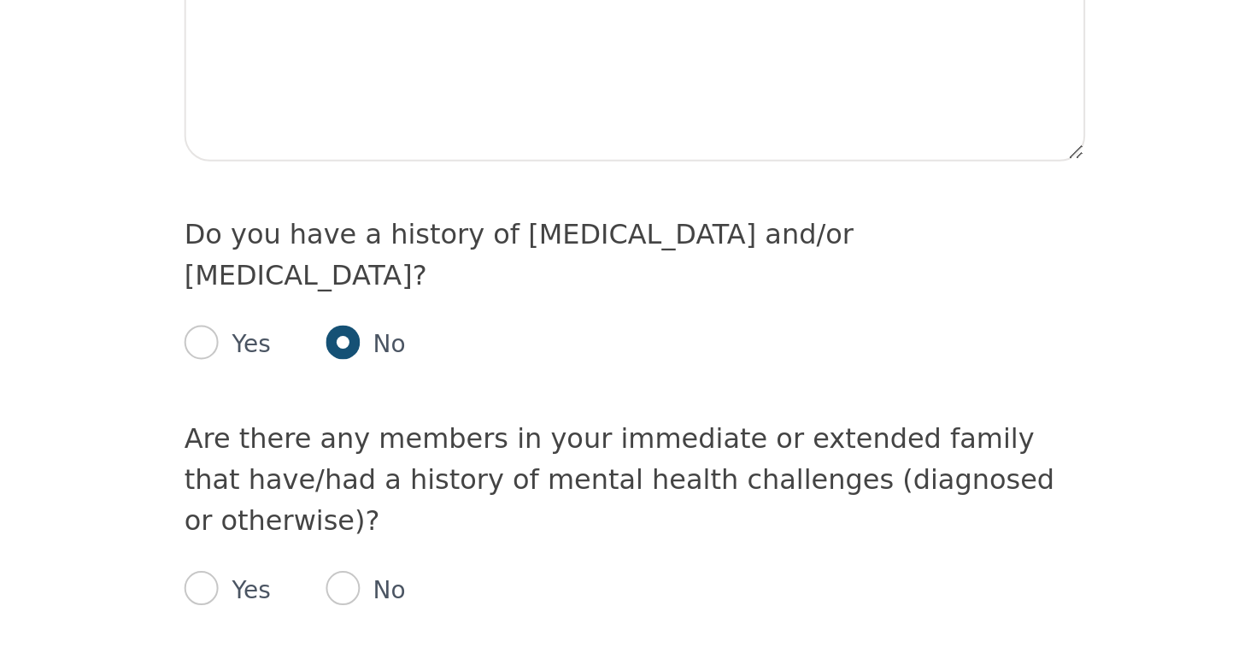
radio input "true"
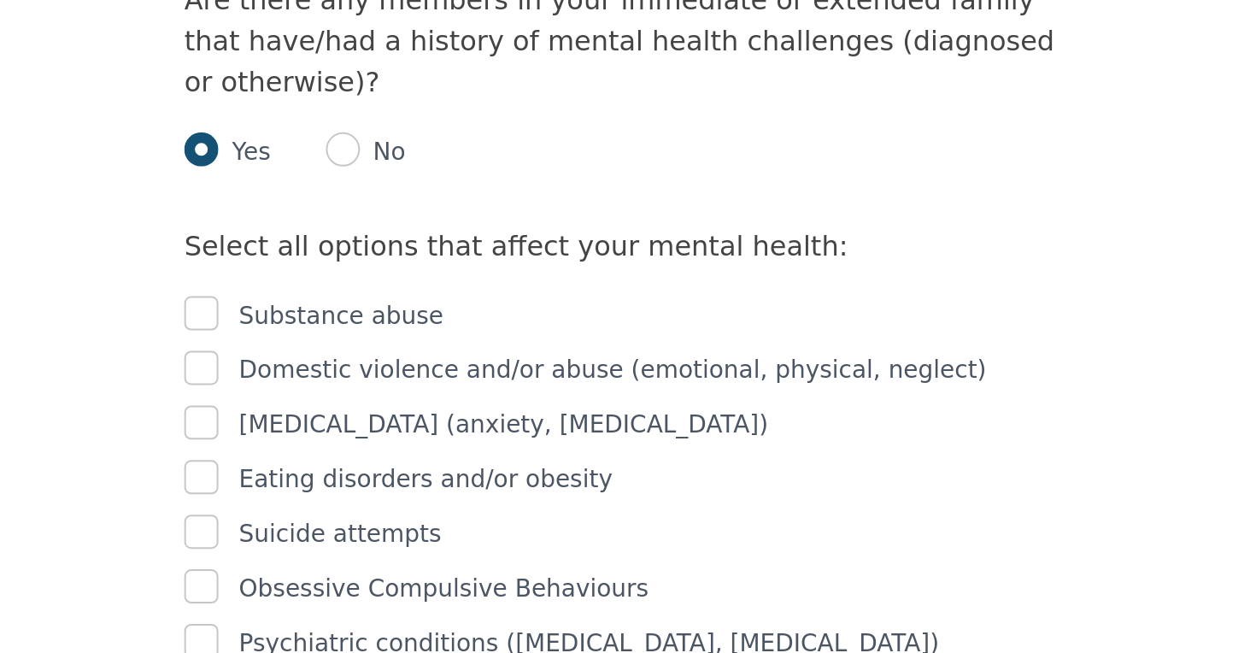
scroll to position [2583, 0]
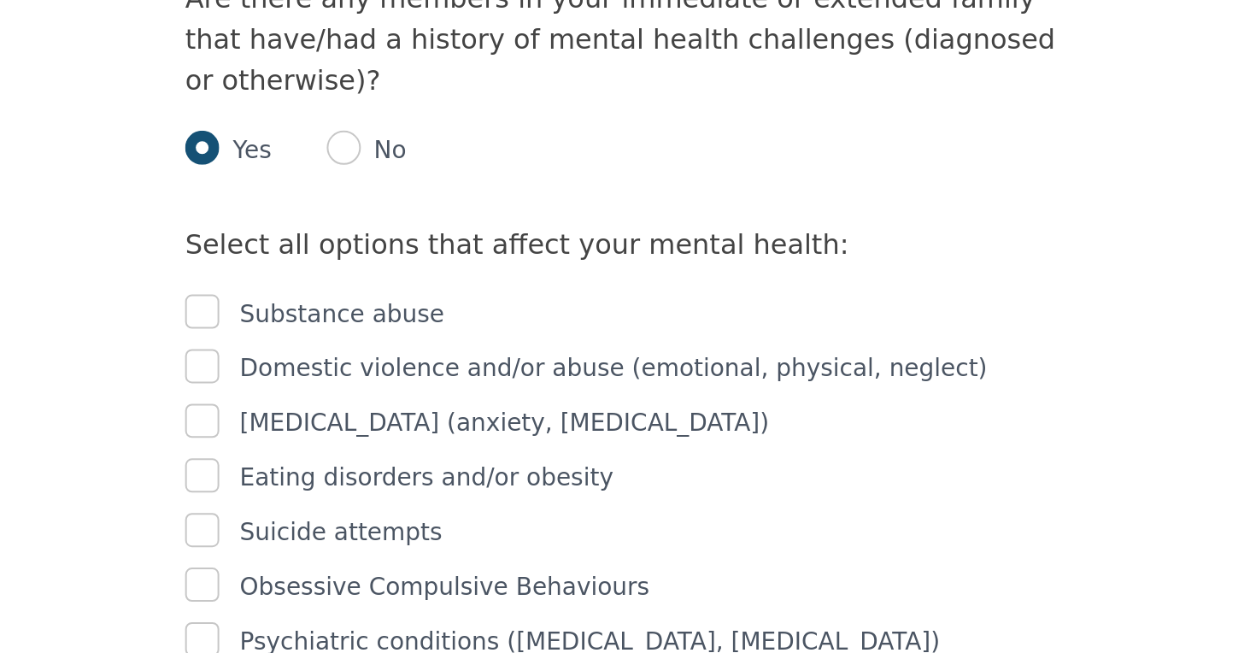
click at [402, 501] on input "checkbox" at bounding box center [410, 509] width 17 height 17
checkbox input "true"
click at [402, 555] on input "checkbox" at bounding box center [410, 563] width 17 height 17
checkbox input "false"
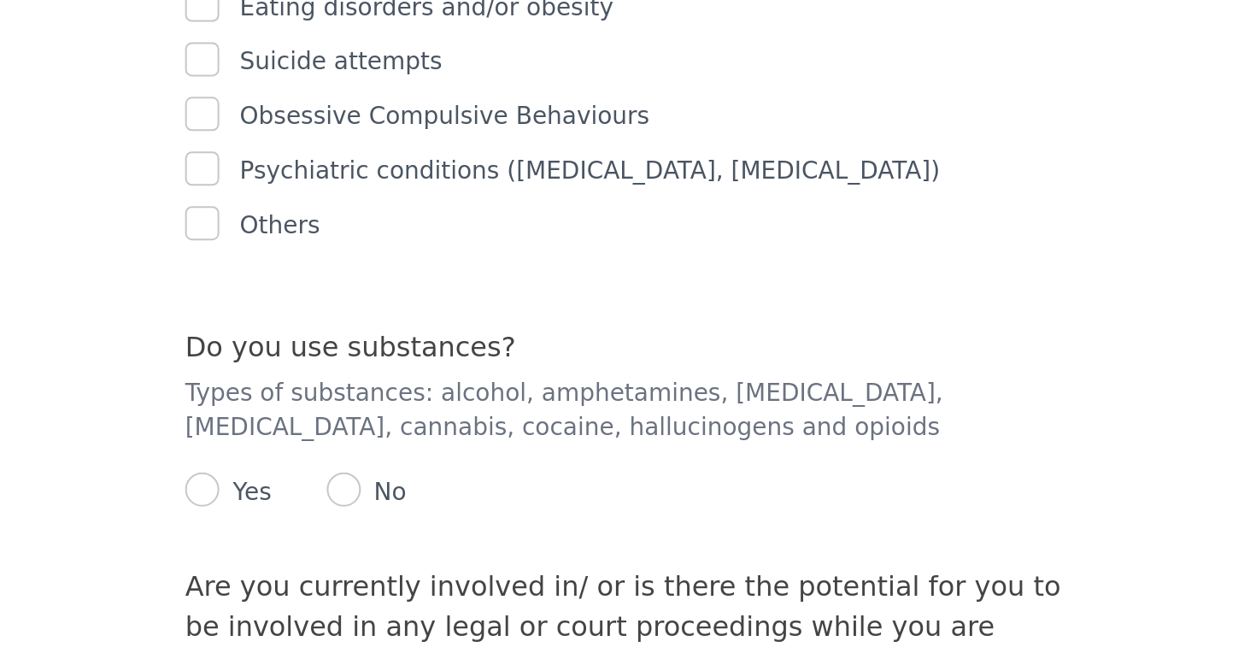
scroll to position [2819, 0]
click at [473, 561] on input "radio" at bounding box center [481, 569] width 17 height 17
radio input "true"
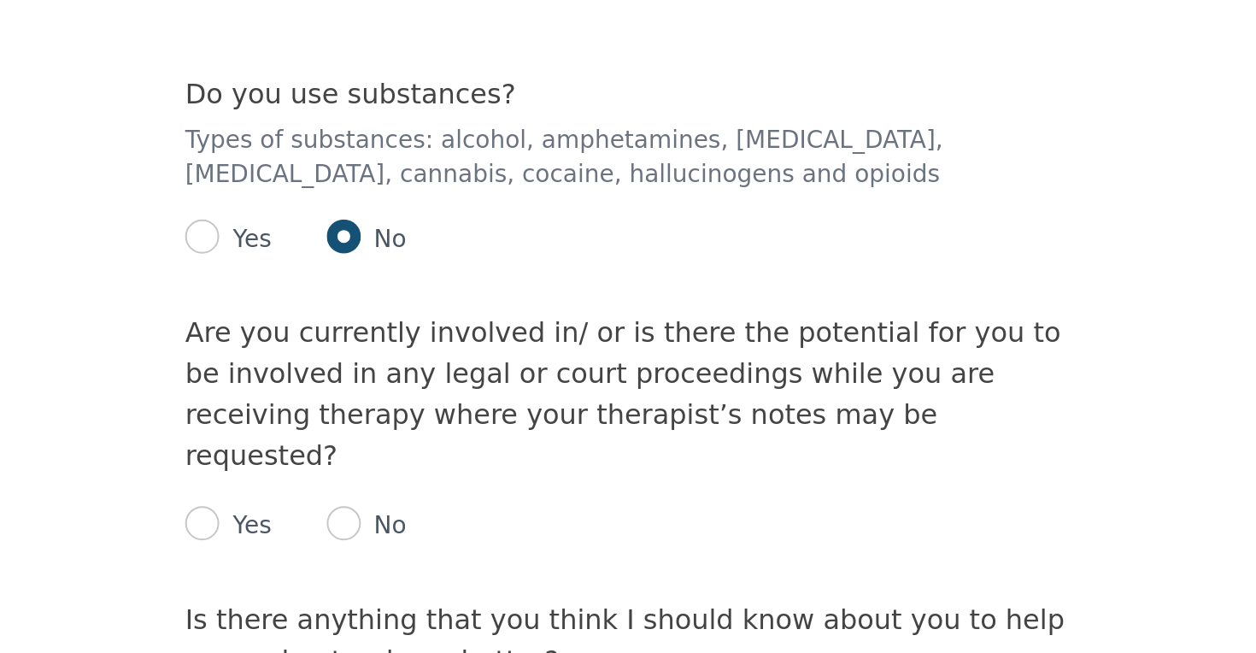
scroll to position [2949, 0]
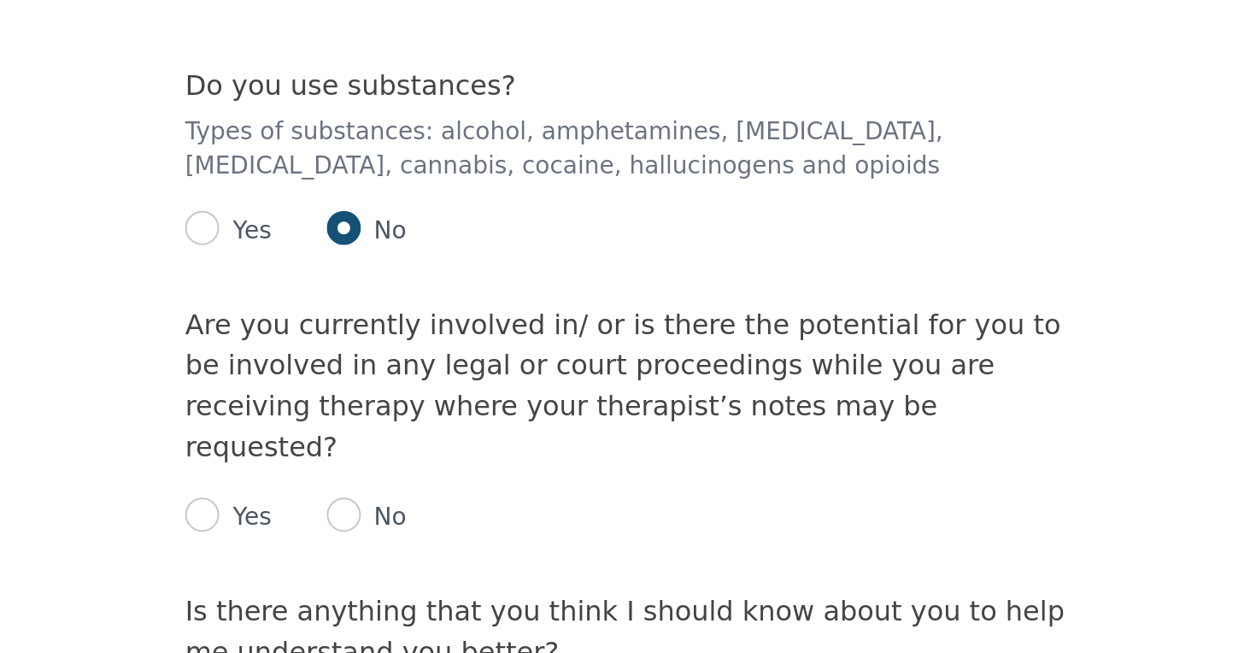
click at [473, 575] on input "radio" at bounding box center [481, 583] width 17 height 17
radio input "true"
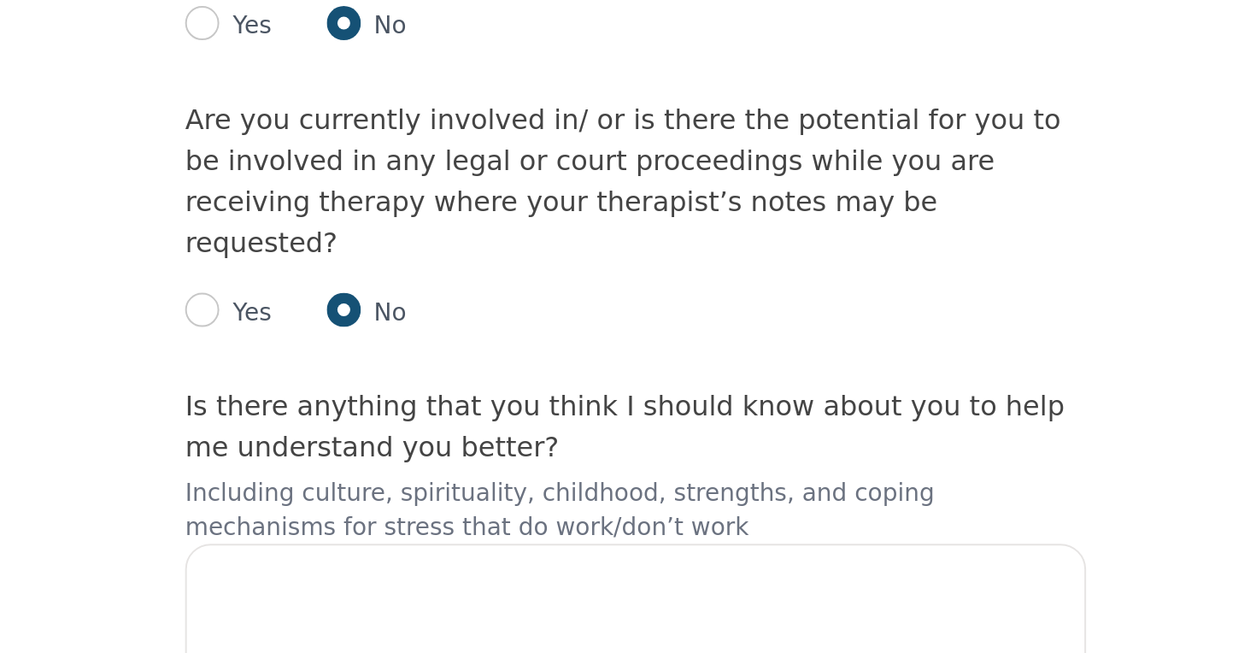
scroll to position [3053, 0]
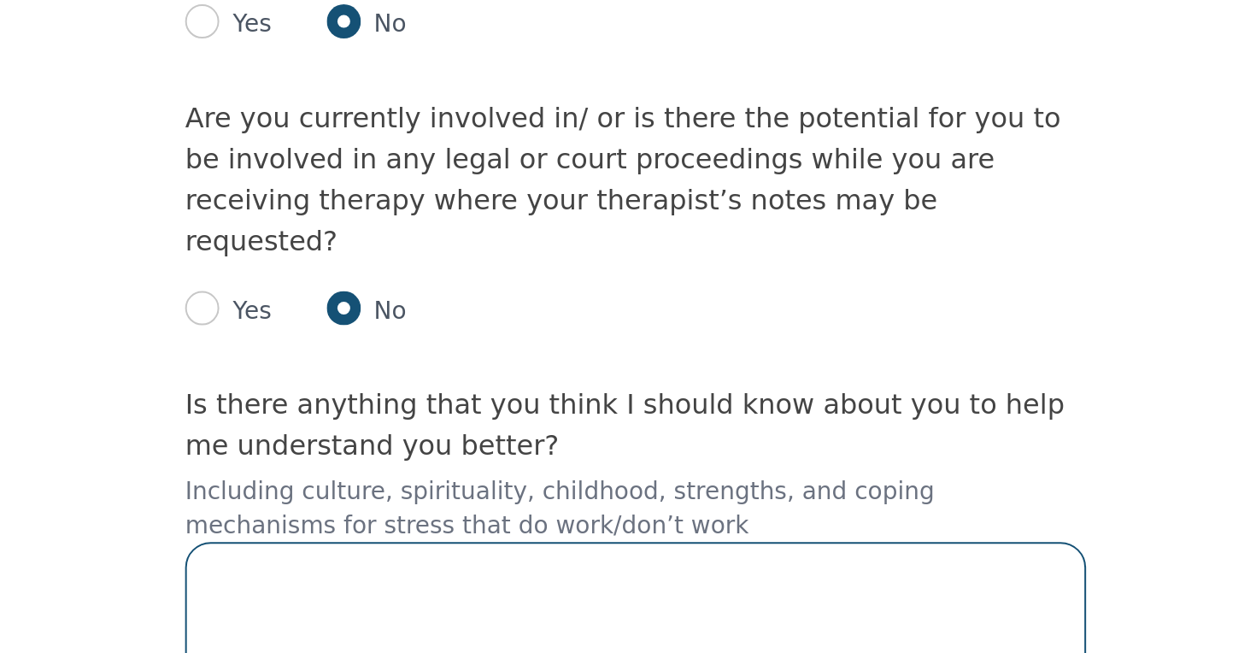
click at [402, 597] on textarea at bounding box center [627, 656] width 451 height 118
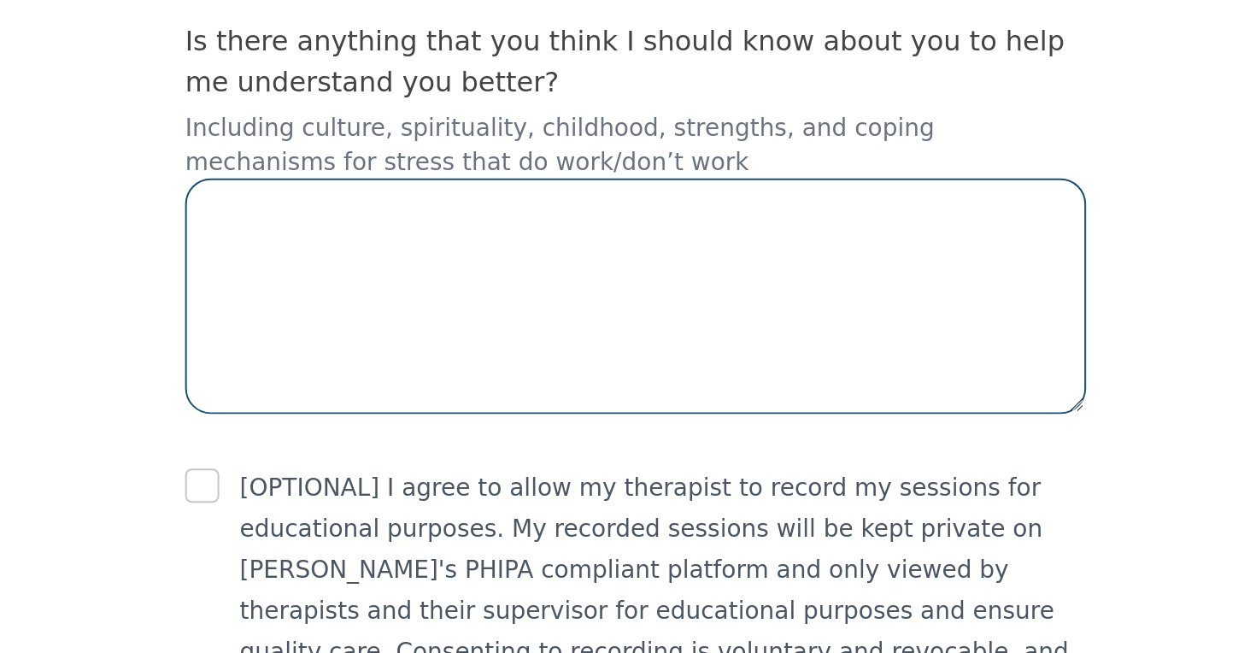
scroll to position [3236, 0]
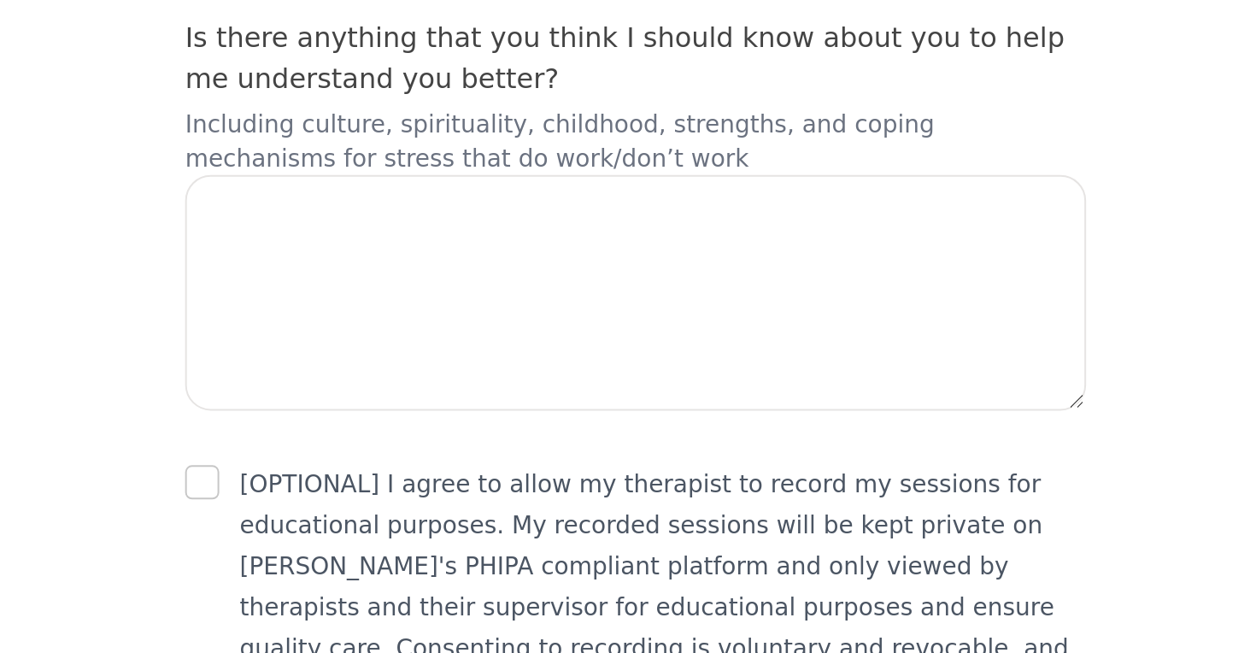
click at [402, 559] on input "checkbox" at bounding box center [410, 567] width 17 height 17
checkbox input "false"
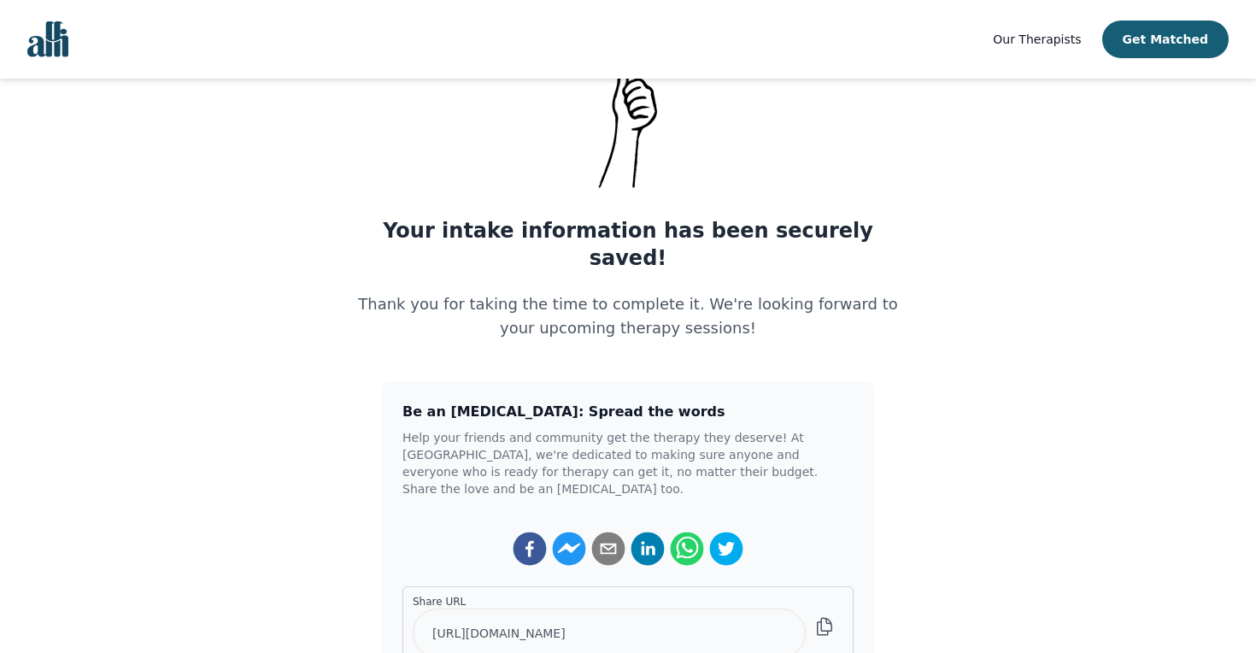
scroll to position [79, 0]
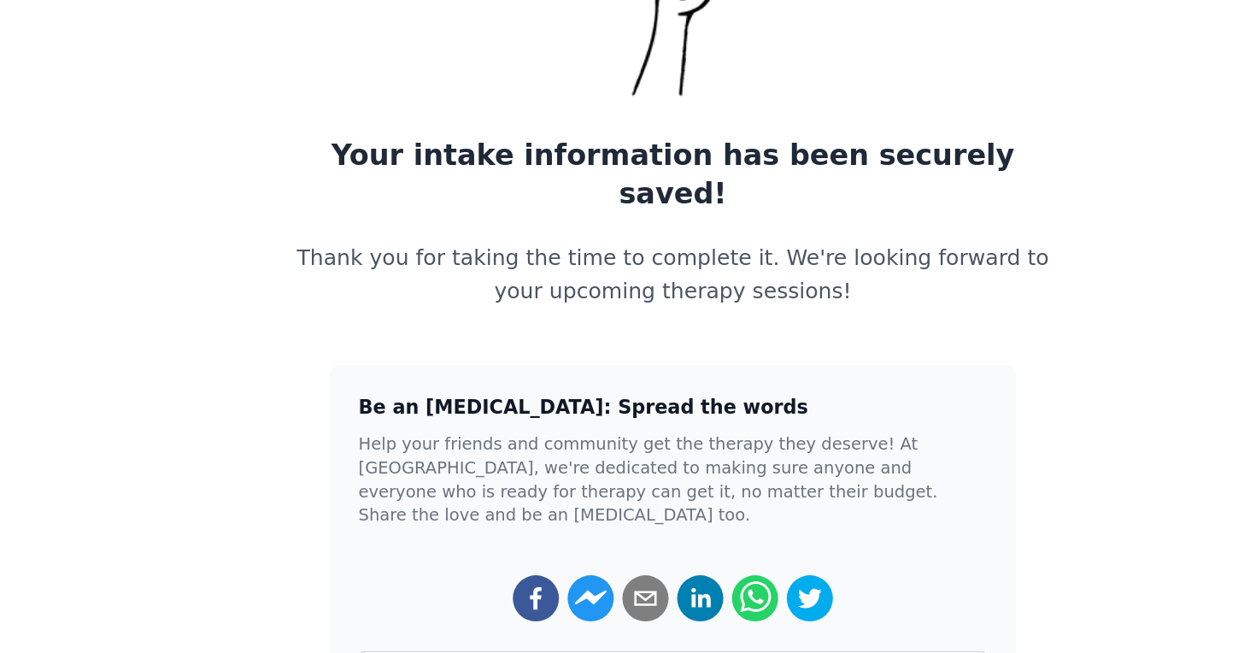
click at [341, 249] on h1 "Your intake information has been securely saved!" at bounding box center [628, 276] width 574 height 55
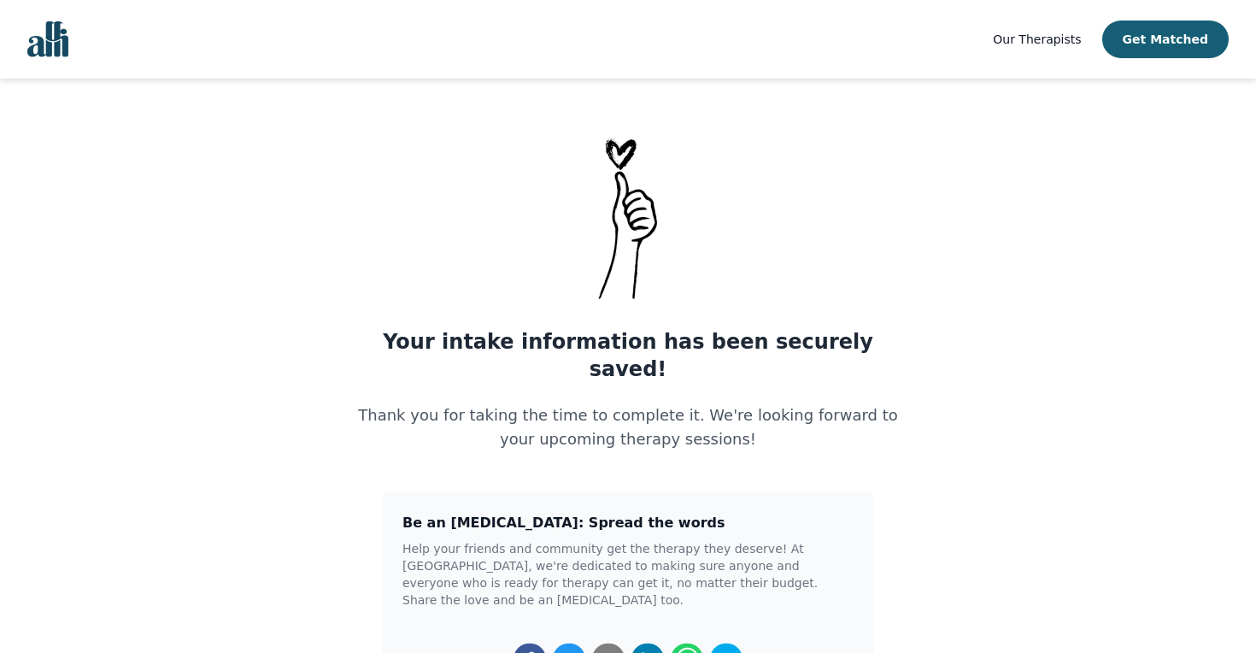
scroll to position [0, 0]
